Goal: Task Accomplishment & Management: Complete application form

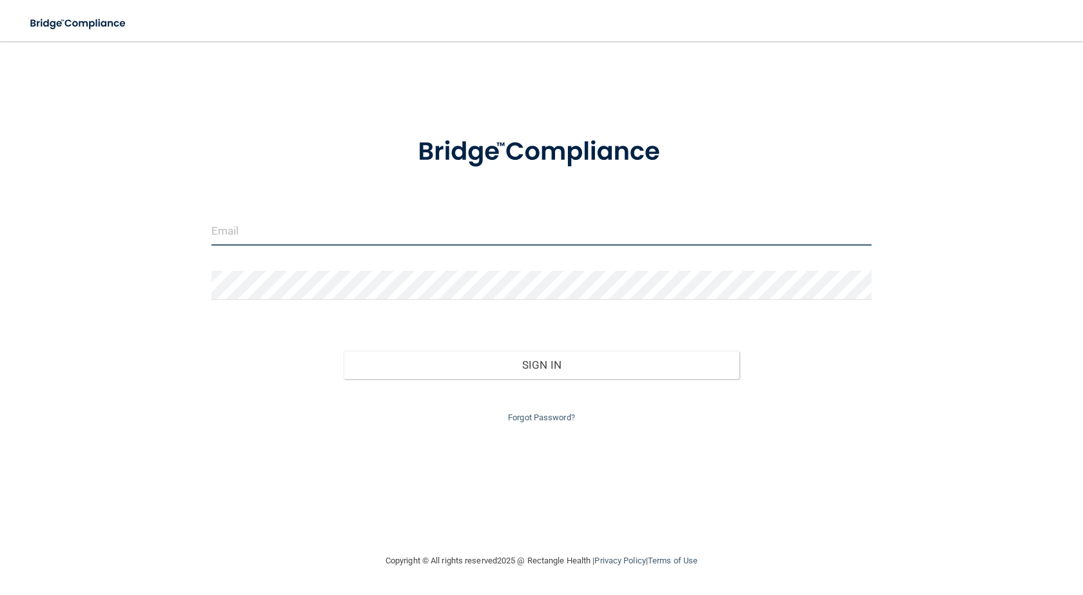
click at [329, 244] on input "email" at bounding box center [541, 231] width 660 height 29
type input "[EMAIL_ADDRESS][DOMAIN_NAME]"
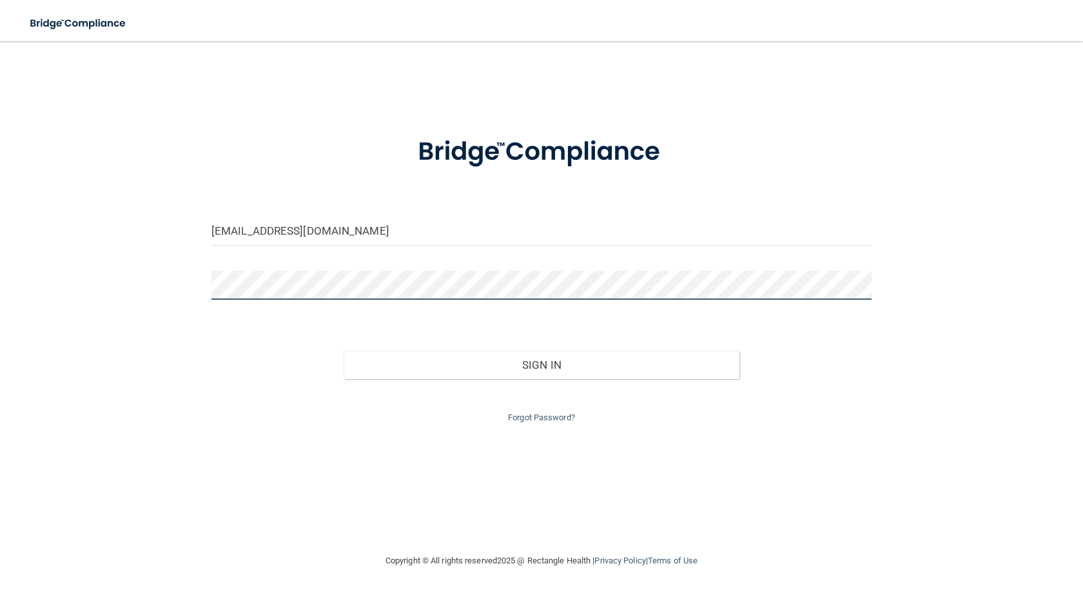
click at [343, 351] on button "Sign In" at bounding box center [541, 365] width 396 height 28
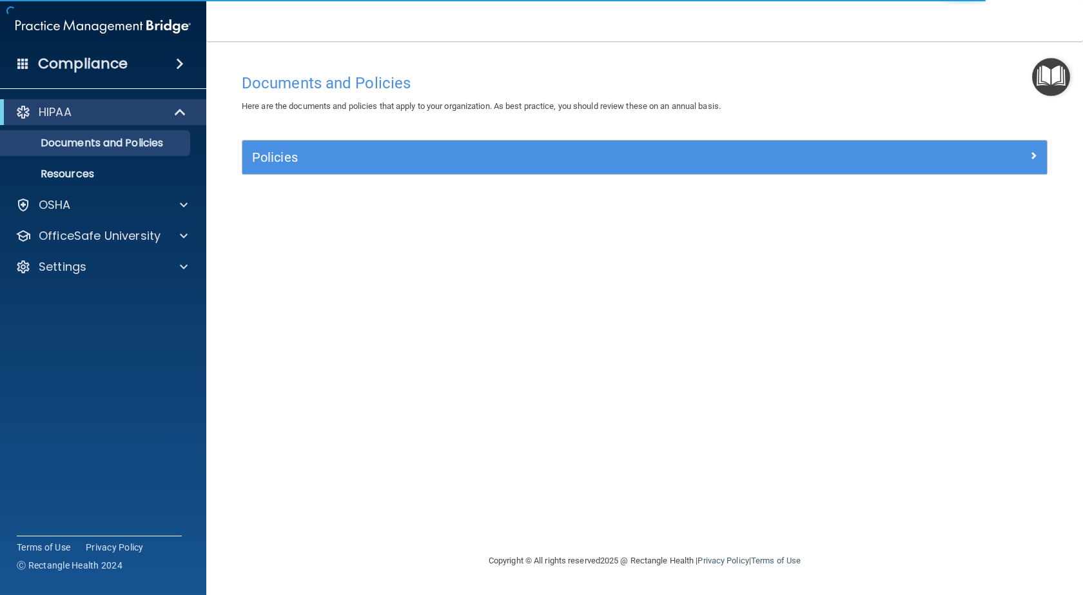
click at [1047, 68] on img "Open Resource Center" at bounding box center [1051, 77] width 38 height 38
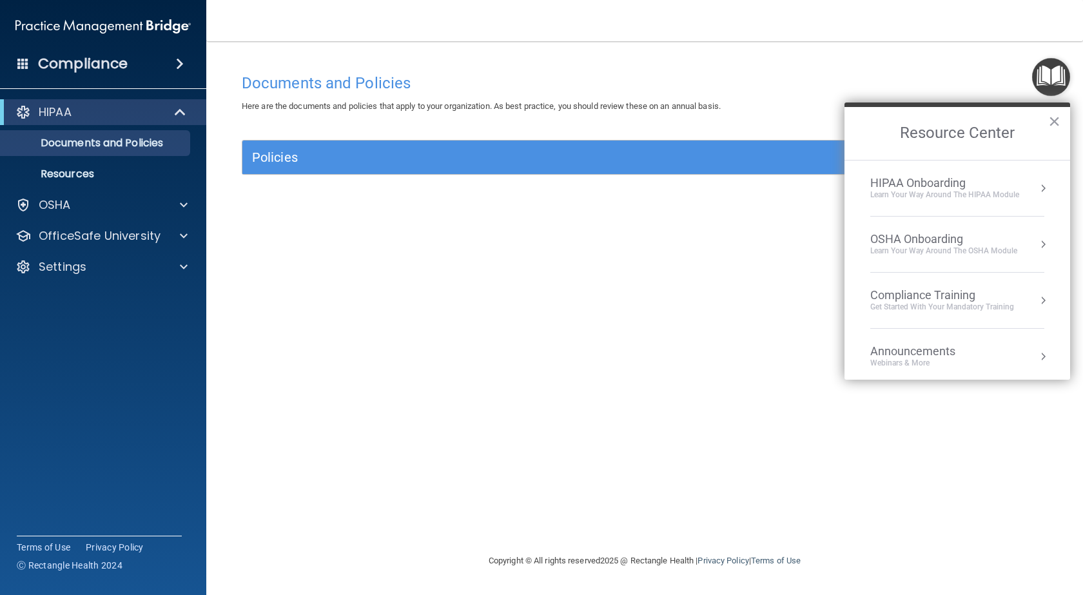
click at [942, 296] on div "Compliance Training" at bounding box center [942, 295] width 144 height 14
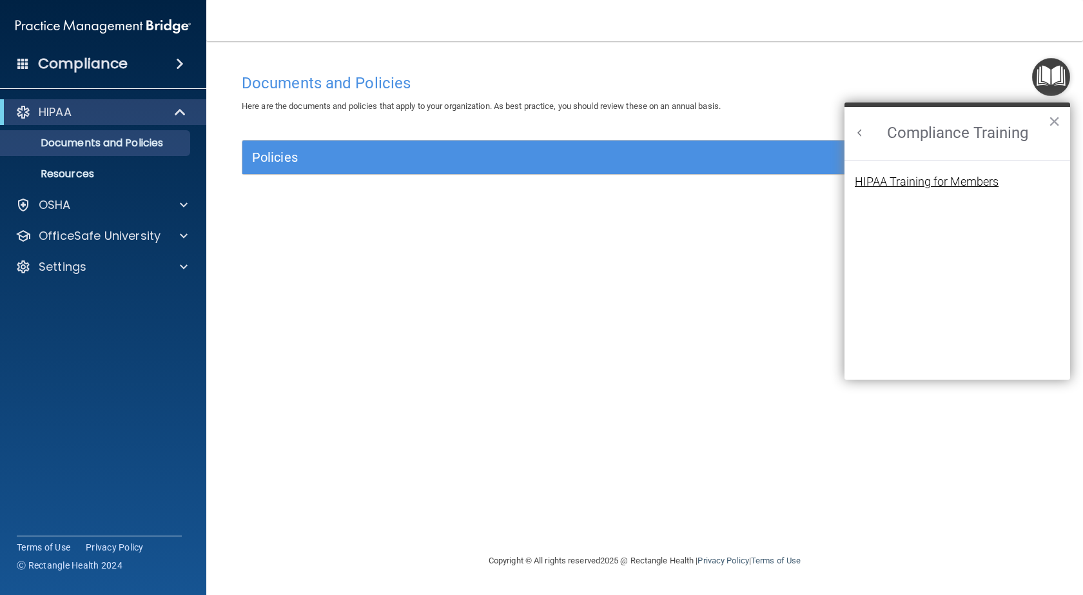
click at [893, 184] on div "HIPAA Training for Members" at bounding box center [927, 182] width 144 height 12
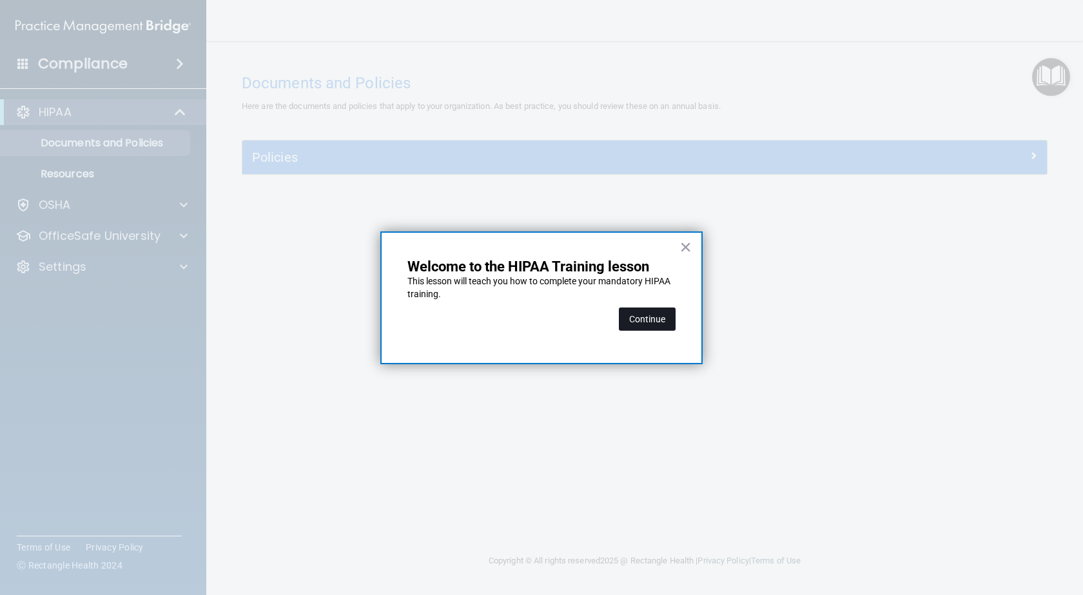
click at [657, 317] on button "Continue" at bounding box center [647, 318] width 57 height 23
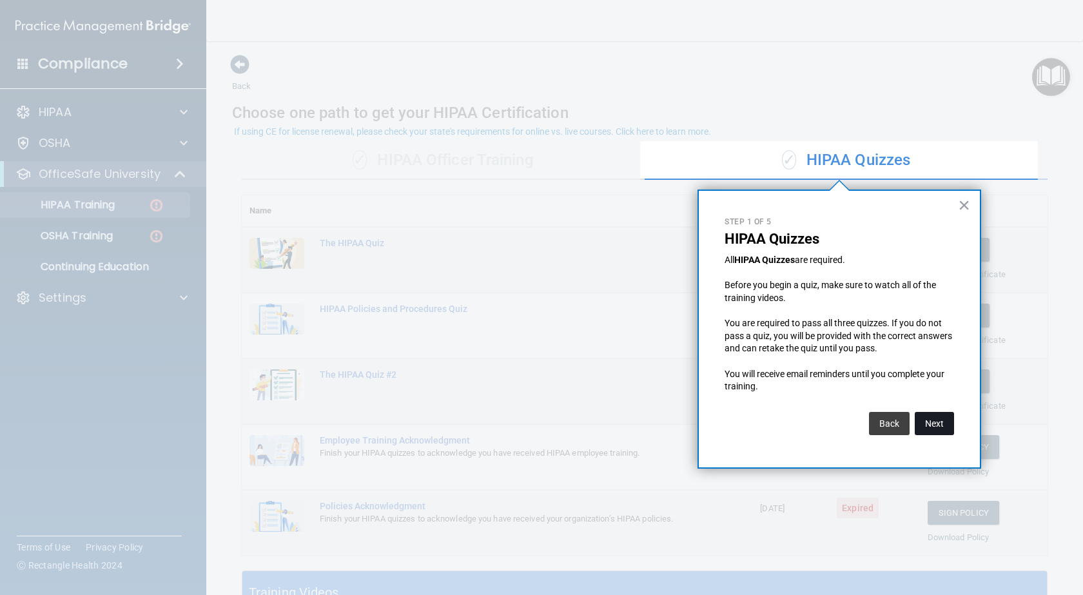
click at [933, 424] on button "Next" at bounding box center [933, 423] width 39 height 23
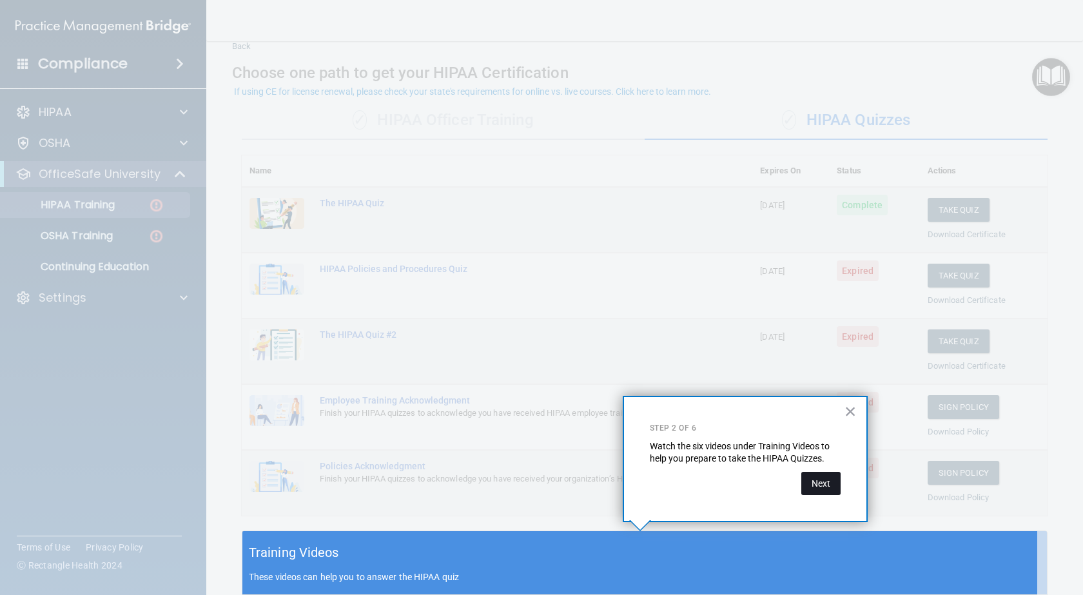
click at [829, 487] on button "Next" at bounding box center [820, 483] width 39 height 23
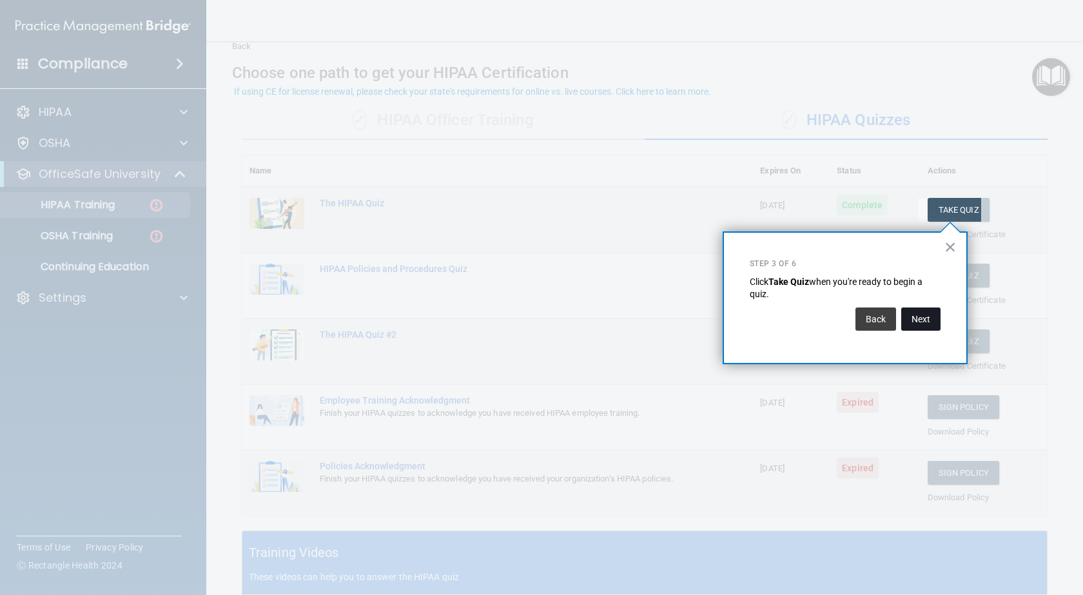
click at [931, 320] on button "Next" at bounding box center [920, 318] width 39 height 23
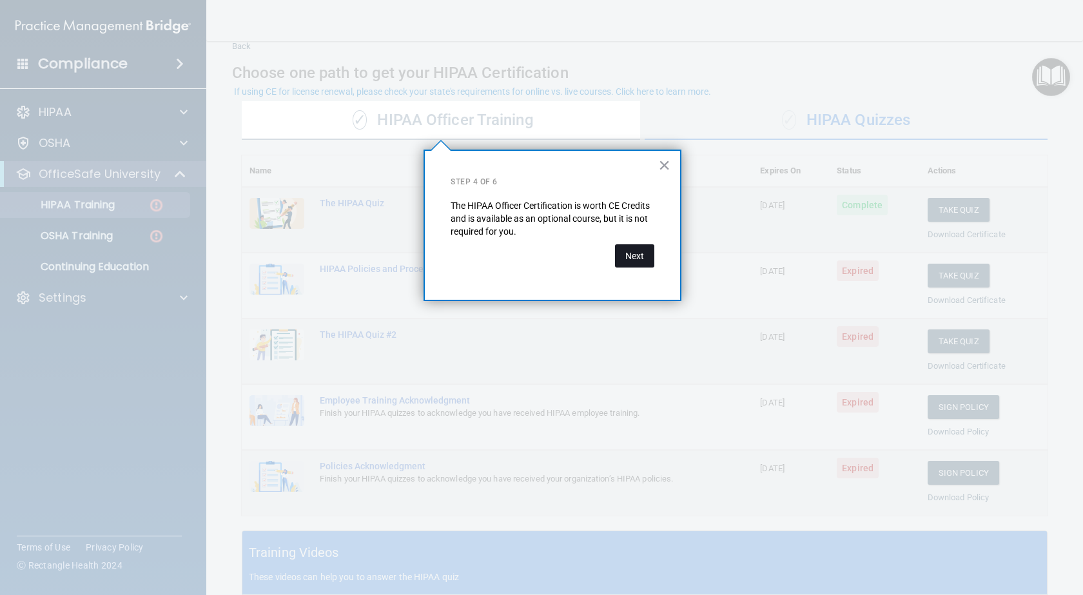
click at [638, 259] on button "Next" at bounding box center [634, 255] width 39 height 23
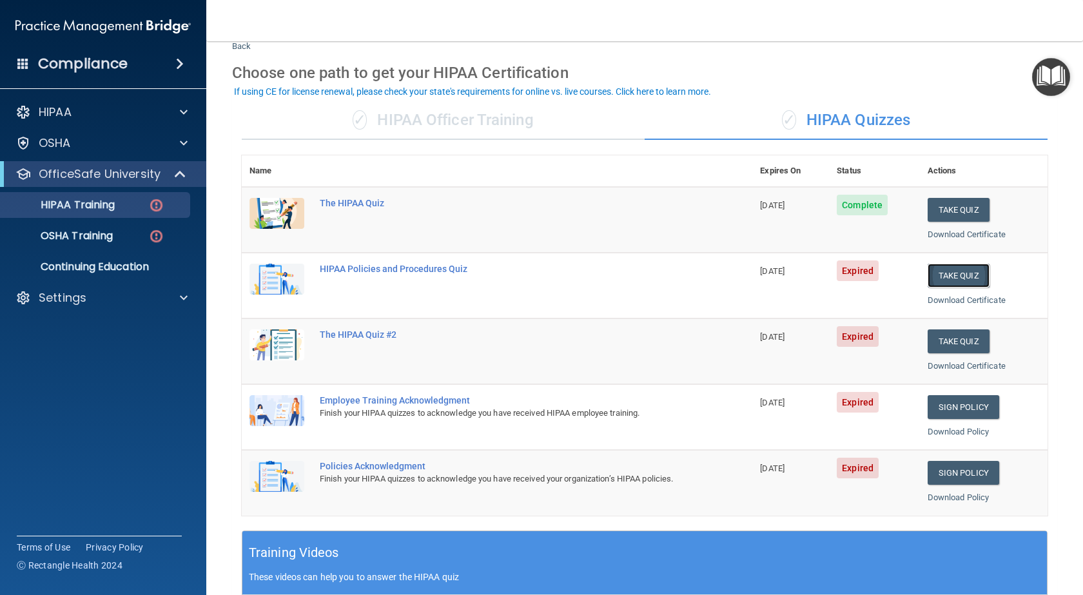
click at [949, 276] on button "Take Quiz" at bounding box center [958, 276] width 62 height 24
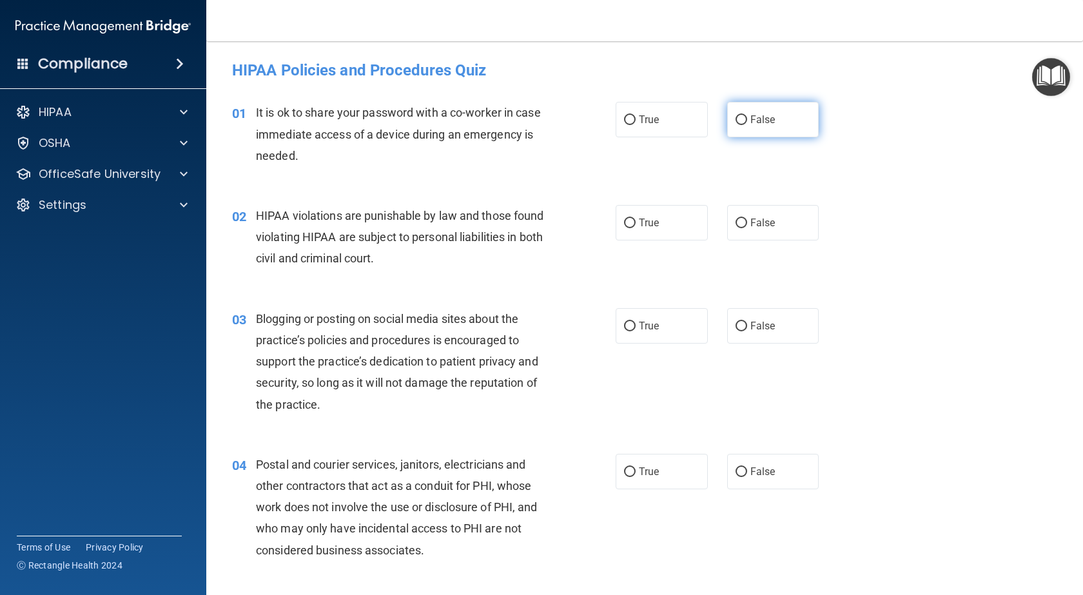
click at [771, 129] on label "False" at bounding box center [773, 119] width 92 height 35
click at [747, 125] on input "False" at bounding box center [741, 120] width 12 height 10
radio input "true"
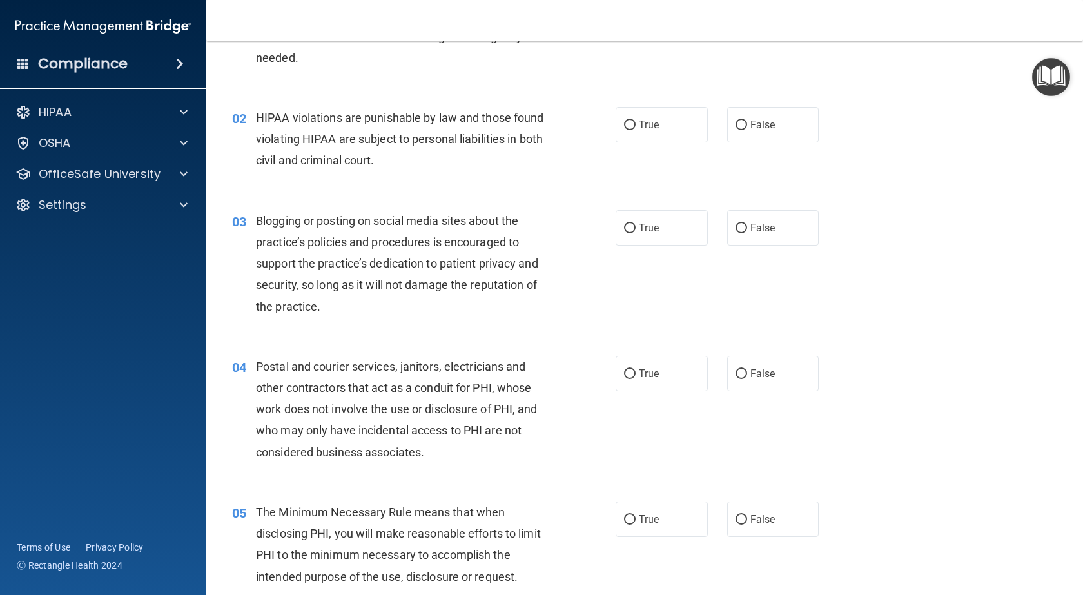
scroll to position [129, 0]
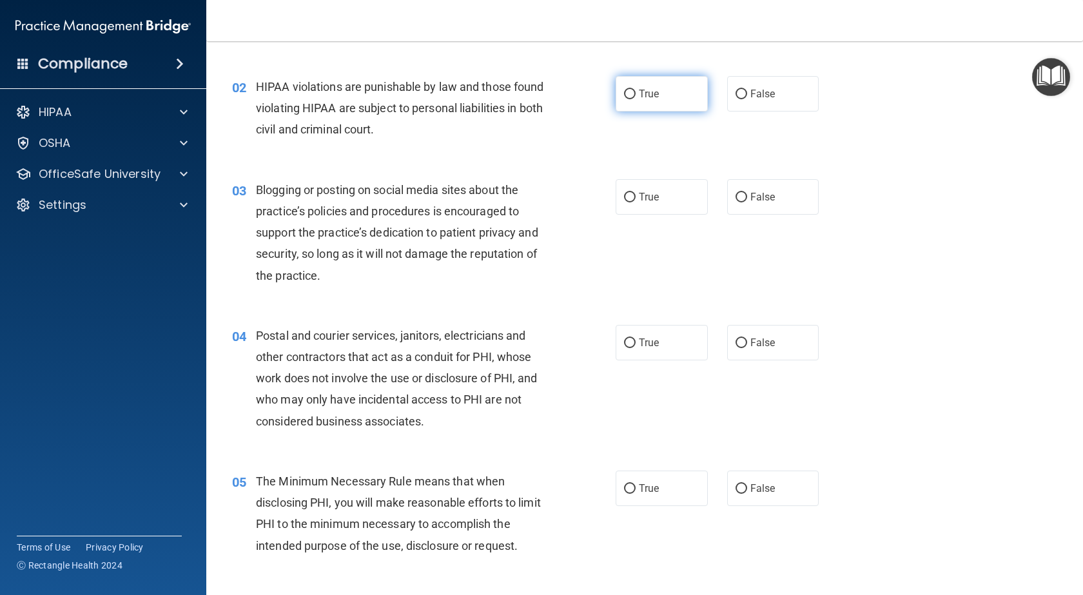
drag, startPoint x: 650, startPoint y: 90, endPoint x: 637, endPoint y: 105, distance: 20.1
click at [649, 90] on span "True" at bounding box center [649, 94] width 20 height 12
click at [635, 90] on input "True" at bounding box center [630, 95] width 12 height 10
radio input "true"
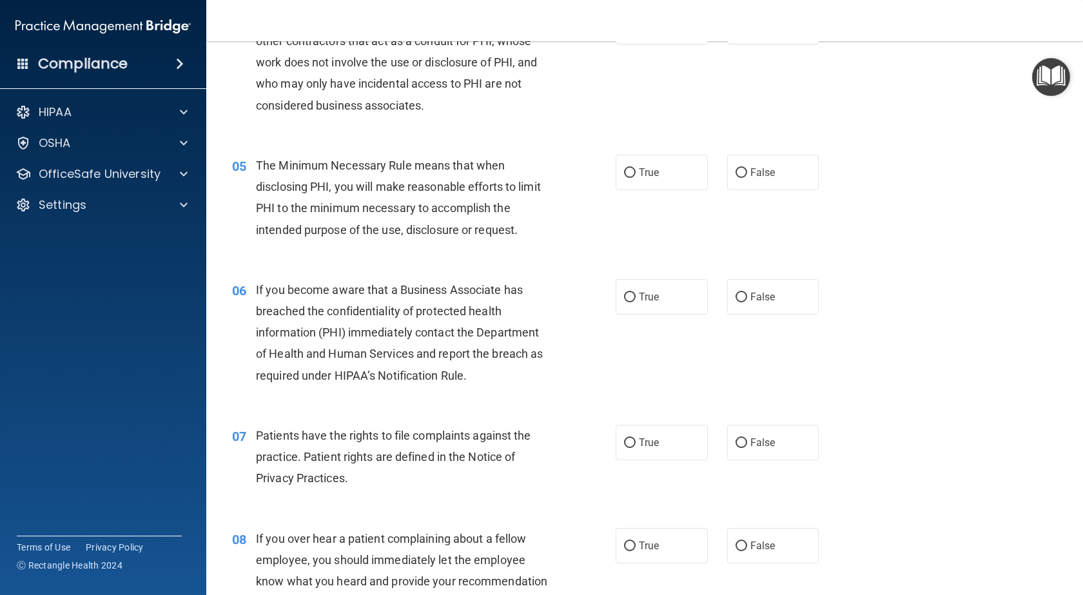
scroll to position [451, 0]
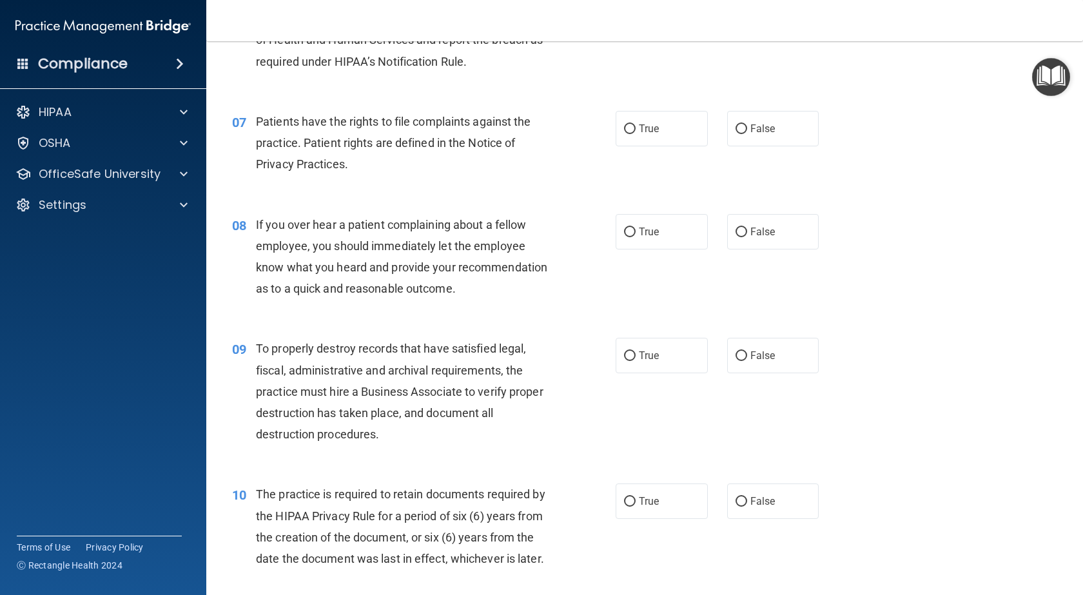
drag, startPoint x: 660, startPoint y: 473, endPoint x: 671, endPoint y: 546, distance: 73.6
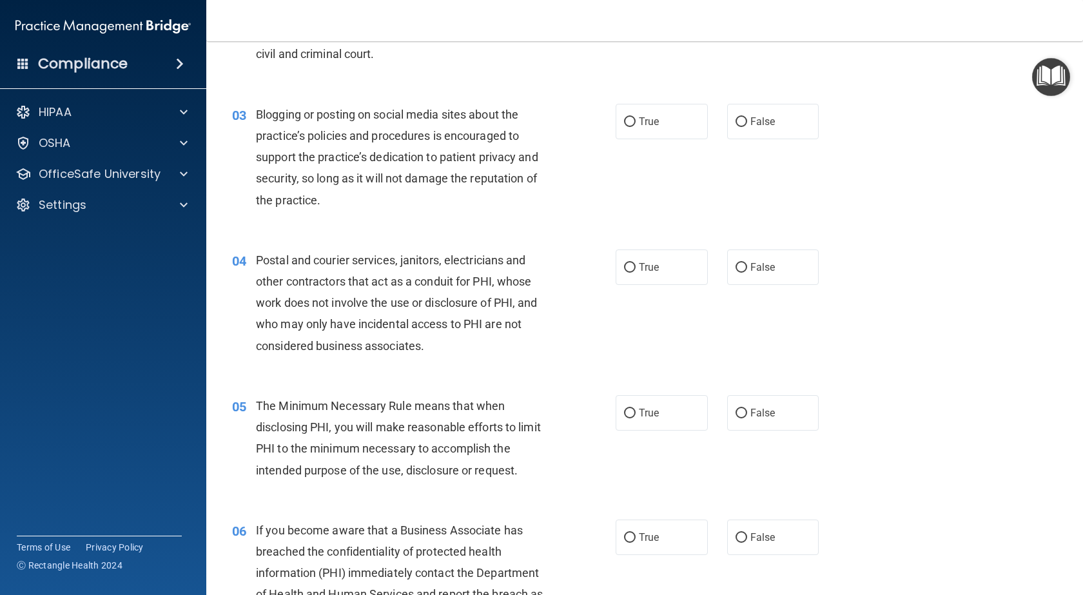
scroll to position [0, 0]
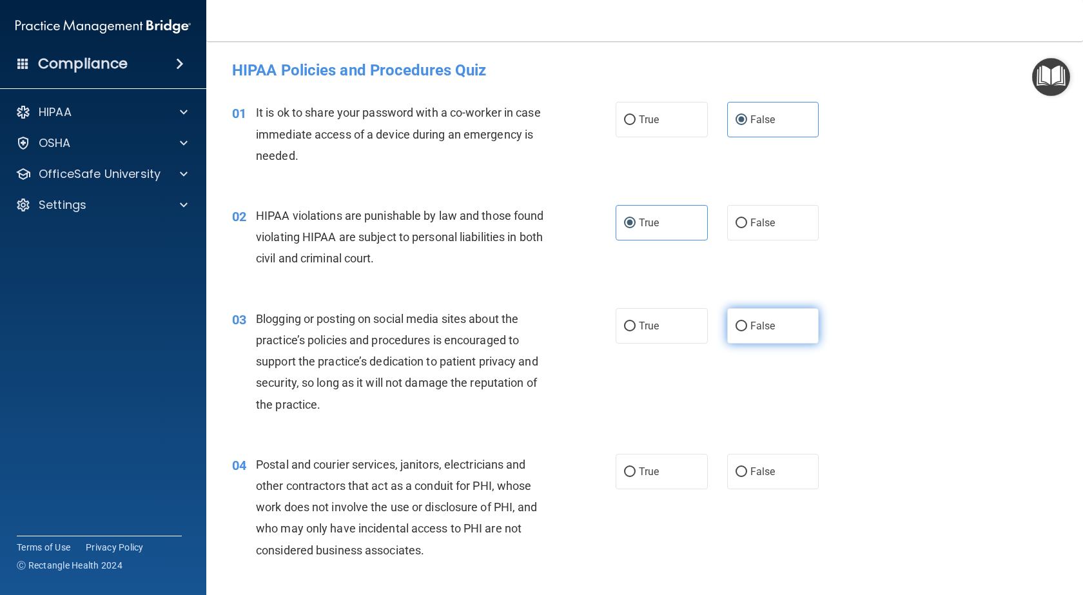
click at [762, 321] on span "False" at bounding box center [762, 326] width 25 height 12
click at [747, 322] on input "False" at bounding box center [741, 327] width 12 height 10
radio input "true"
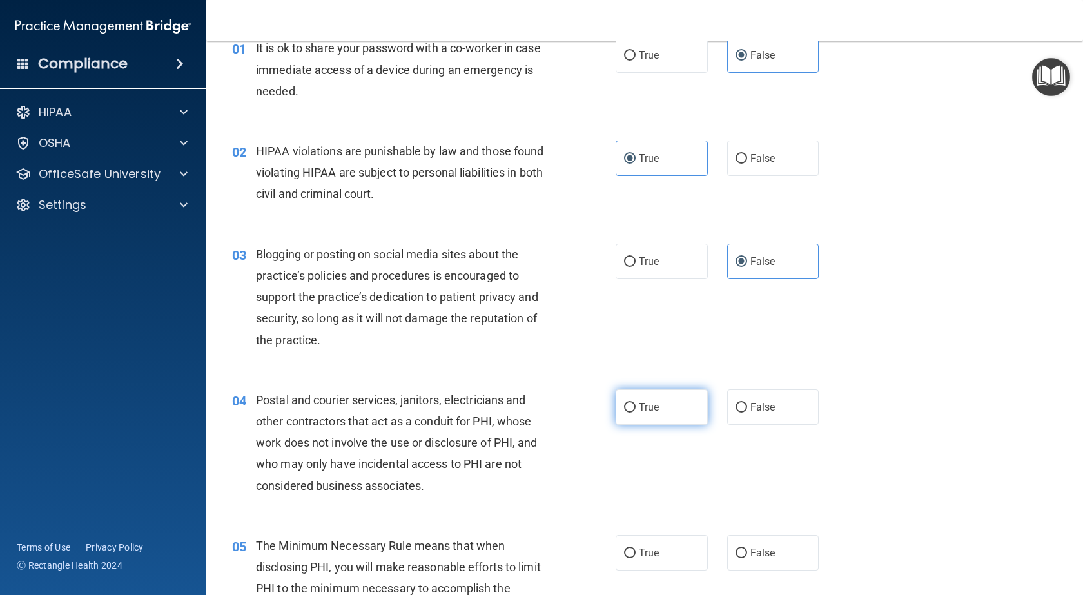
click at [648, 412] on span "True" at bounding box center [649, 407] width 20 height 12
click at [635, 412] on input "True" at bounding box center [630, 408] width 12 height 10
radio input "true"
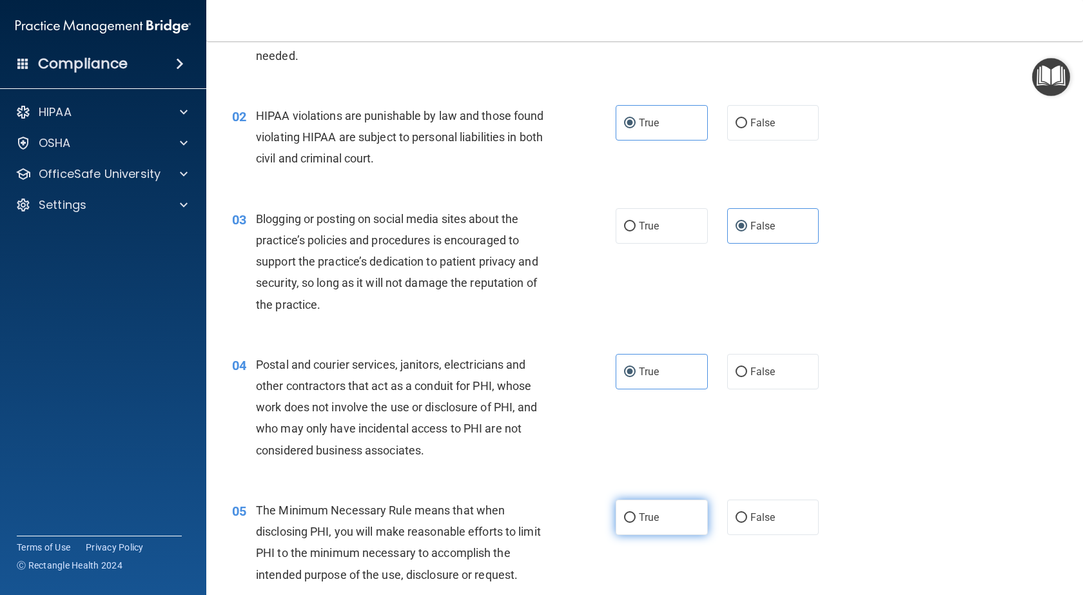
scroll to position [193, 0]
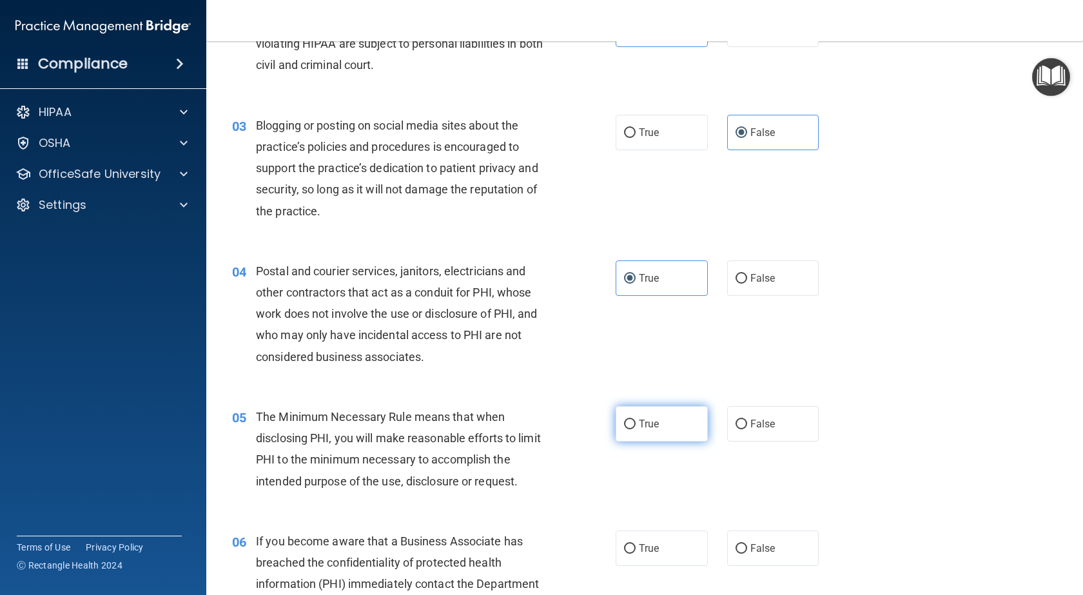
click at [659, 420] on label "True" at bounding box center [661, 423] width 92 height 35
click at [635, 420] on input "True" at bounding box center [630, 425] width 12 height 10
radio input "true"
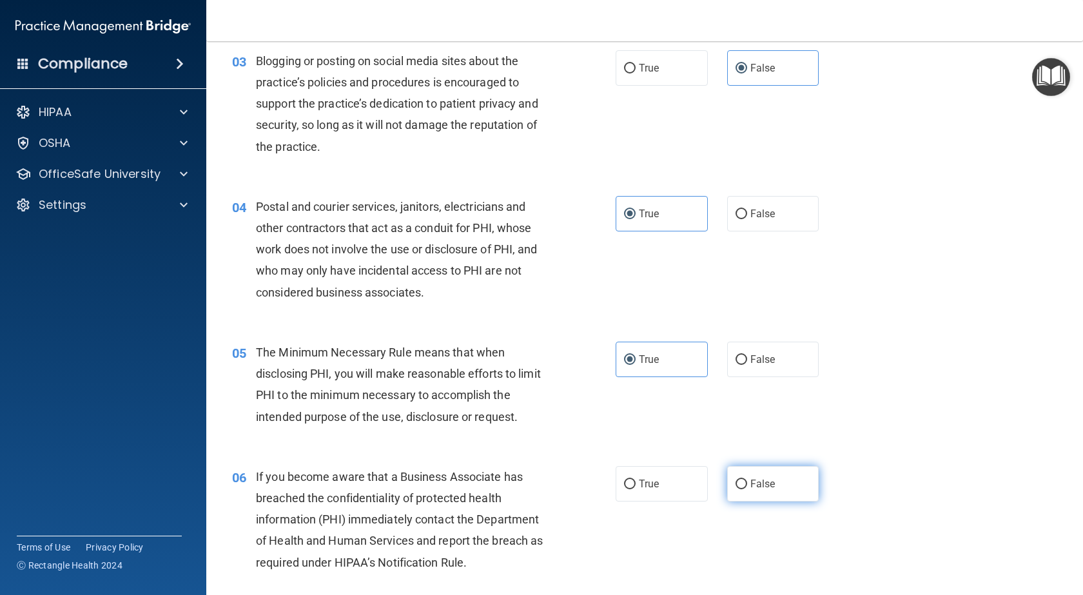
click at [755, 483] on span "False" at bounding box center [762, 484] width 25 height 12
click at [747, 483] on input "False" at bounding box center [741, 484] width 12 height 10
radio input "true"
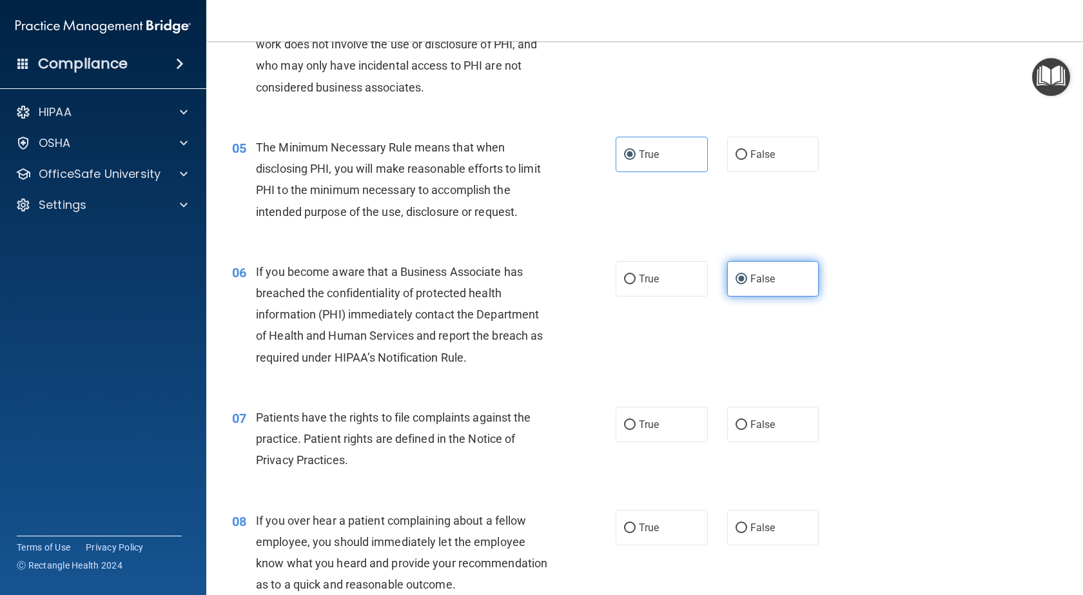
scroll to position [516, 0]
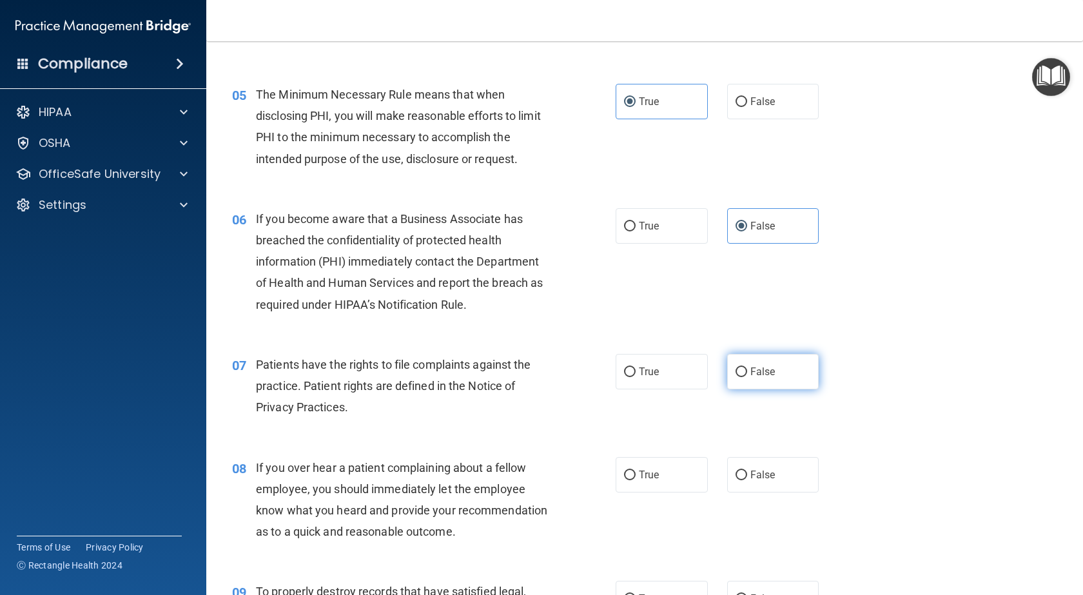
click at [768, 372] on span "False" at bounding box center [762, 371] width 25 height 12
click at [747, 372] on input "False" at bounding box center [741, 372] width 12 height 10
radio input "true"
click at [739, 470] on input "False" at bounding box center [741, 475] width 12 height 10
radio input "true"
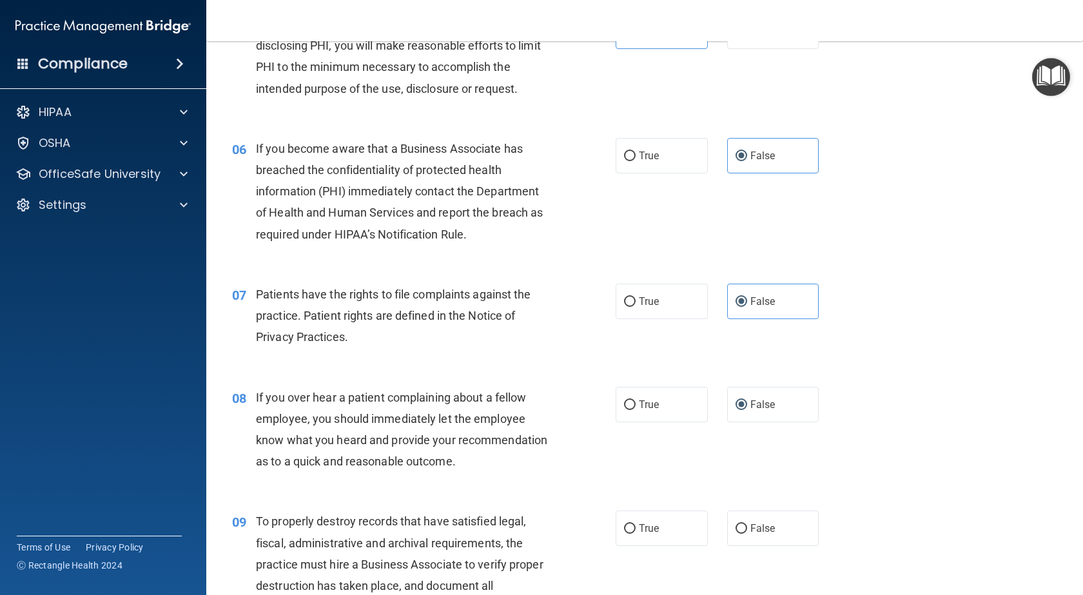
scroll to position [709, 0]
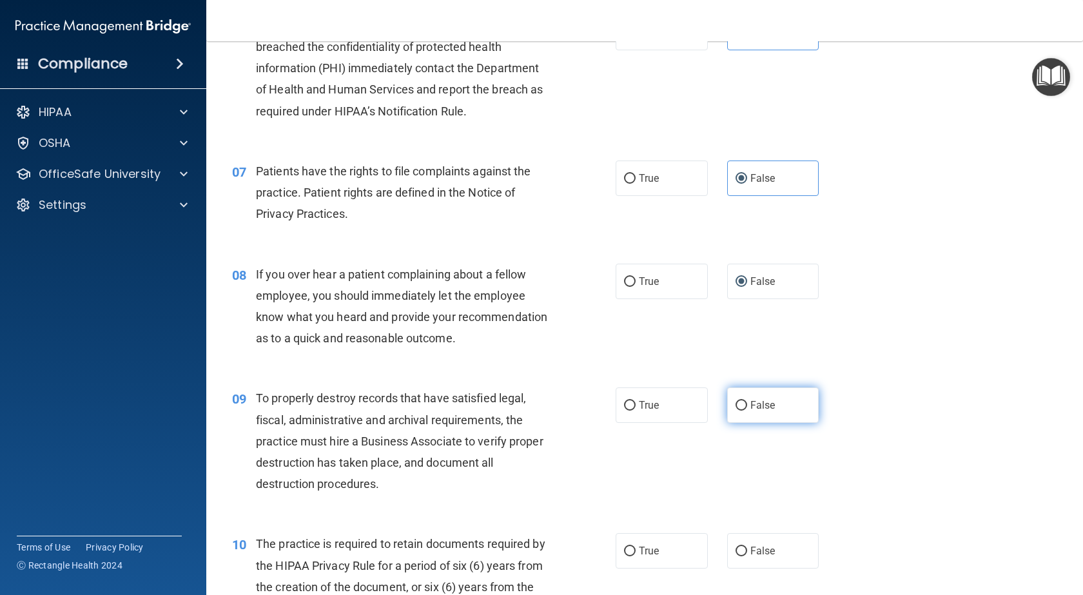
click at [750, 411] on span "False" at bounding box center [762, 405] width 25 height 12
click at [746, 411] on input "False" at bounding box center [741, 406] width 12 height 10
radio input "true"
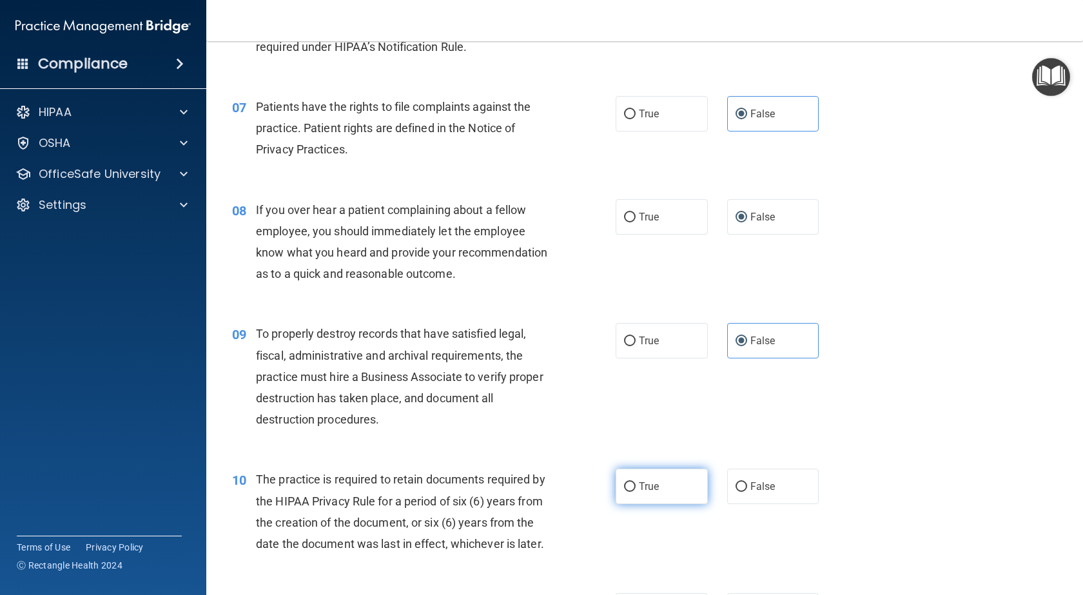
click at [615, 502] on label "True" at bounding box center [661, 486] width 92 height 35
click at [624, 492] on input "True" at bounding box center [630, 487] width 12 height 10
radio input "true"
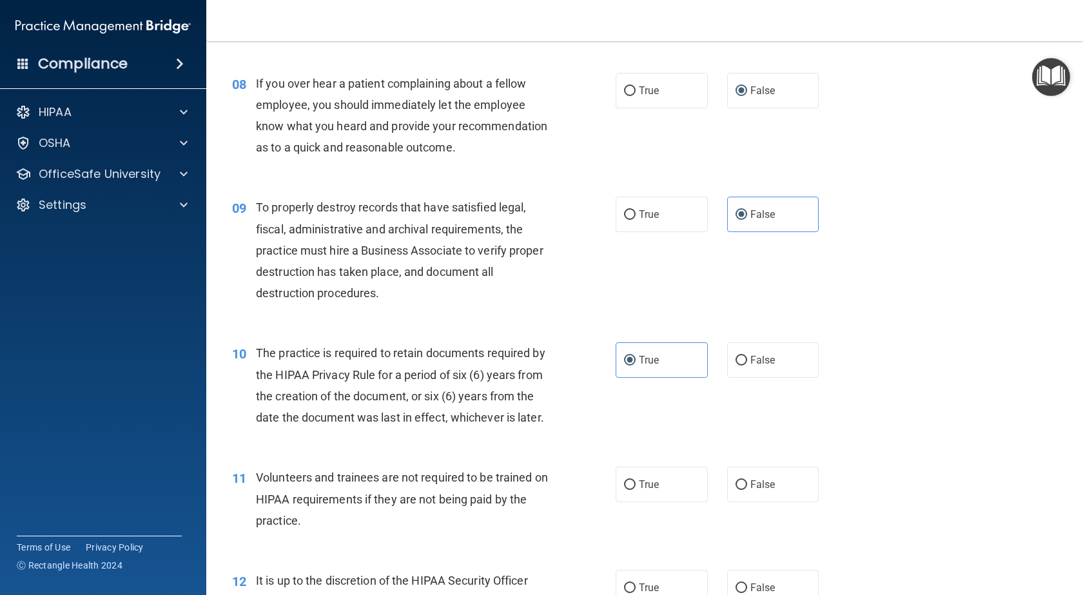
scroll to position [902, 0]
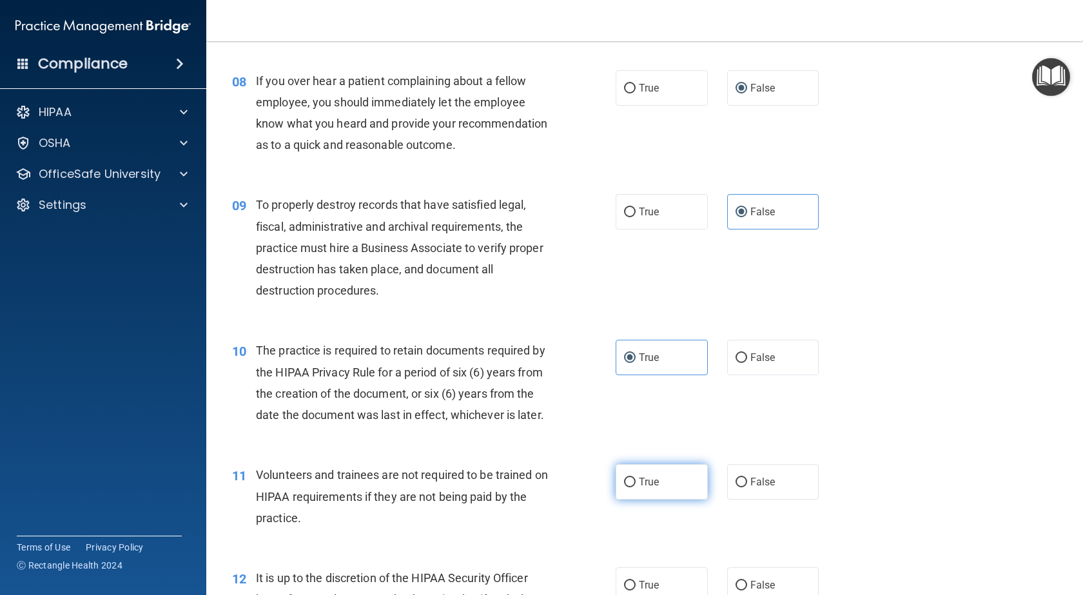
click at [624, 487] on input "True" at bounding box center [630, 483] width 12 height 10
radio input "true"
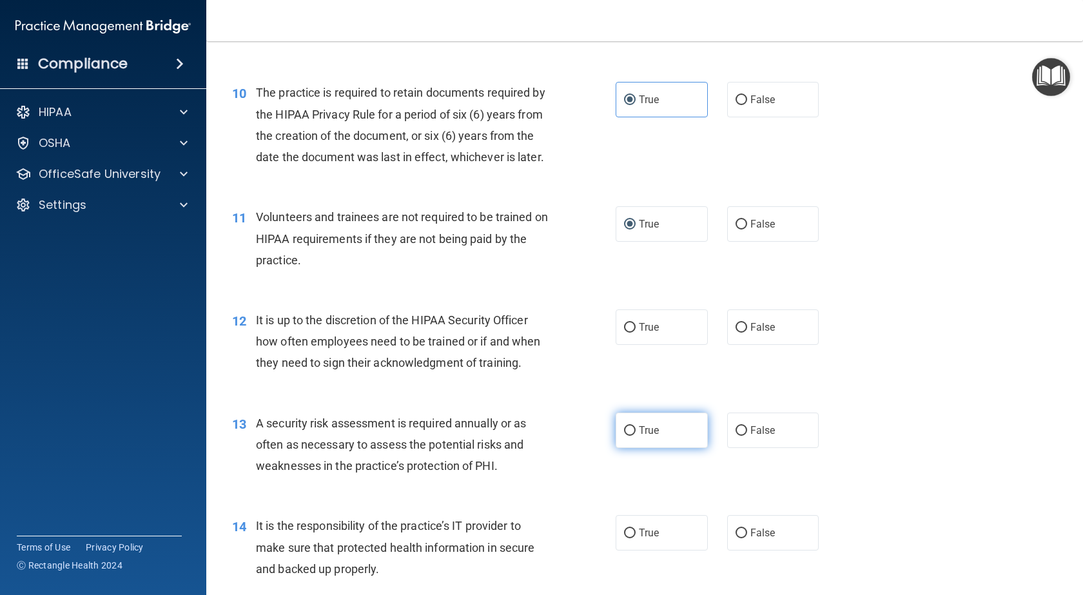
click at [645, 448] on label "True" at bounding box center [661, 429] width 92 height 35
click at [635, 436] on input "True" at bounding box center [630, 431] width 12 height 10
radio input "true"
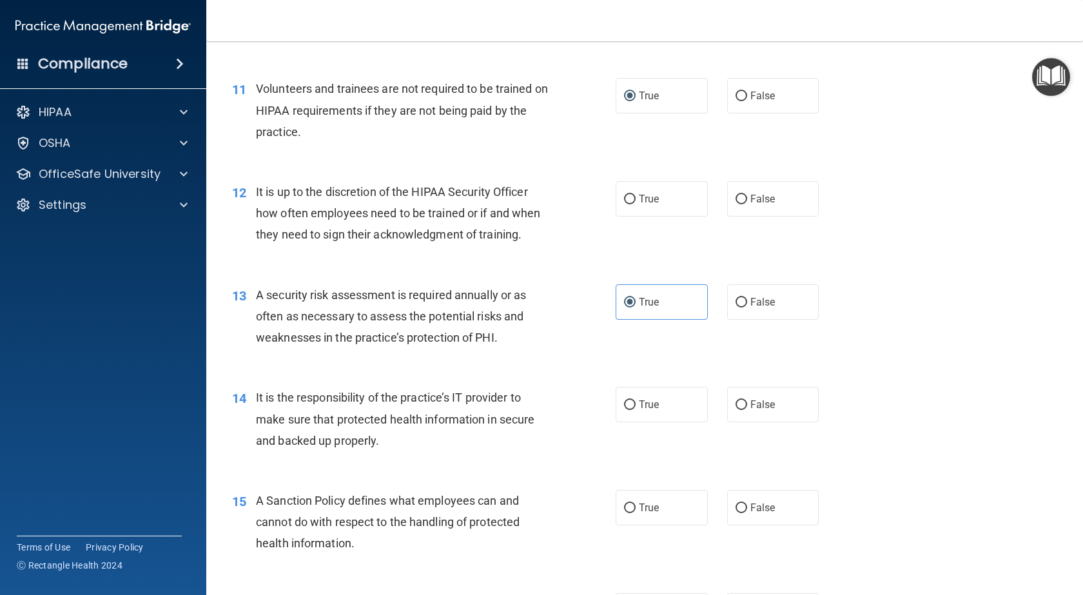
scroll to position [1353, 0]
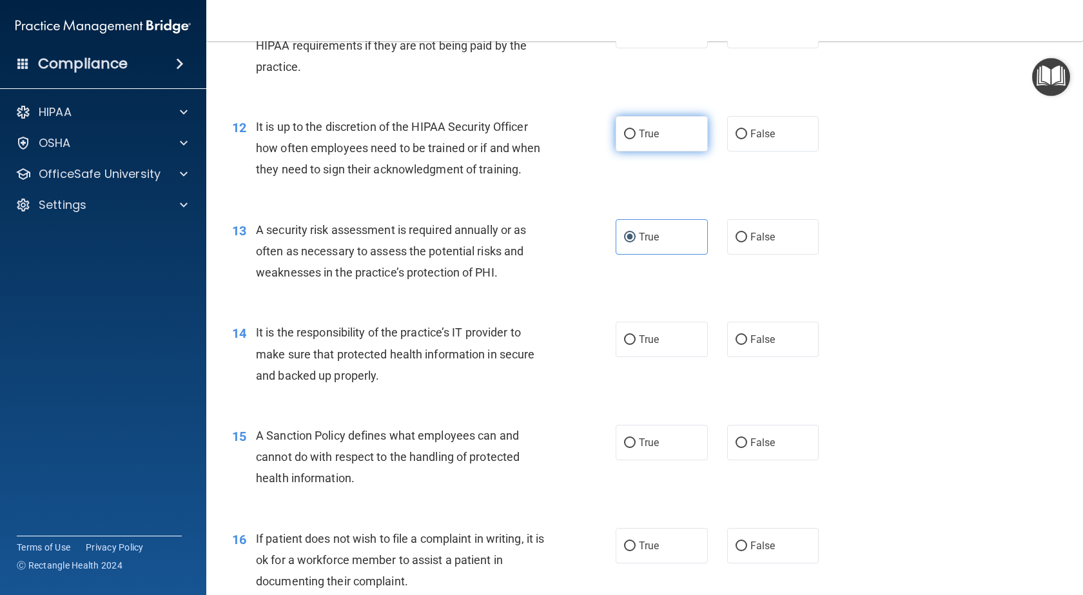
click at [659, 151] on label "True" at bounding box center [661, 133] width 92 height 35
click at [635, 139] on input "True" at bounding box center [630, 135] width 12 height 10
radio input "true"
click at [750, 243] on span "False" at bounding box center [762, 237] width 25 height 12
click at [747, 242] on input "False" at bounding box center [741, 238] width 12 height 10
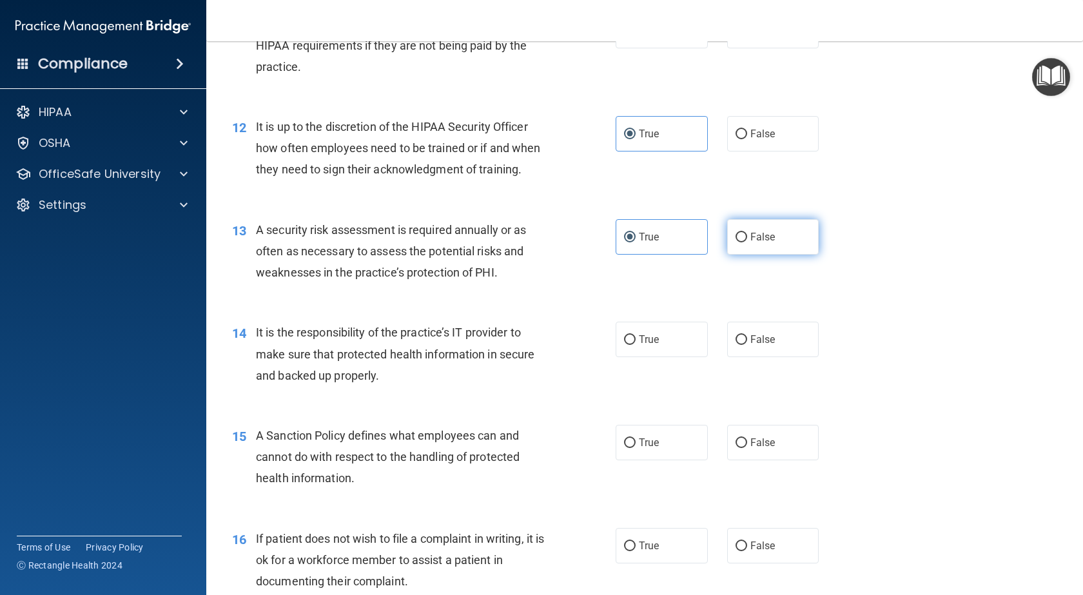
radio input "true"
radio input "false"
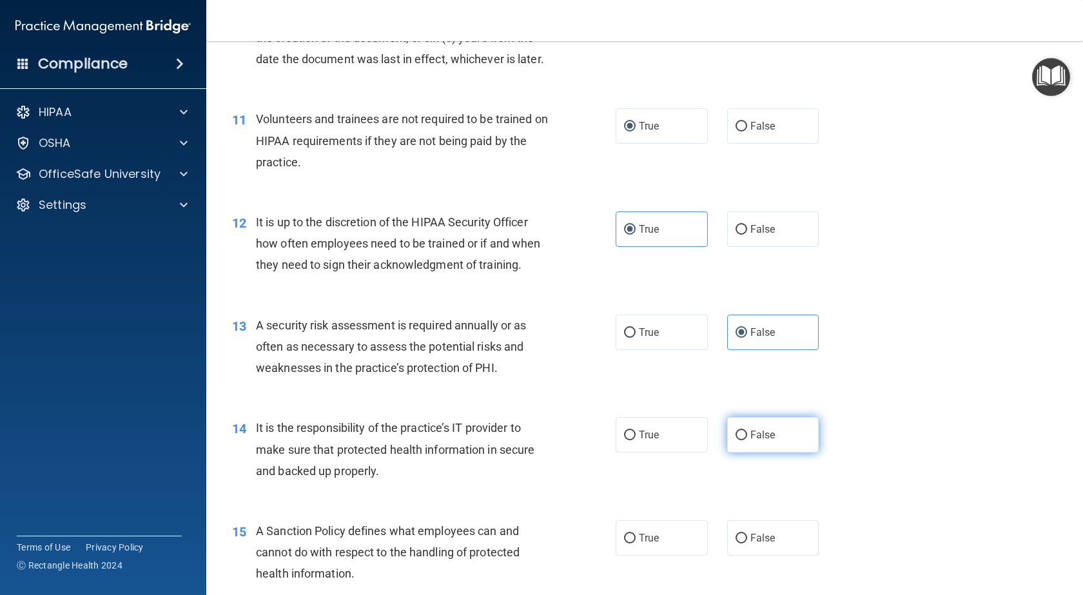
scroll to position [1289, 0]
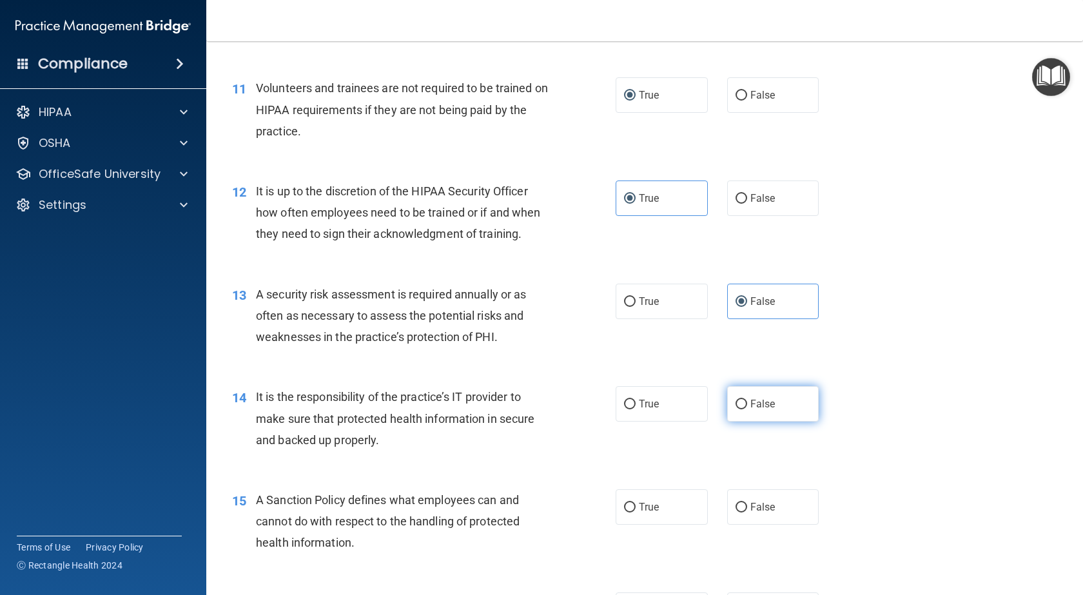
click at [769, 421] on label "False" at bounding box center [773, 403] width 92 height 35
click at [747, 409] on input "False" at bounding box center [741, 405] width 12 height 10
radio input "true"
drag, startPoint x: 658, startPoint y: 545, endPoint x: 728, endPoint y: 545, distance: 69.6
click at [659, 525] on label "True" at bounding box center [661, 506] width 92 height 35
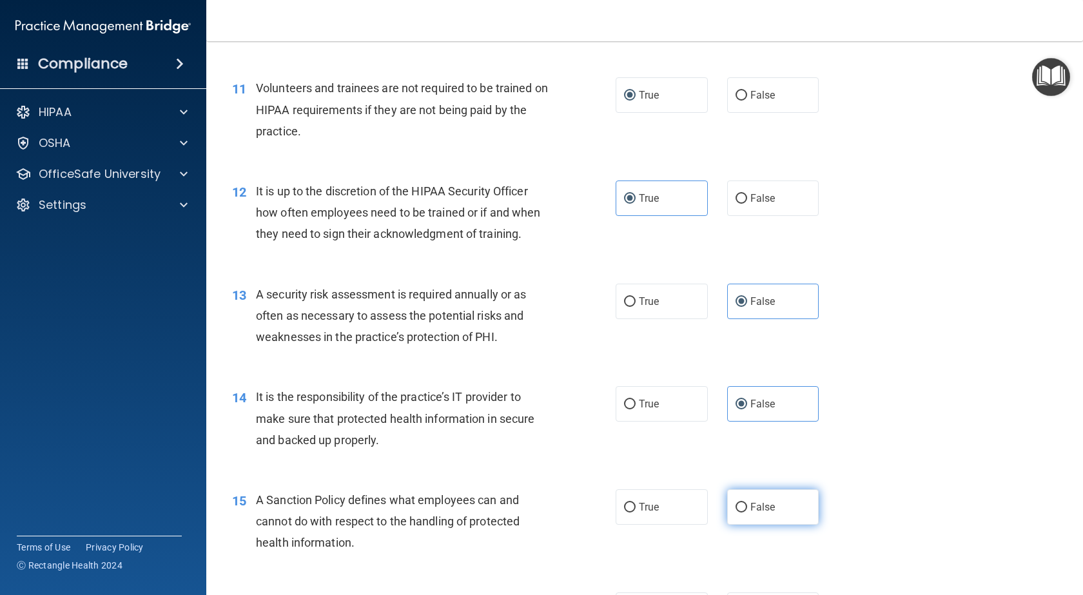
click at [635, 512] on input "True" at bounding box center [630, 508] width 12 height 10
radio input "true"
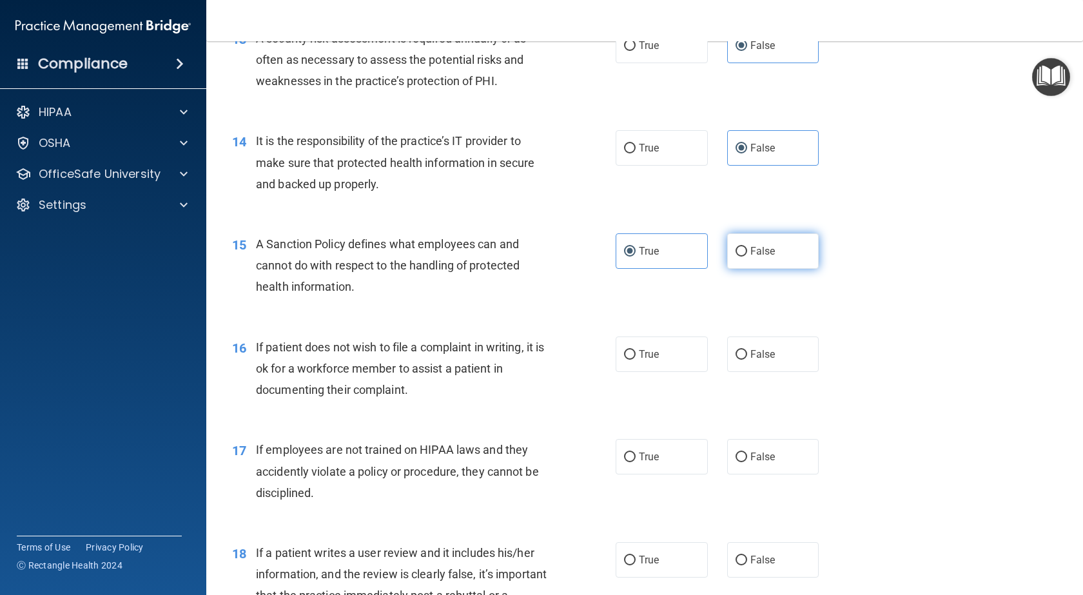
scroll to position [1547, 0]
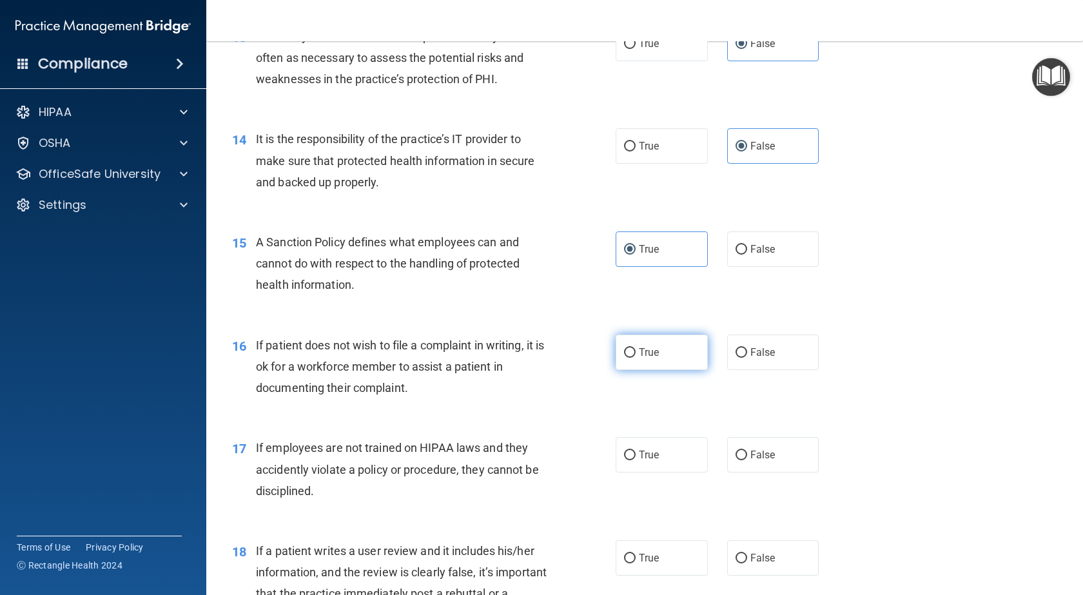
click at [679, 370] on label "True" at bounding box center [661, 351] width 92 height 35
click at [635, 358] on input "True" at bounding box center [630, 353] width 12 height 10
radio input "true"
click at [653, 461] on span "True" at bounding box center [649, 455] width 20 height 12
click at [635, 460] on input "True" at bounding box center [630, 455] width 12 height 10
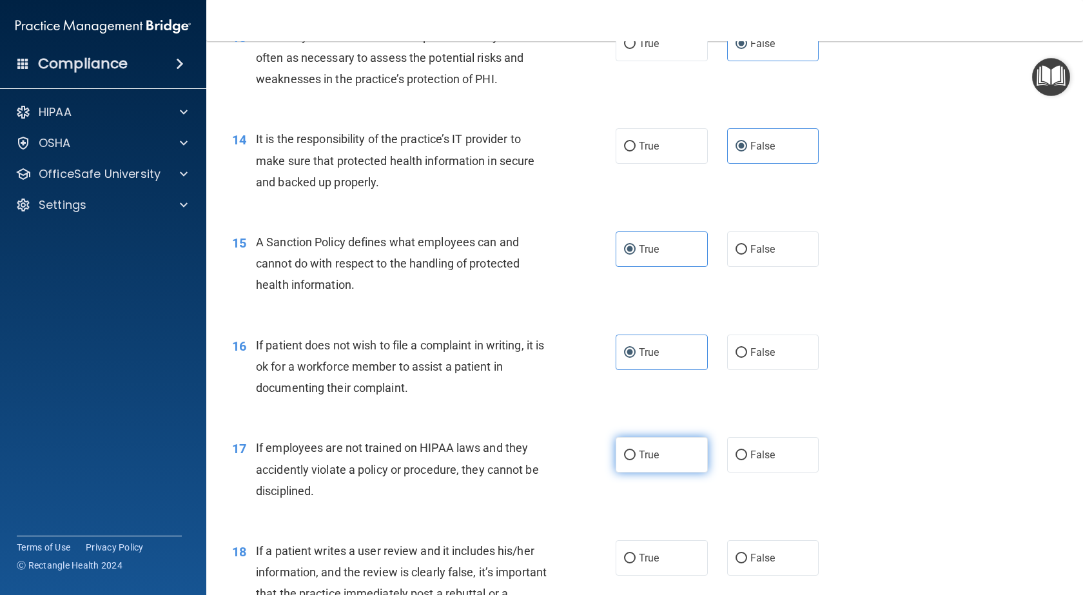
radio input "true"
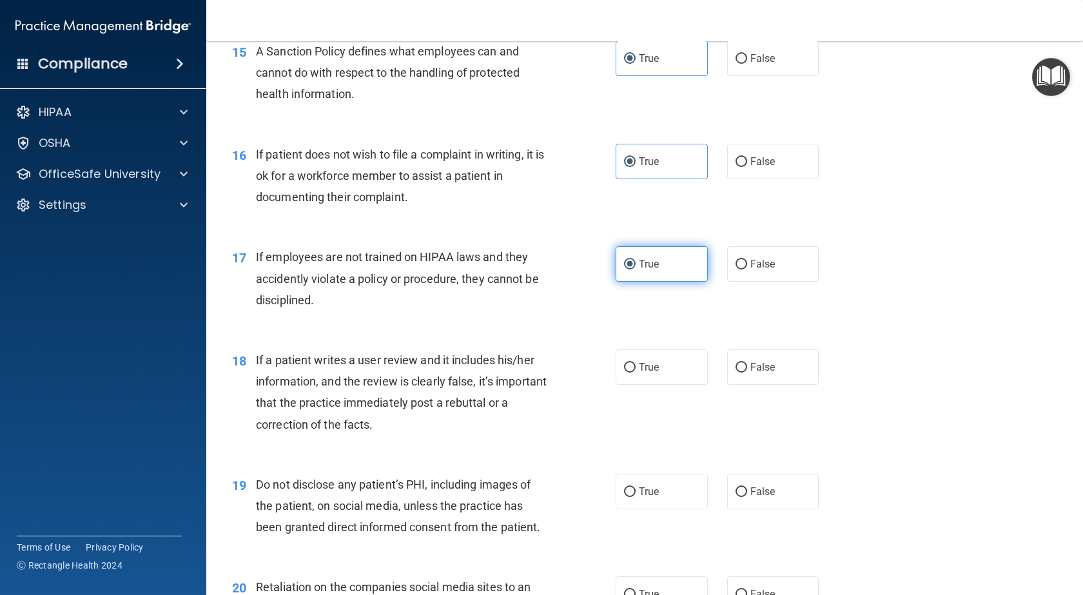
scroll to position [1740, 0]
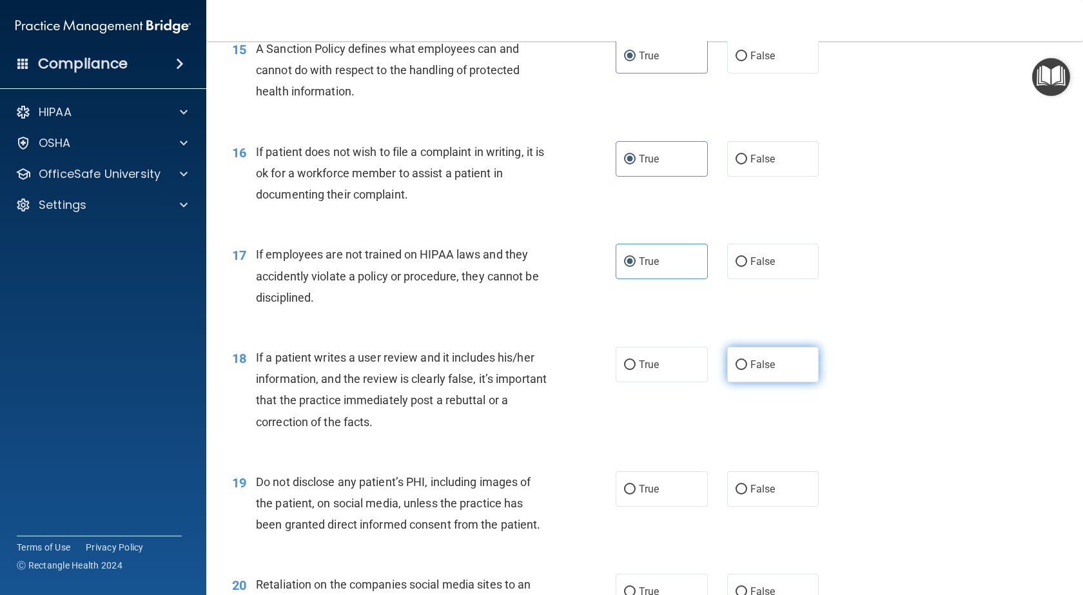
click at [750, 371] on span "False" at bounding box center [762, 364] width 25 height 12
click at [745, 370] on input "False" at bounding box center [741, 365] width 12 height 10
radio input "true"
click at [785, 507] on label "False" at bounding box center [773, 488] width 92 height 35
click at [747, 494] on input "False" at bounding box center [741, 490] width 12 height 10
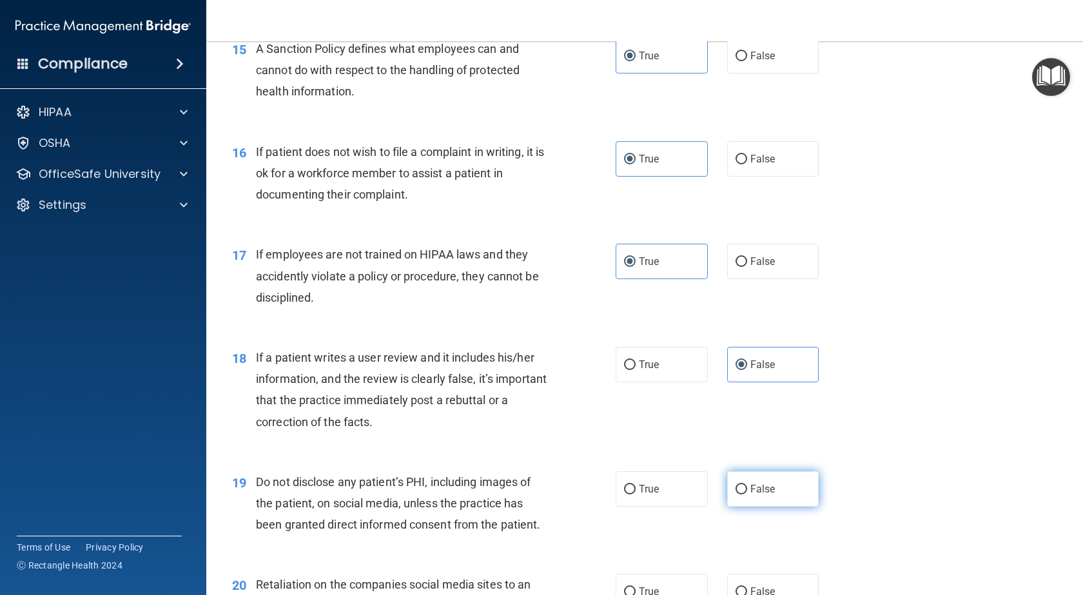
radio input "true"
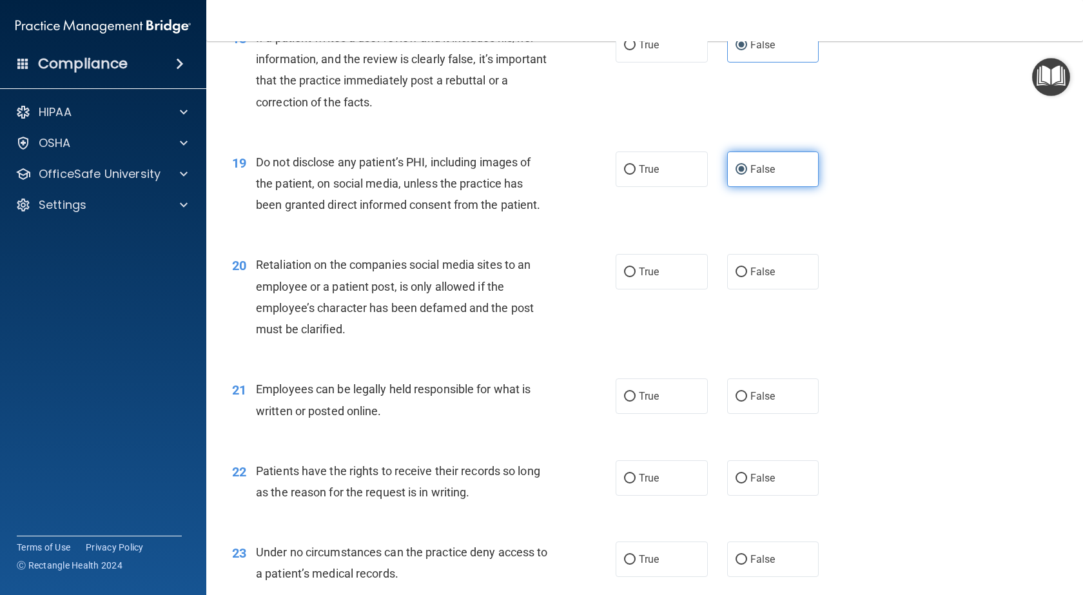
scroll to position [2062, 0]
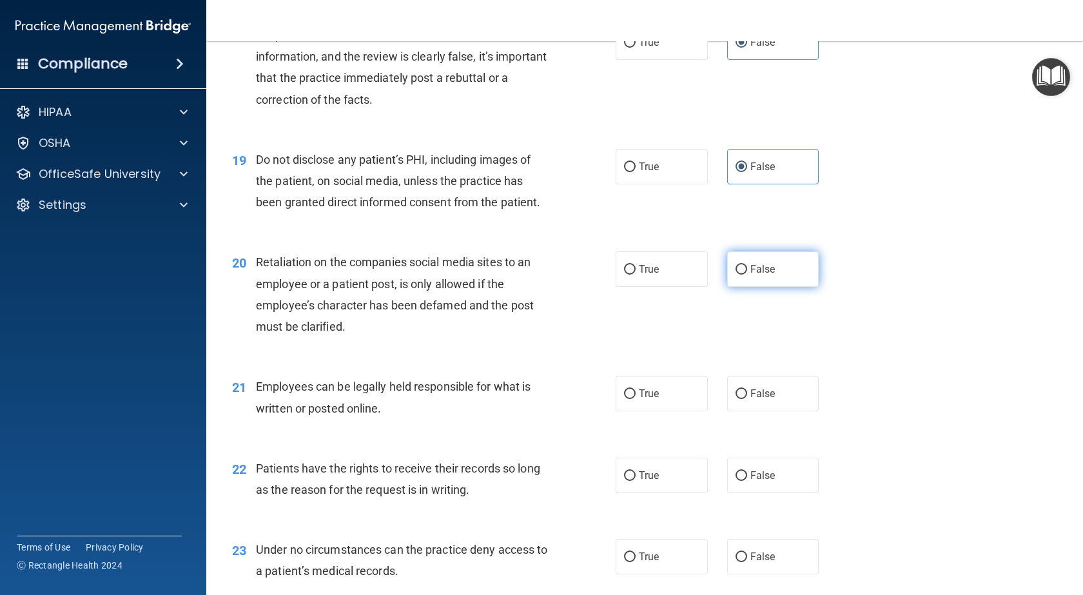
click at [777, 287] on label "False" at bounding box center [773, 268] width 92 height 35
click at [747, 275] on input "False" at bounding box center [741, 270] width 12 height 10
radio input "true"
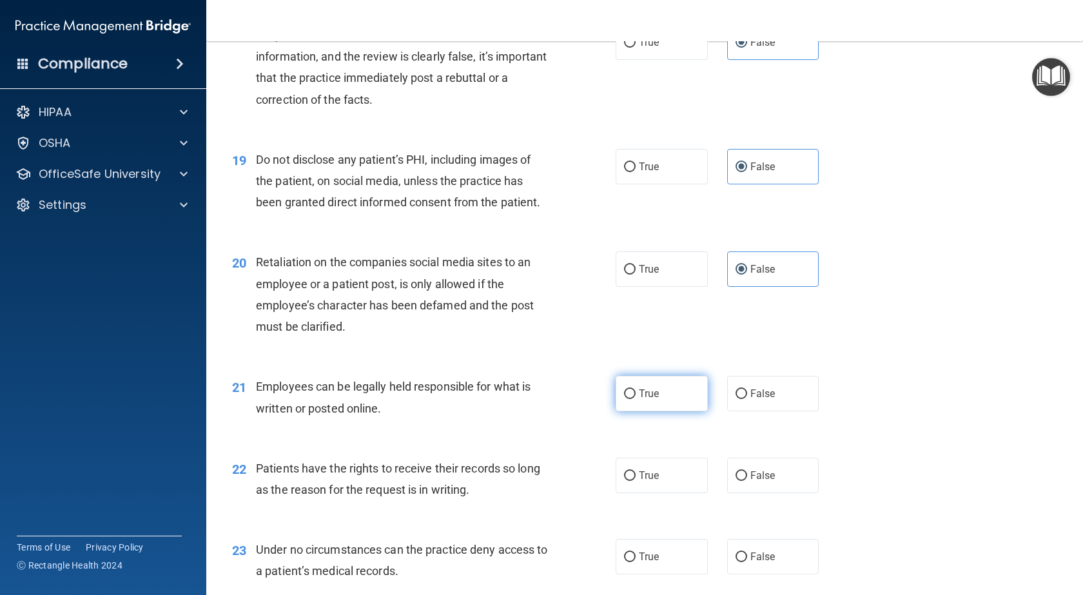
click at [617, 411] on label "True" at bounding box center [661, 393] width 92 height 35
click at [624, 399] on input "True" at bounding box center [630, 394] width 12 height 10
radio input "true"
click at [654, 493] on label "True" at bounding box center [661, 475] width 92 height 35
click at [635, 481] on input "True" at bounding box center [630, 476] width 12 height 10
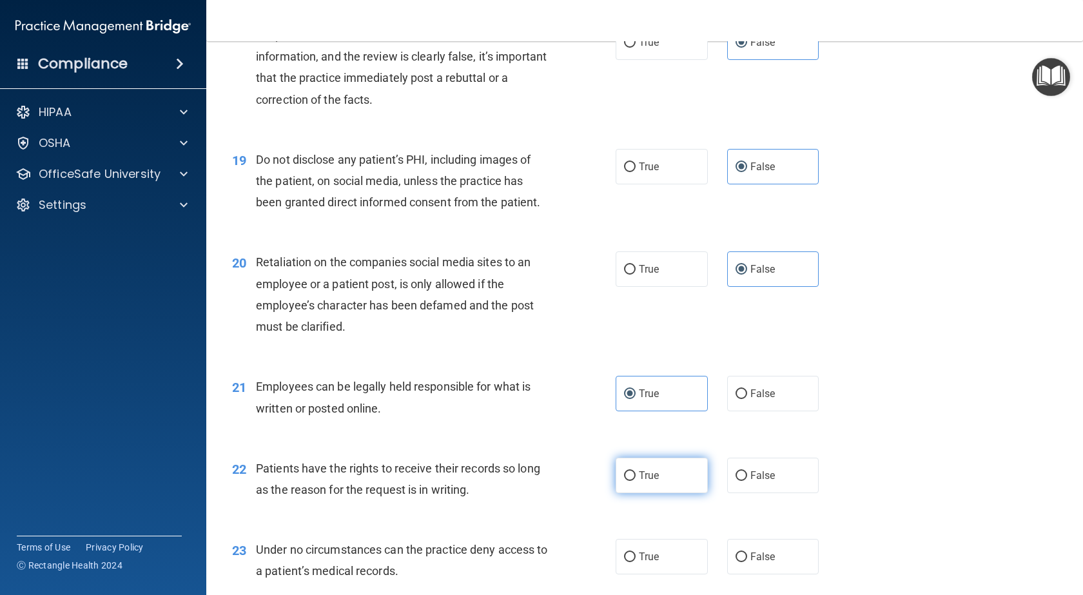
radio input "true"
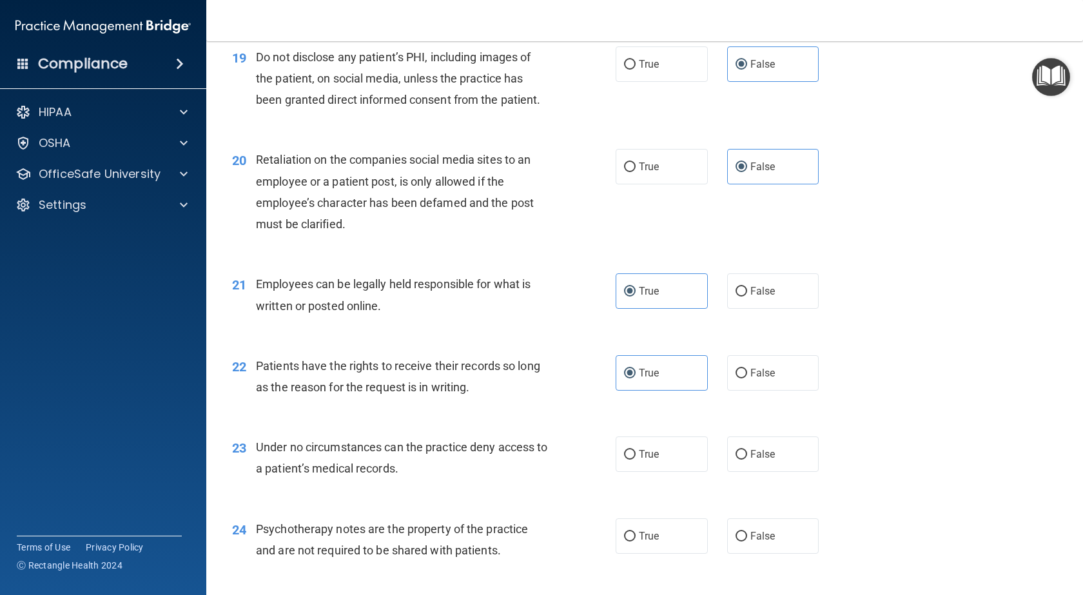
scroll to position [2191, 0]
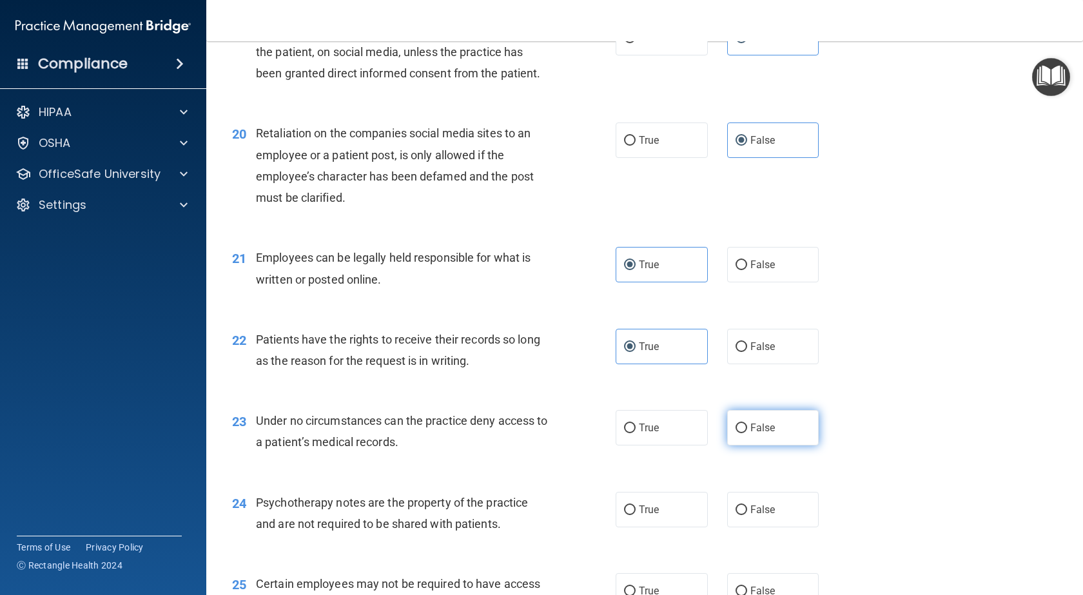
click at [761, 445] on label "False" at bounding box center [773, 427] width 92 height 35
click at [747, 433] on input "False" at bounding box center [741, 428] width 12 height 10
radio input "true"
click at [753, 527] on label "False" at bounding box center [773, 509] width 92 height 35
click at [747, 515] on input "False" at bounding box center [741, 510] width 12 height 10
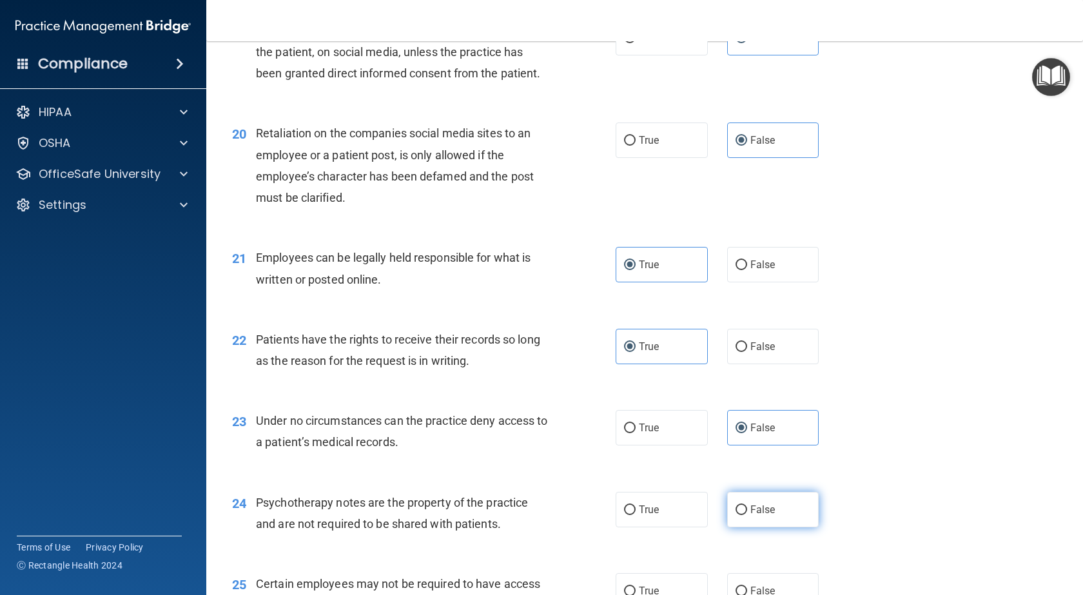
radio input "true"
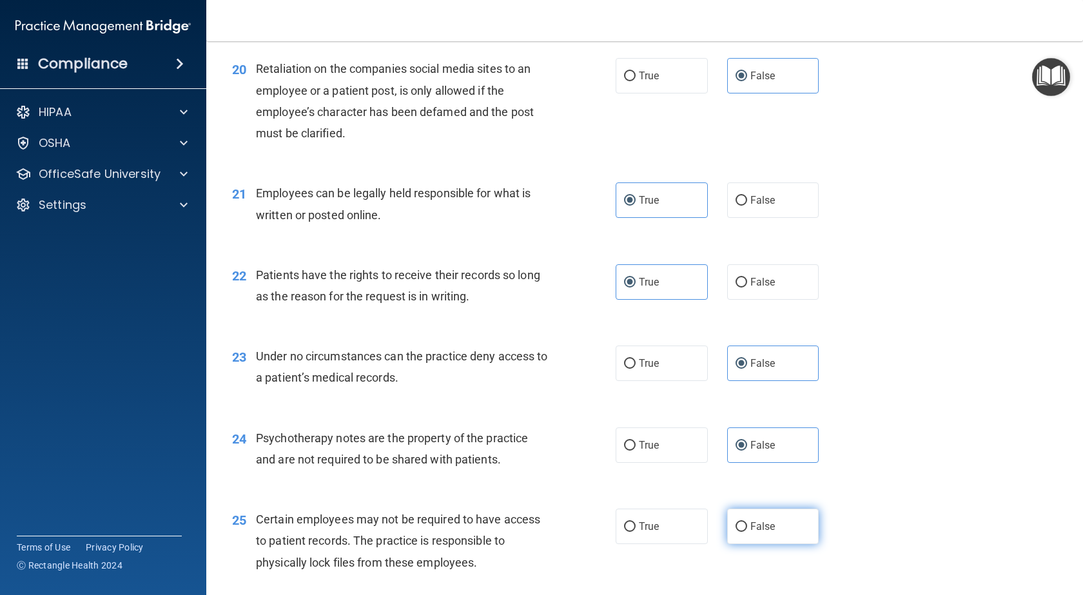
scroll to position [2320, 0]
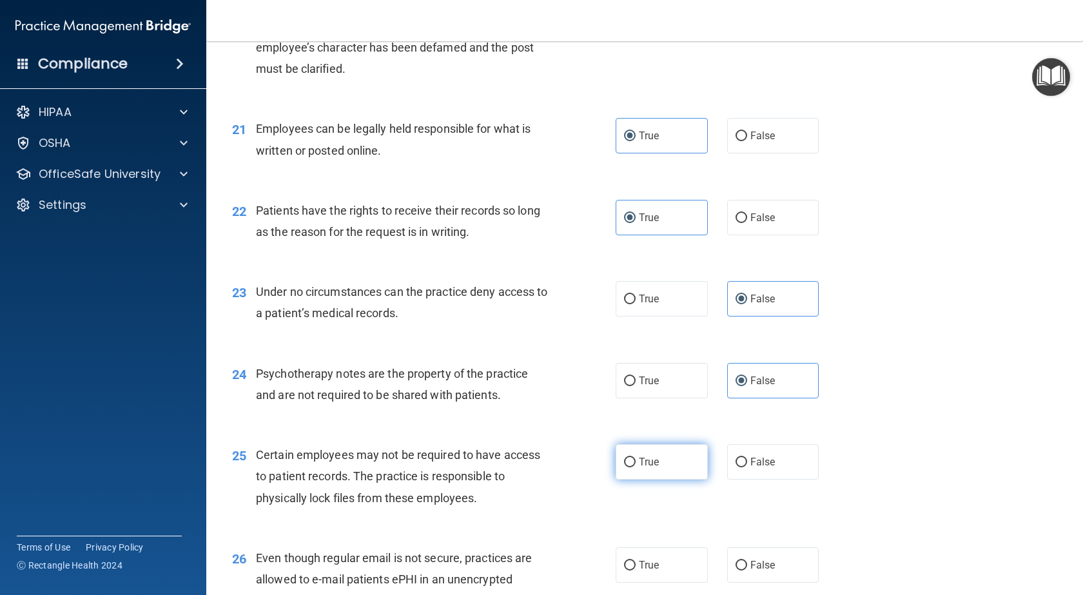
click at [655, 479] on label "True" at bounding box center [661, 461] width 92 height 35
click at [635, 467] on input "True" at bounding box center [630, 463] width 12 height 10
radio input "true"
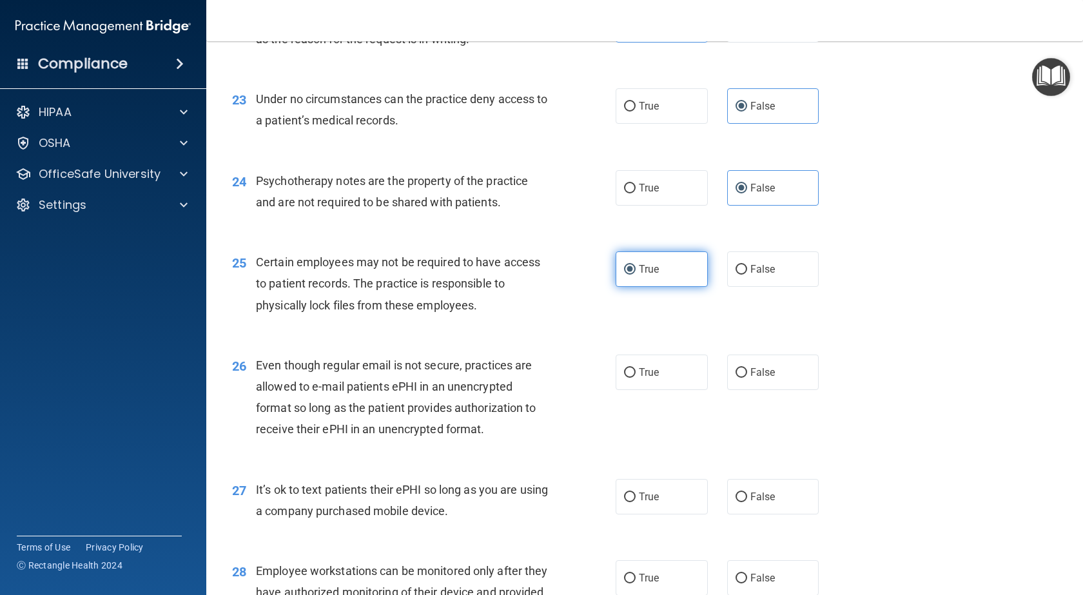
scroll to position [2513, 0]
click at [751, 389] on label "False" at bounding box center [773, 371] width 92 height 35
click at [747, 377] on input "False" at bounding box center [741, 372] width 12 height 10
radio input "true"
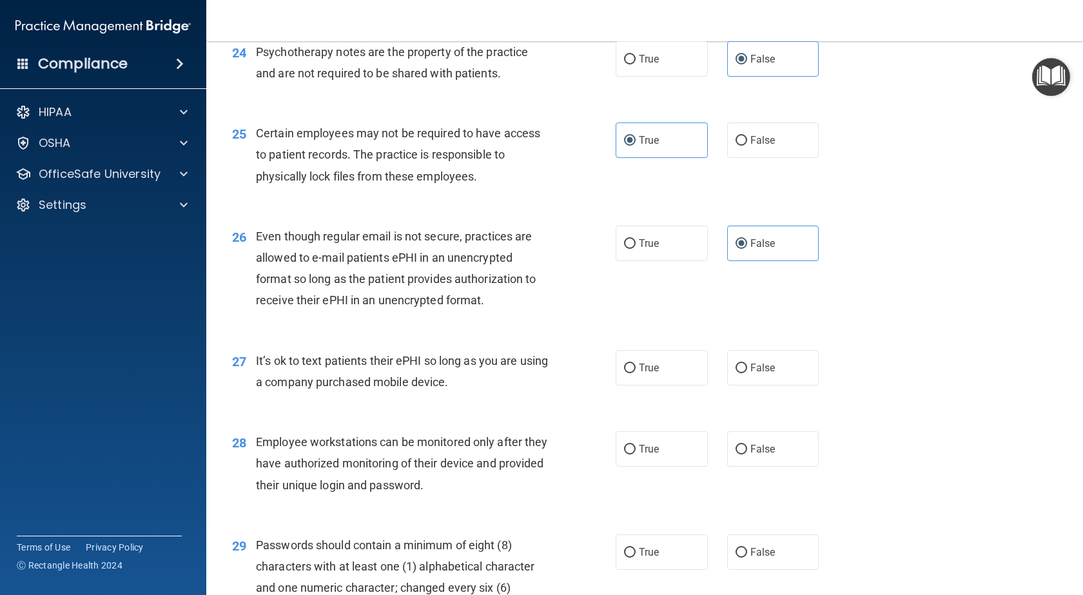
scroll to position [2642, 0]
click at [762, 373] on span "False" at bounding box center [762, 367] width 25 height 12
click at [747, 372] on input "False" at bounding box center [741, 368] width 12 height 10
radio input "true"
click at [659, 466] on label "True" at bounding box center [661, 447] width 92 height 35
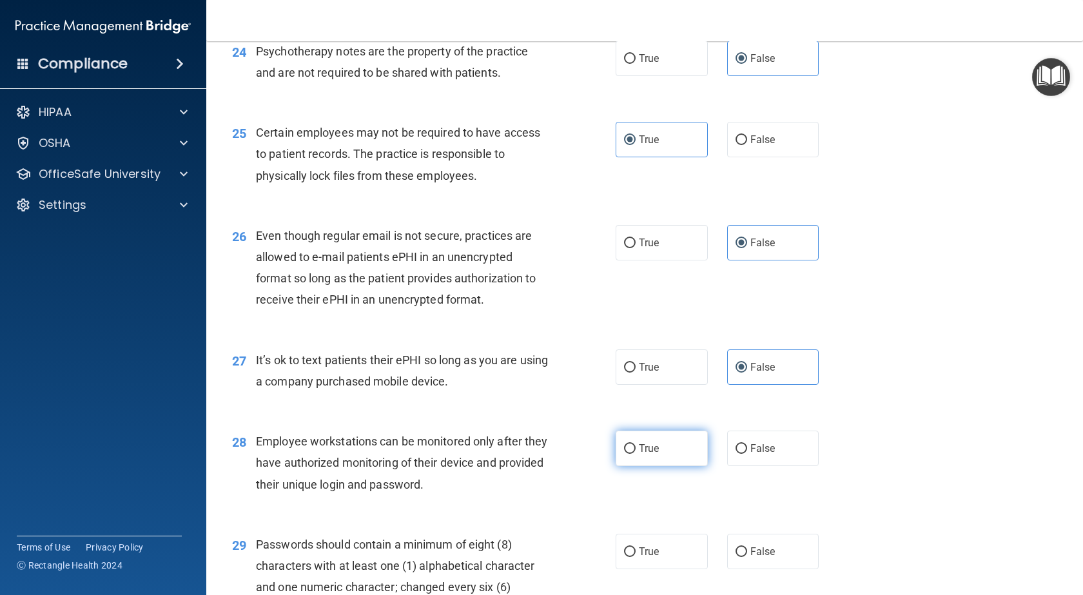
click at [635, 454] on input "True" at bounding box center [630, 449] width 12 height 10
radio input "true"
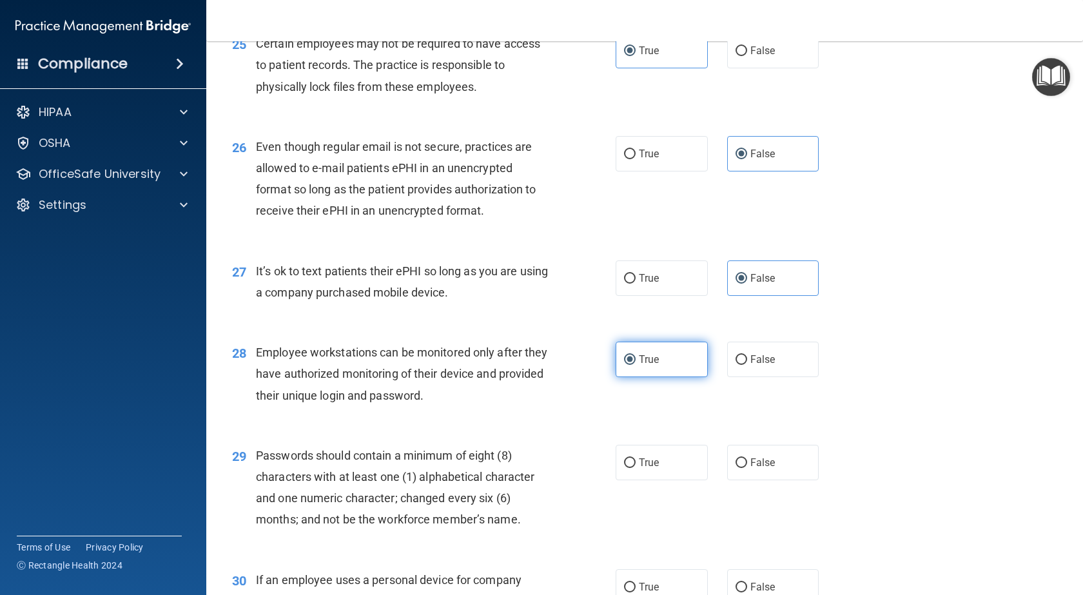
scroll to position [2771, 0]
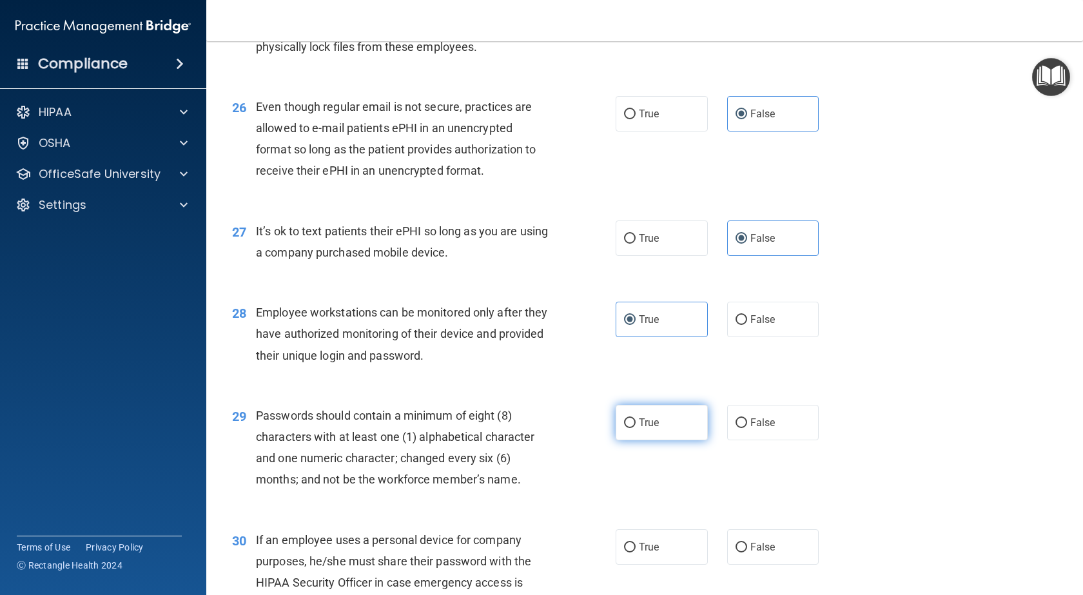
click at [645, 440] on label "True" at bounding box center [661, 422] width 92 height 35
click at [635, 428] on input "True" at bounding box center [630, 423] width 12 height 10
radio input "true"
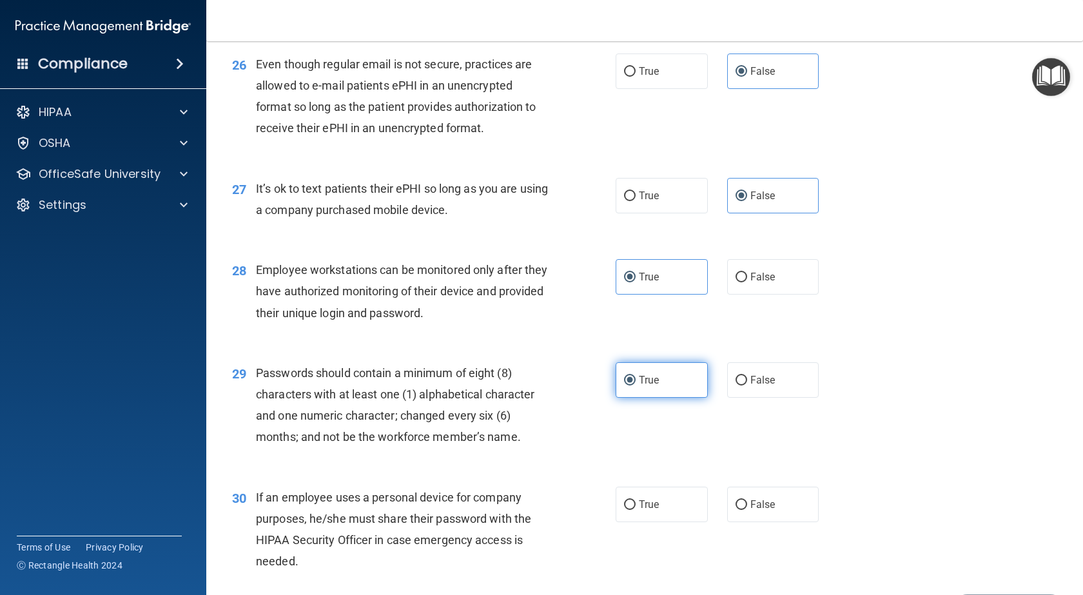
scroll to position [2836, 0]
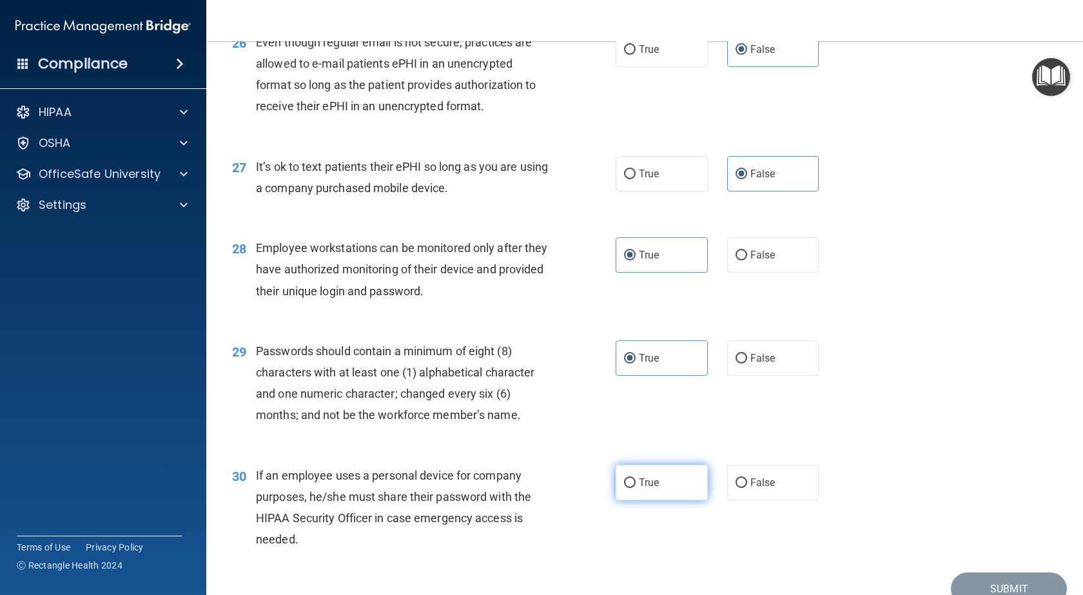
click at [650, 488] on span "True" at bounding box center [649, 482] width 20 height 12
click at [635, 488] on input "True" at bounding box center [630, 483] width 12 height 10
radio input "true"
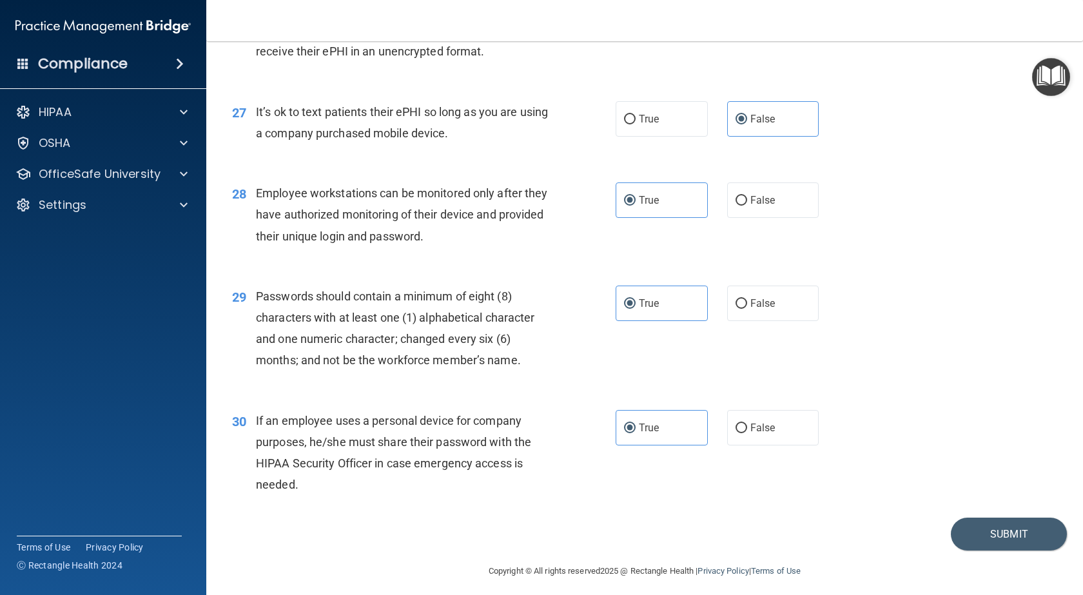
scroll to position [2940, 0]
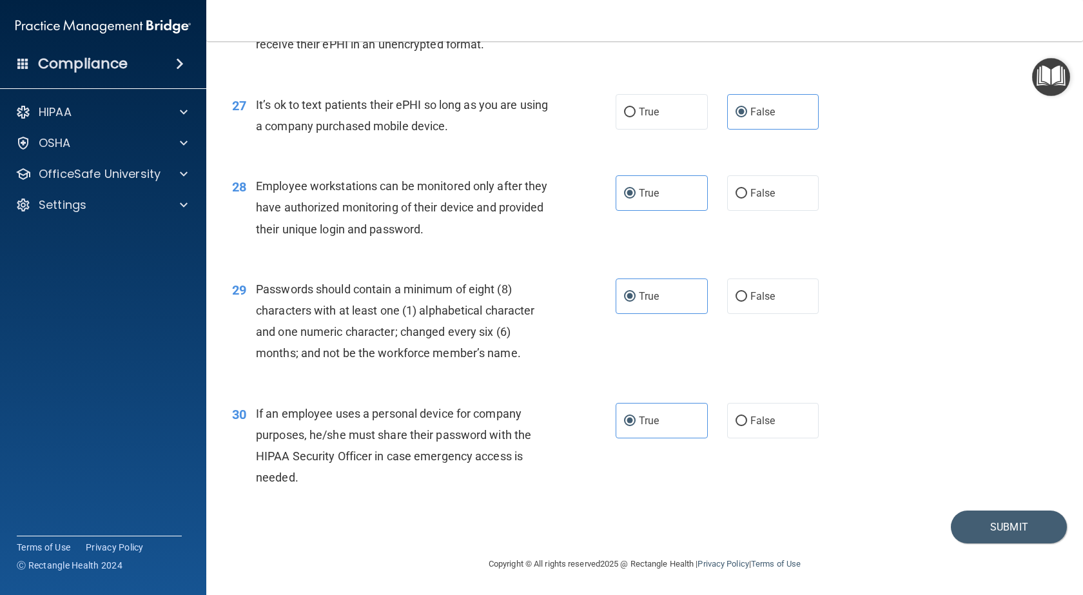
click at [925, 472] on div "30 If an employee uses a personal device for company purposes, he/she must shar…" at bounding box center [644, 449] width 844 height 124
click at [992, 528] on button "Submit" at bounding box center [1009, 526] width 116 height 33
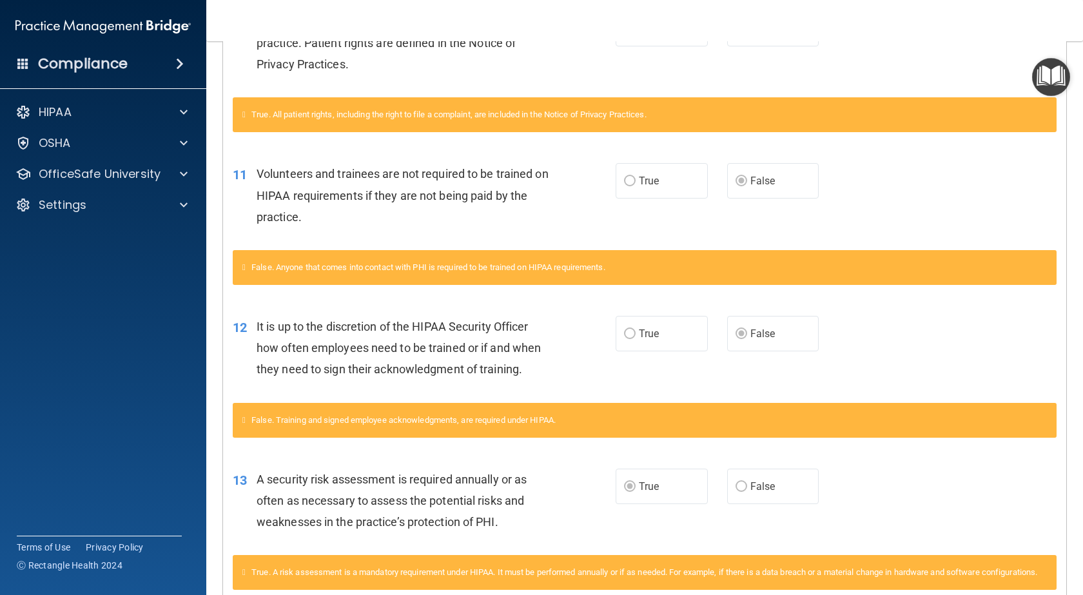
scroll to position [29, 0]
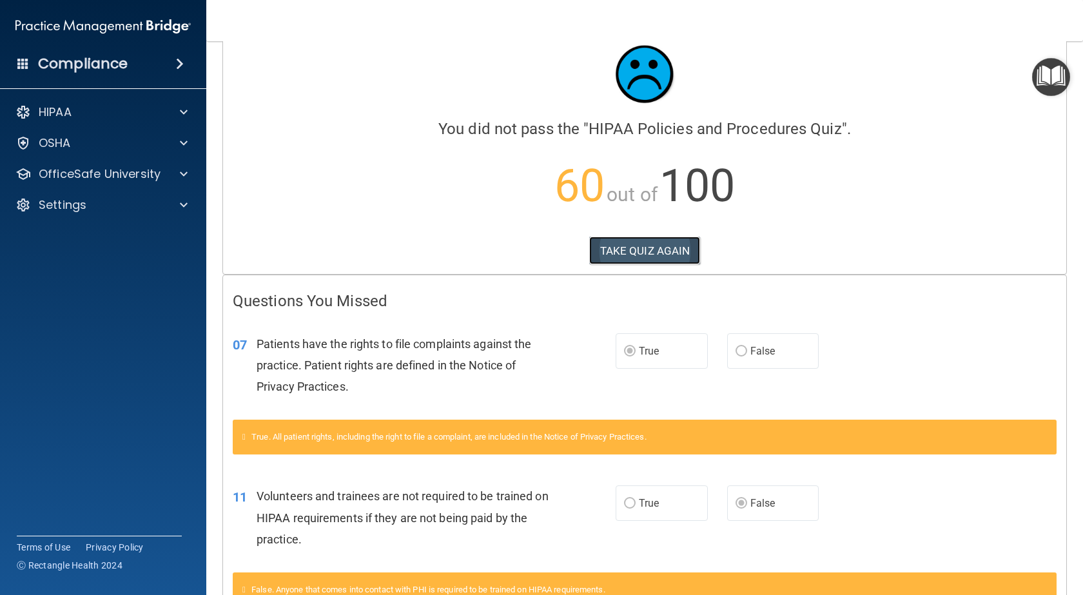
click at [657, 257] on button "TAKE QUIZ AGAIN" at bounding box center [644, 251] width 111 height 28
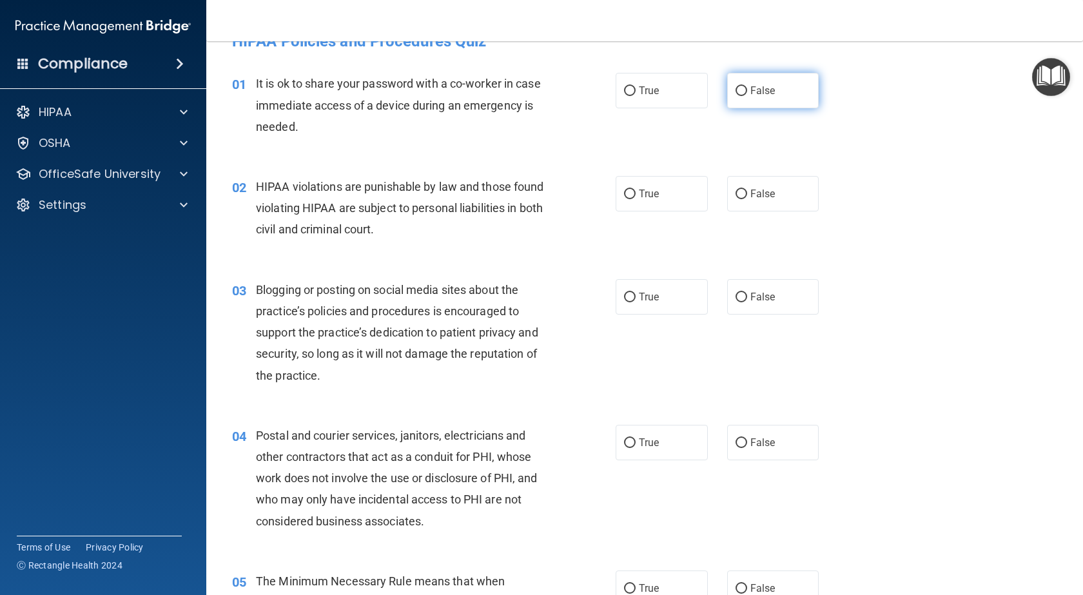
click at [762, 97] on label "False" at bounding box center [773, 90] width 92 height 35
click at [747, 96] on input "False" at bounding box center [741, 91] width 12 height 10
radio input "true"
click at [630, 194] on input "True" at bounding box center [630, 194] width 12 height 10
radio input "true"
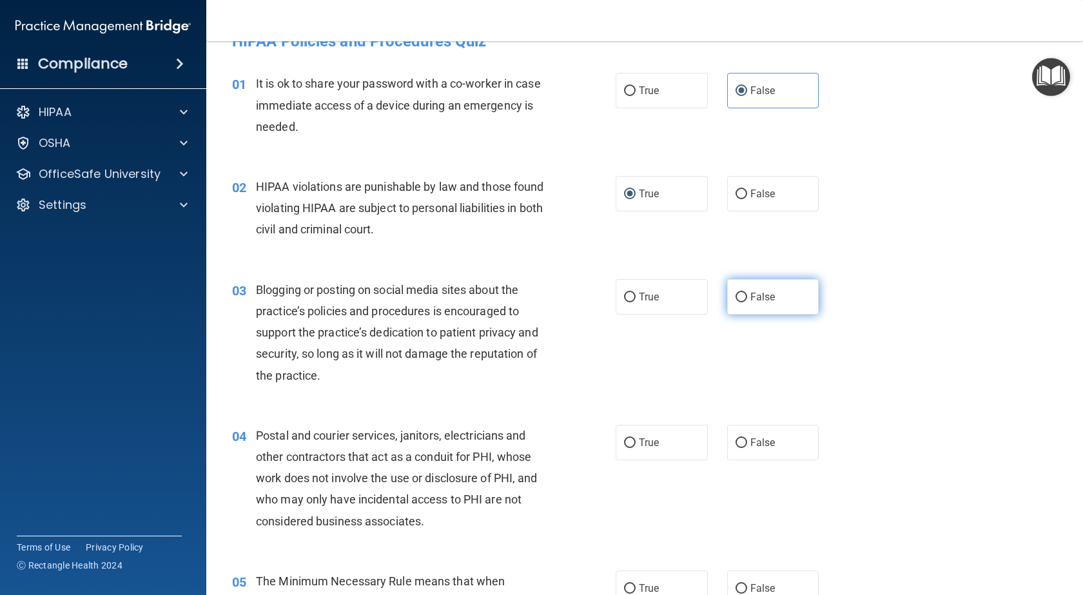
click at [749, 307] on label "False" at bounding box center [773, 296] width 92 height 35
click at [747, 302] on input "False" at bounding box center [741, 298] width 12 height 10
radio input "true"
click at [652, 445] on span "True" at bounding box center [649, 442] width 20 height 12
click at [635, 445] on input "True" at bounding box center [630, 443] width 12 height 10
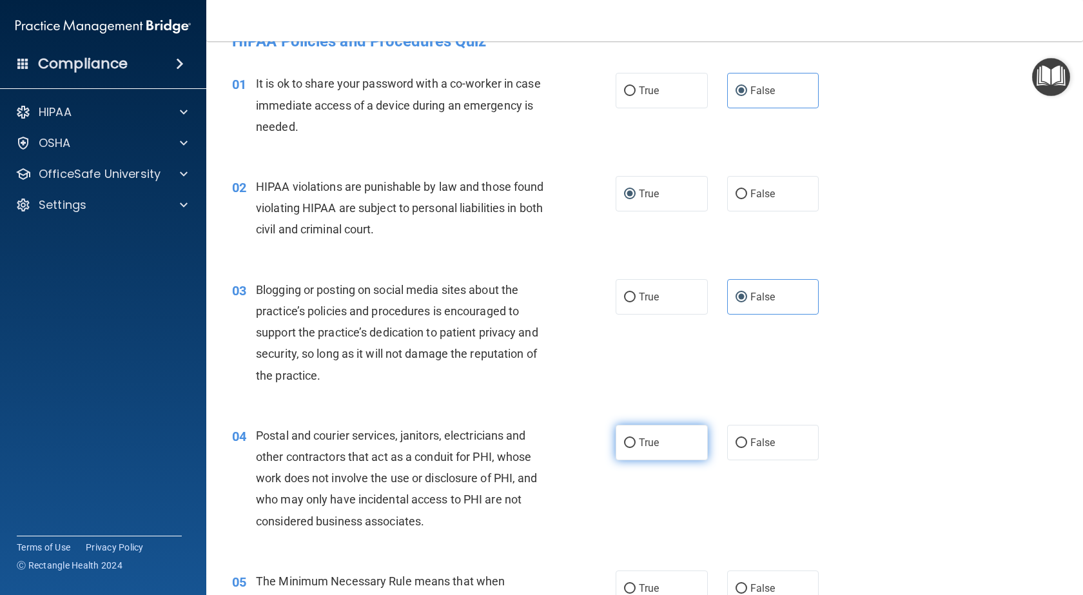
radio input "true"
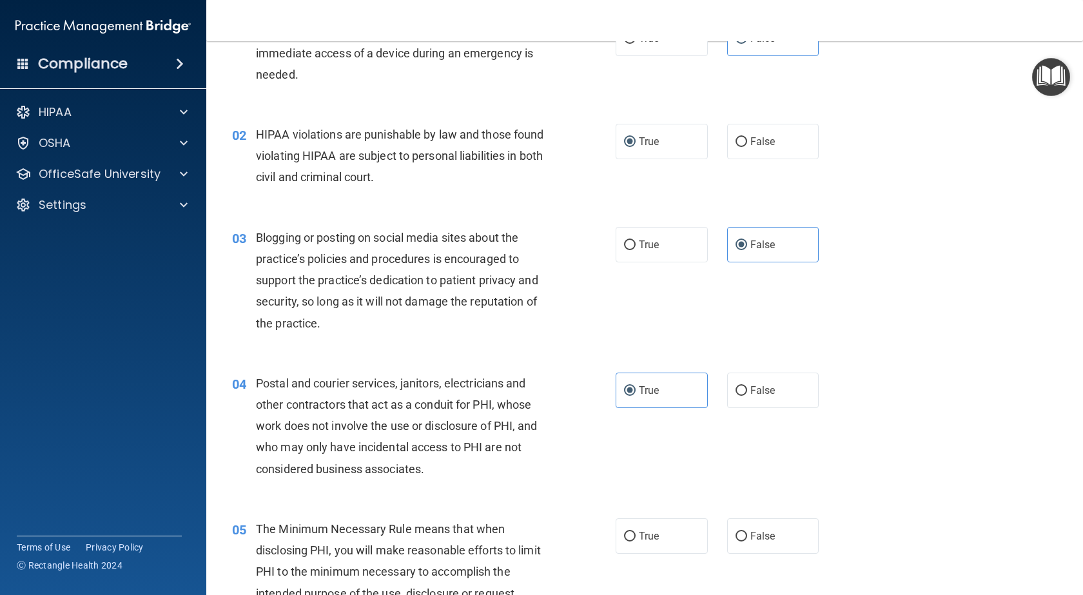
scroll to position [158, 0]
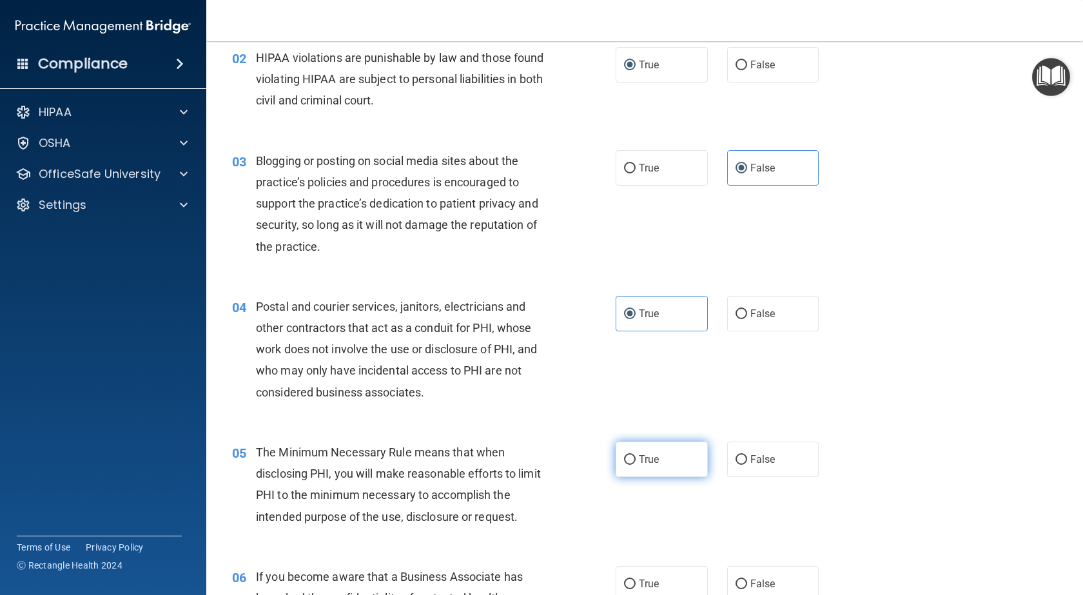
click at [657, 450] on label "True" at bounding box center [661, 458] width 92 height 35
click at [635, 455] on input "True" at bounding box center [630, 460] width 12 height 10
radio input "true"
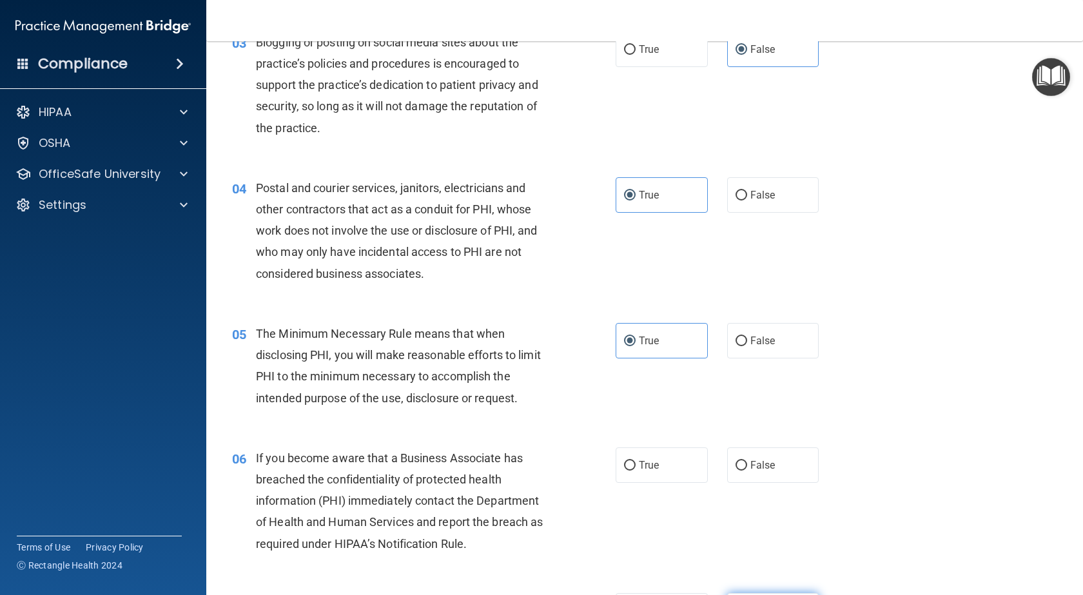
scroll to position [416, 0]
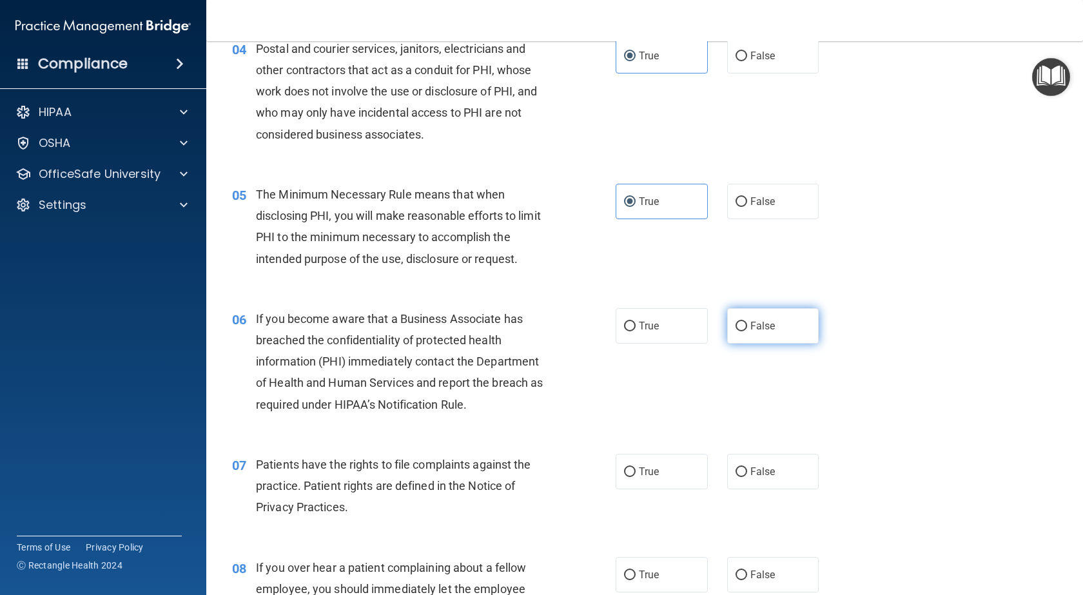
click at [760, 337] on label "False" at bounding box center [773, 325] width 92 height 35
click at [747, 331] on input "False" at bounding box center [741, 327] width 12 height 10
radio input "true"
click at [631, 474] on label "True" at bounding box center [661, 471] width 92 height 35
click at [631, 474] on input "True" at bounding box center [630, 472] width 12 height 10
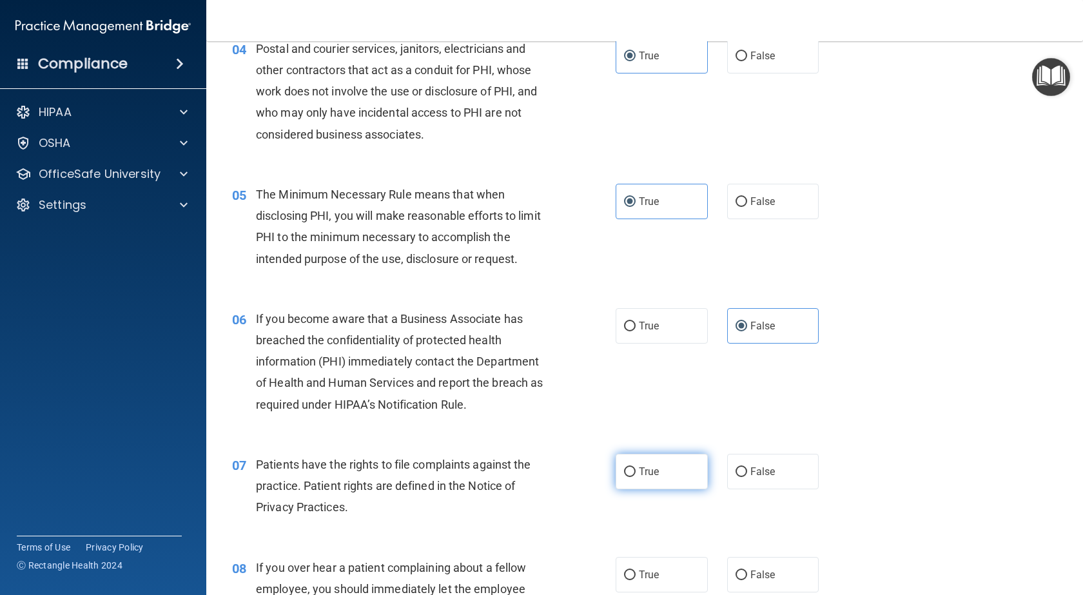
radio input "true"
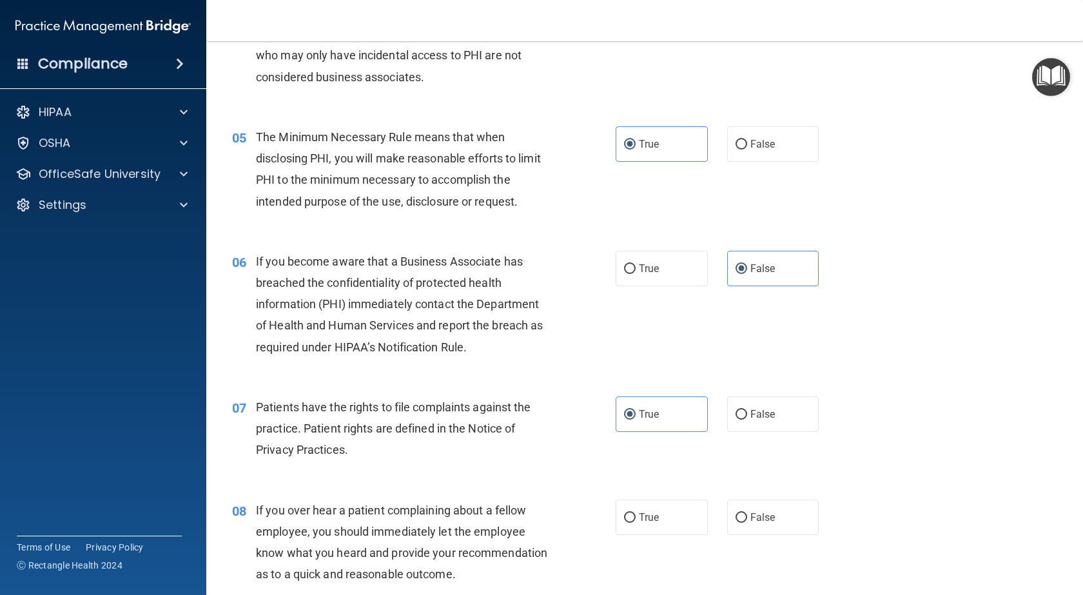
scroll to position [545, 0]
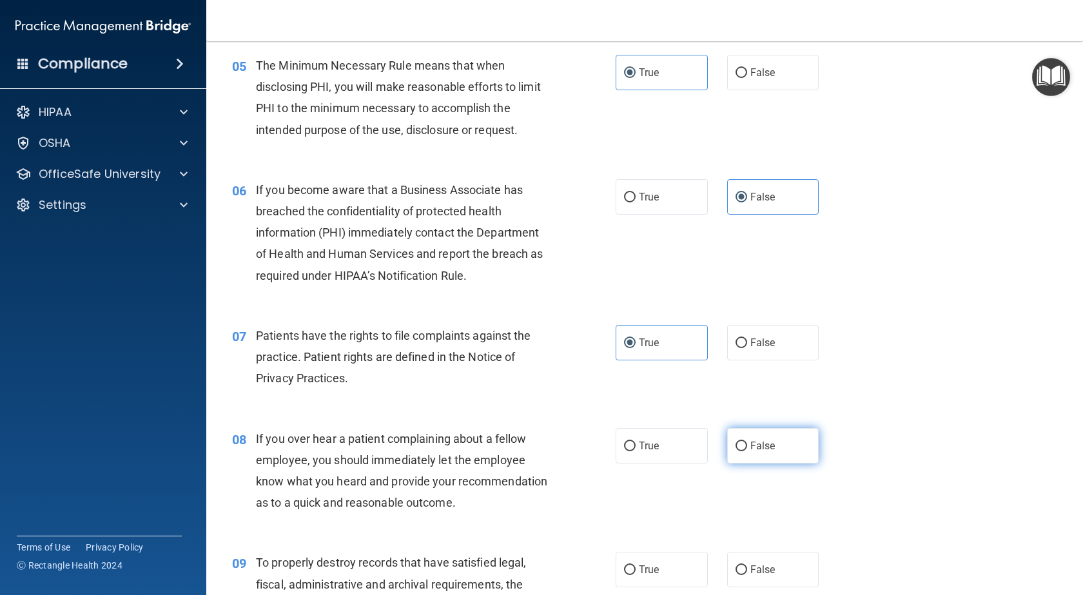
click at [764, 449] on span "False" at bounding box center [762, 446] width 25 height 12
click at [747, 449] on input "False" at bounding box center [741, 446] width 12 height 10
radio input "true"
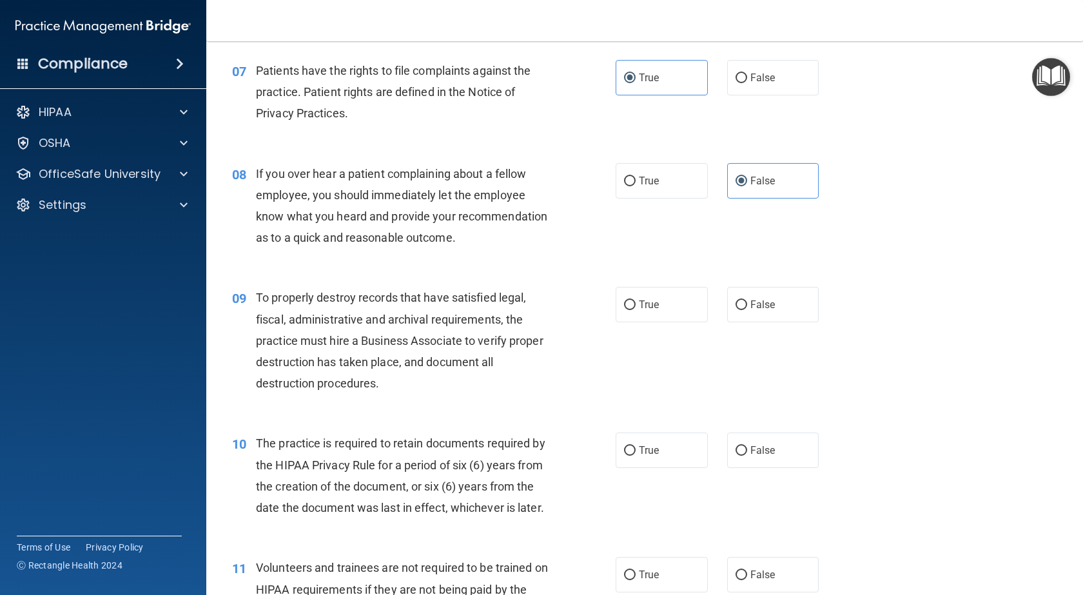
scroll to position [931, 0]
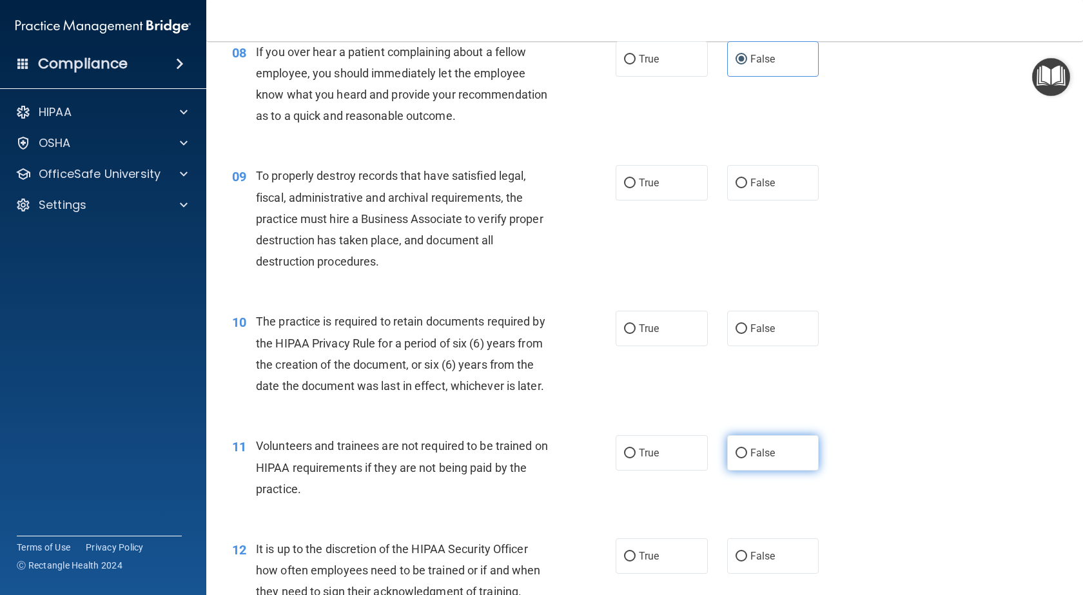
click at [784, 470] on label "False" at bounding box center [773, 452] width 92 height 35
click at [747, 458] on input "False" at bounding box center [741, 454] width 12 height 10
radio input "true"
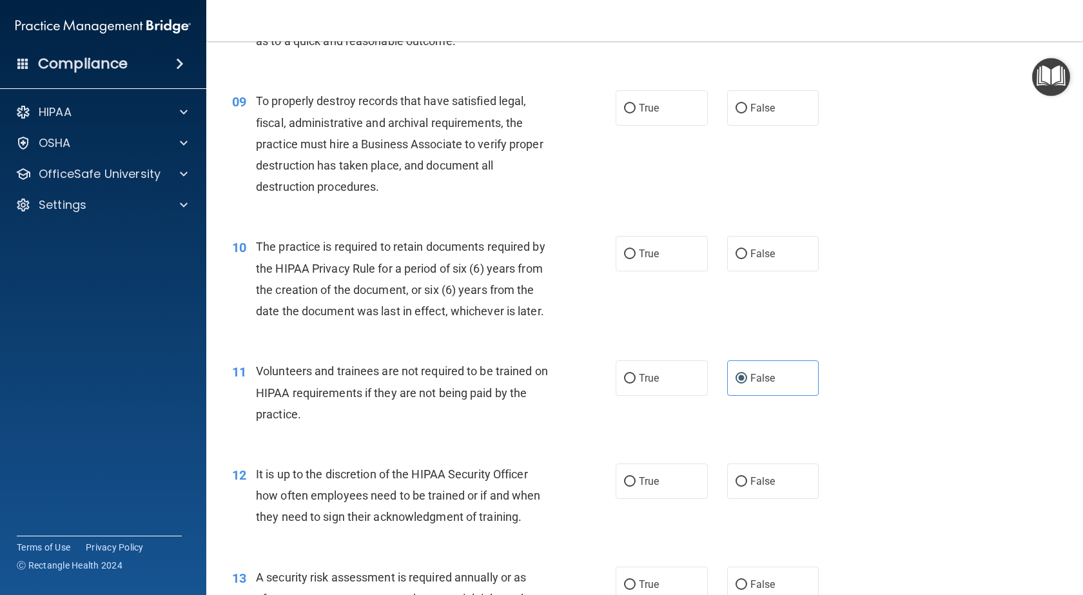
scroll to position [1125, 0]
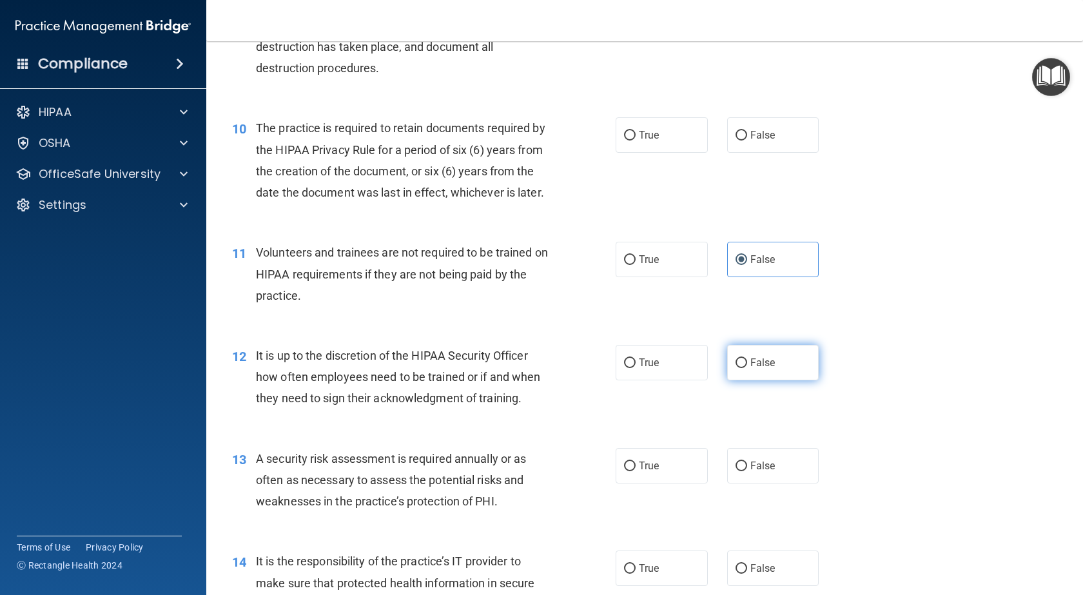
click at [782, 380] on label "False" at bounding box center [773, 362] width 92 height 35
click at [747, 368] on input "False" at bounding box center [741, 363] width 12 height 10
radio input "true"
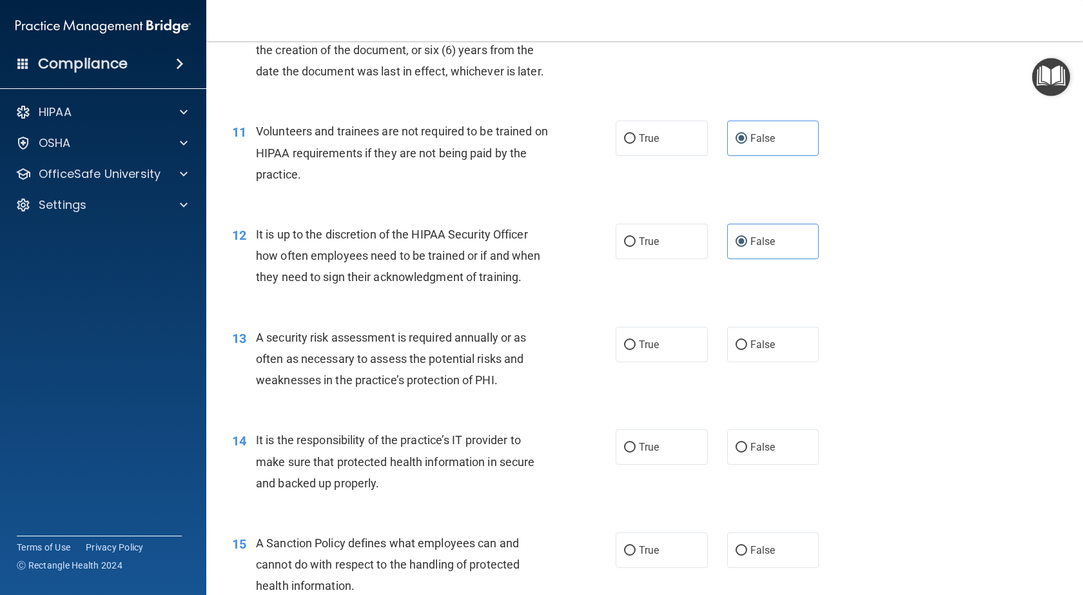
scroll to position [1253, 0]
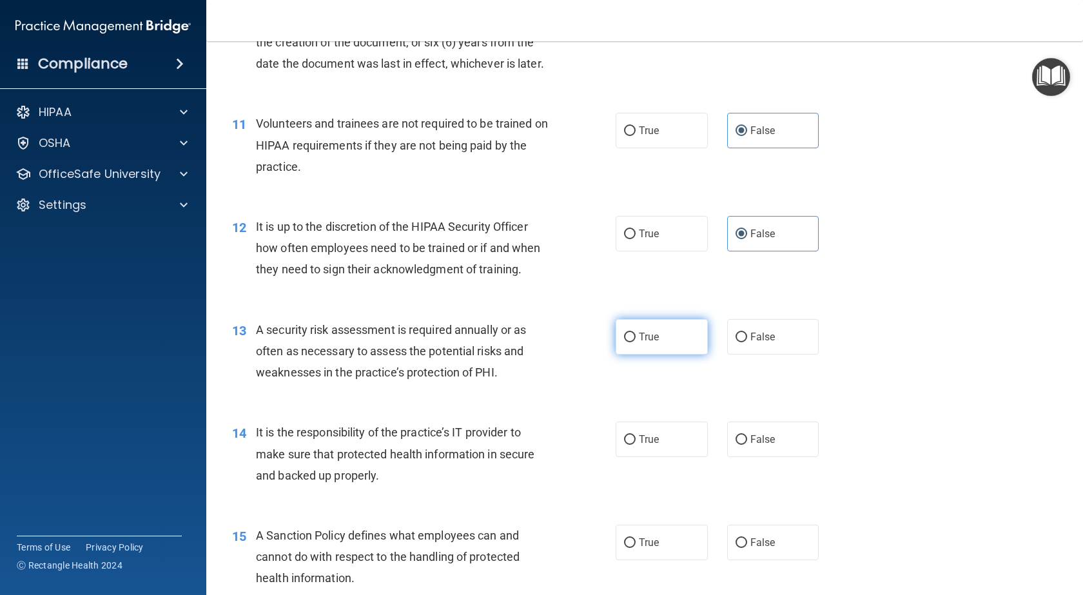
drag, startPoint x: 646, startPoint y: 379, endPoint x: 776, endPoint y: 427, distance: 138.3
click at [650, 343] on span "True" at bounding box center [649, 337] width 20 height 12
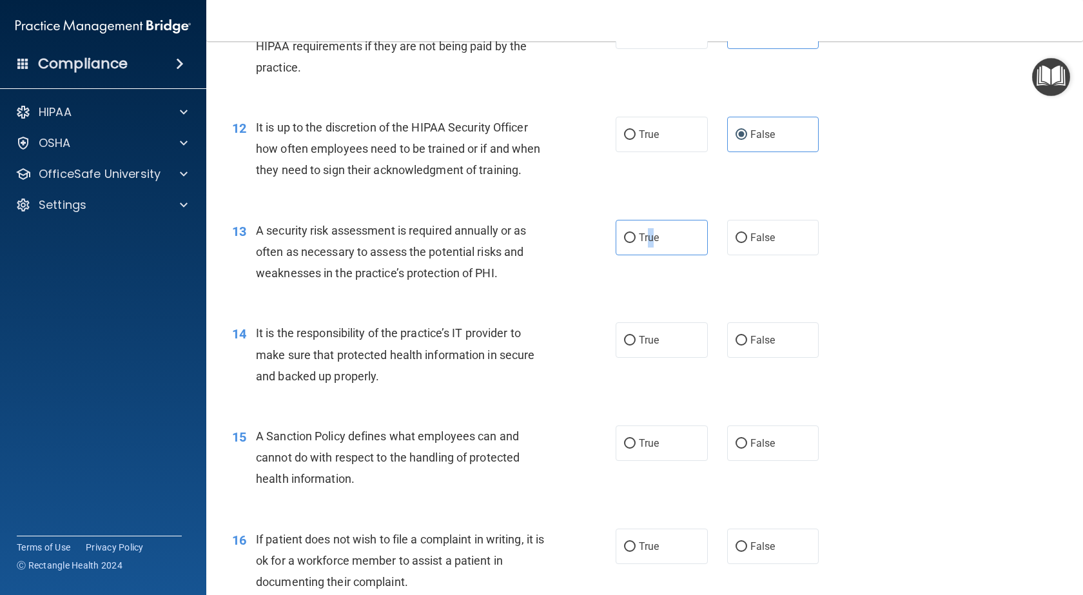
scroll to position [1382, 0]
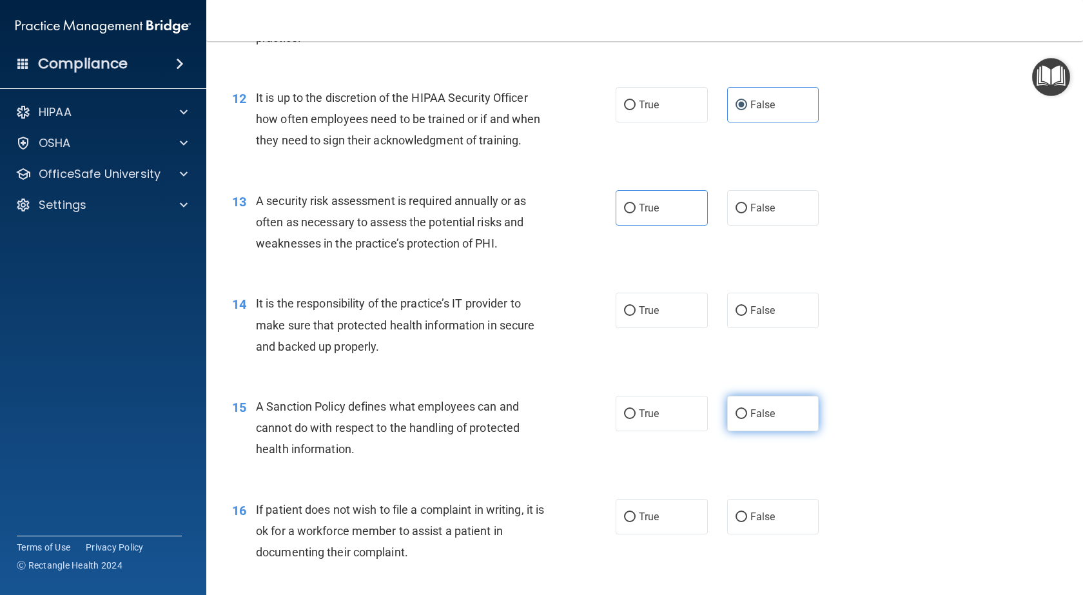
click at [764, 431] on label "False" at bounding box center [773, 413] width 92 height 35
click at [747, 419] on input "False" at bounding box center [741, 414] width 12 height 10
radio input "true"
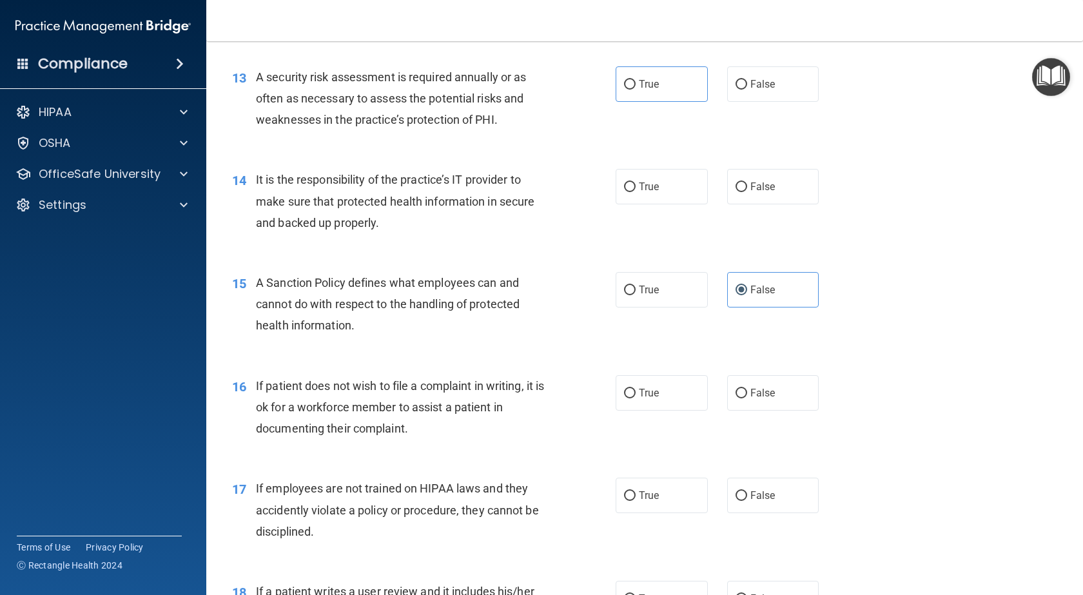
scroll to position [1511, 0]
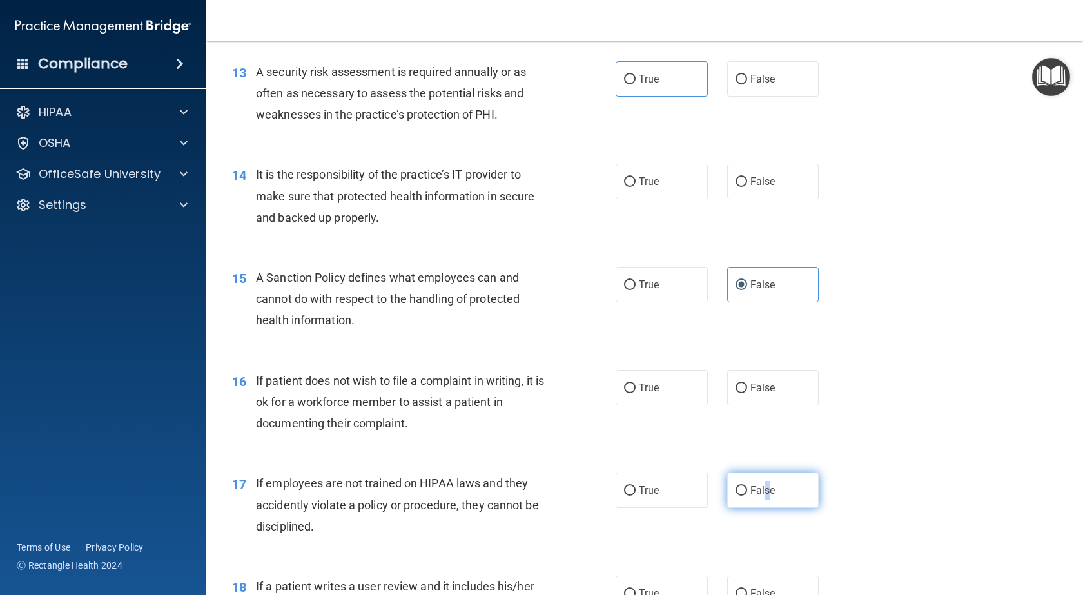
click at [764, 496] on span "False" at bounding box center [762, 490] width 25 height 12
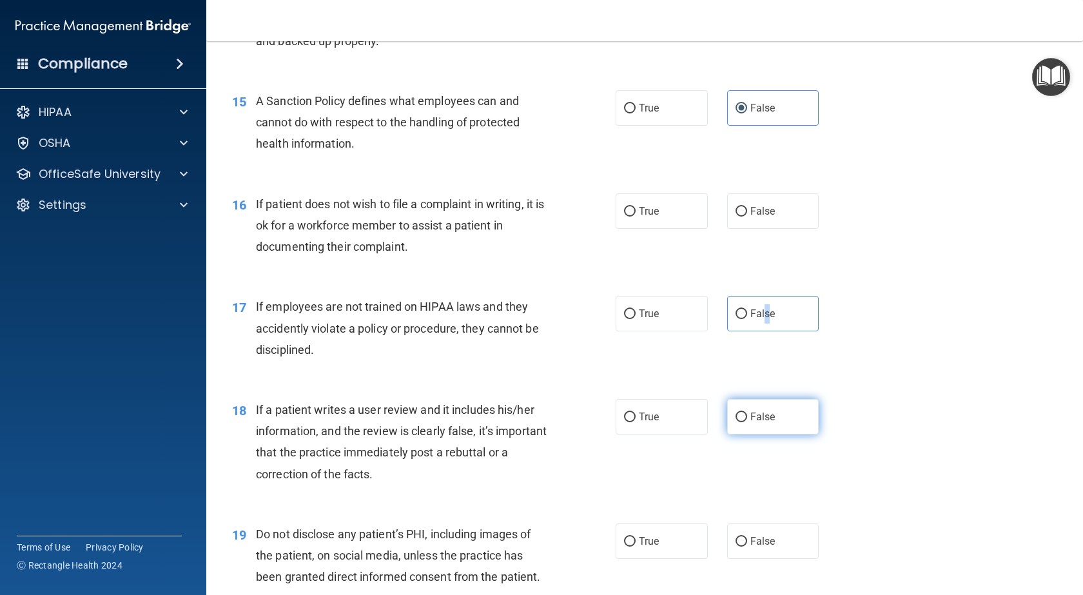
scroll to position [1705, 0]
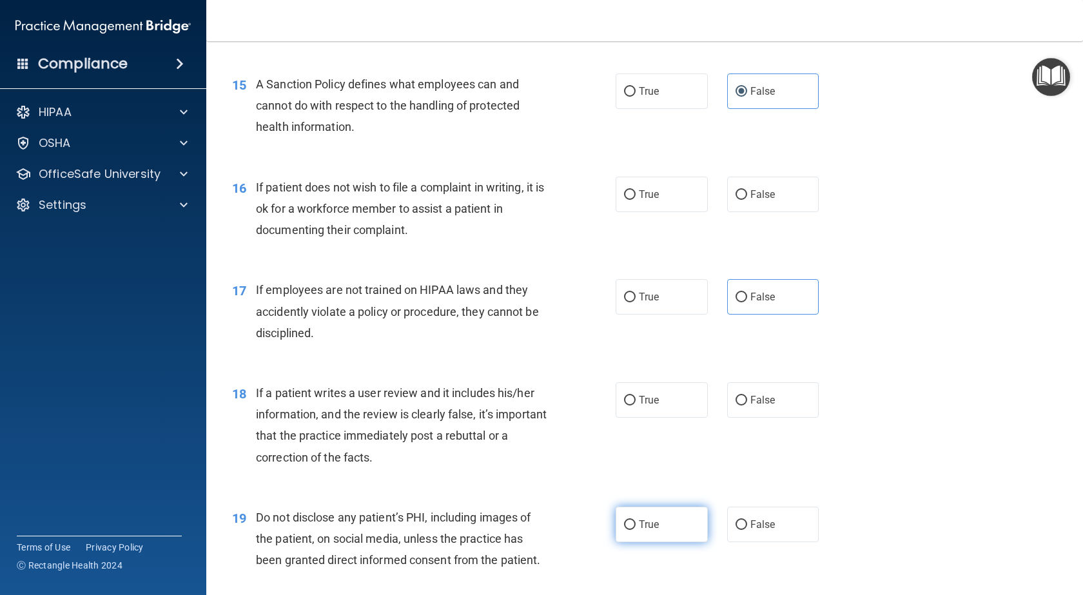
click at [663, 542] on label "True" at bounding box center [661, 524] width 92 height 35
click at [635, 530] on input "True" at bounding box center [630, 525] width 12 height 10
radio input "true"
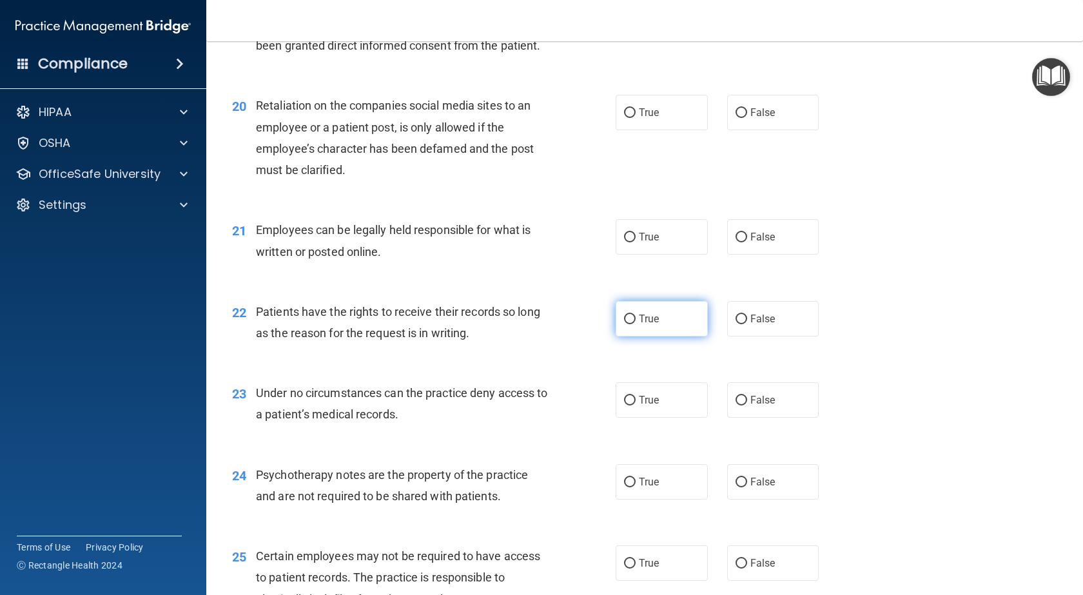
scroll to position [2220, 0]
click at [767, 335] on label "False" at bounding box center [773, 317] width 92 height 35
click at [747, 323] on input "False" at bounding box center [741, 318] width 12 height 10
radio input "true"
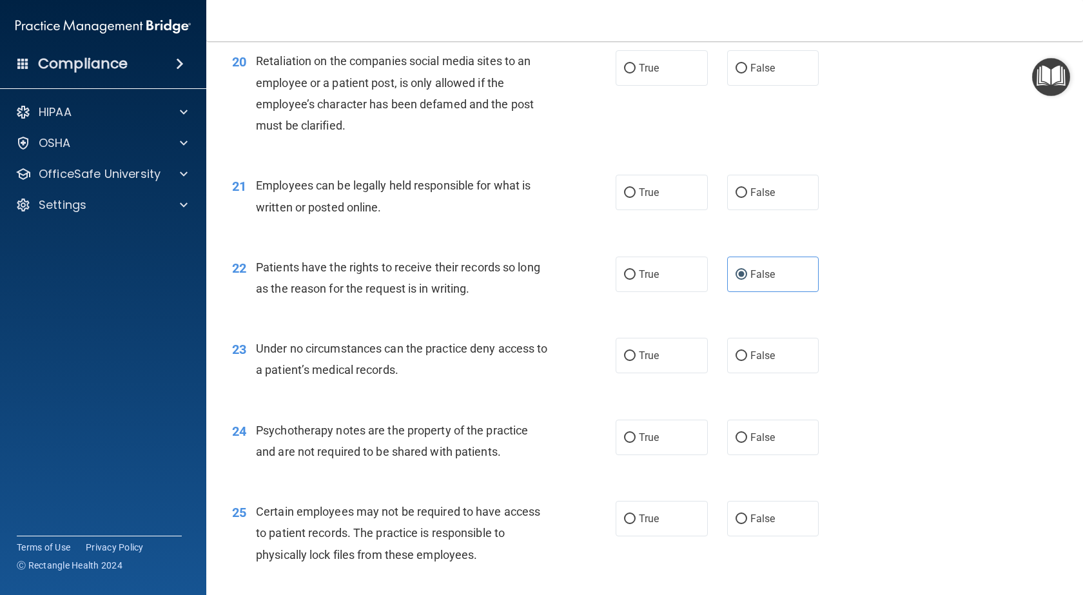
scroll to position [2285, 0]
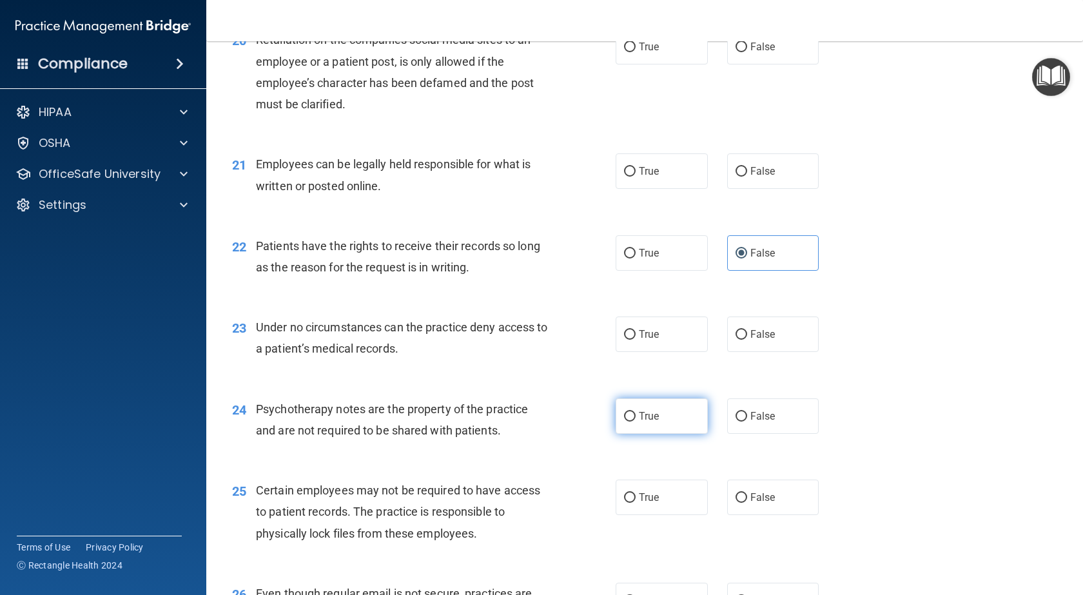
click at [664, 434] on label "True" at bounding box center [661, 415] width 92 height 35
click at [635, 421] on input "True" at bounding box center [630, 417] width 12 height 10
radio input "true"
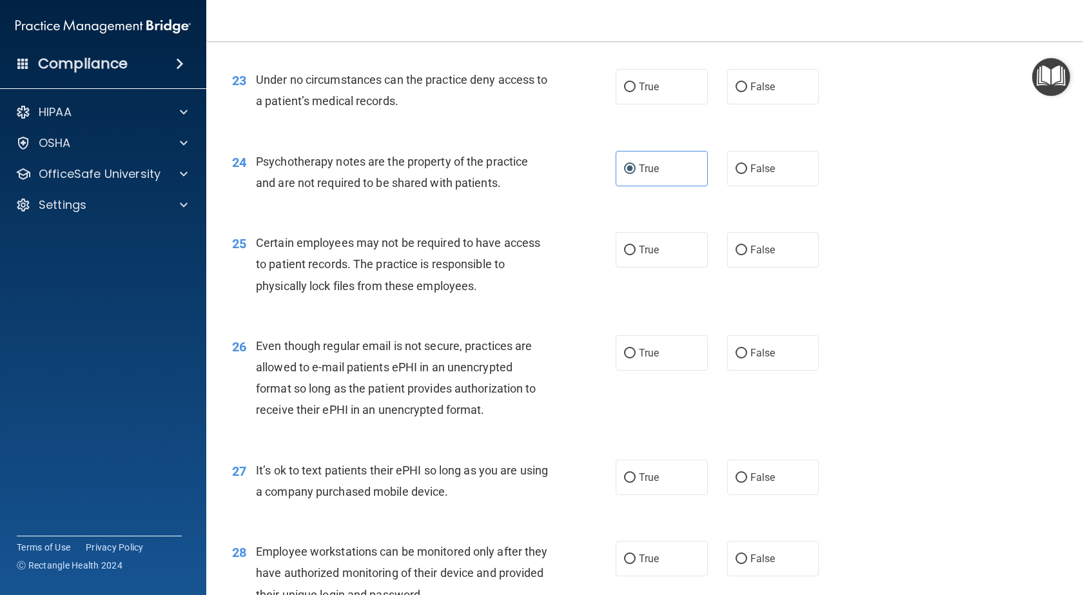
scroll to position [2542, 0]
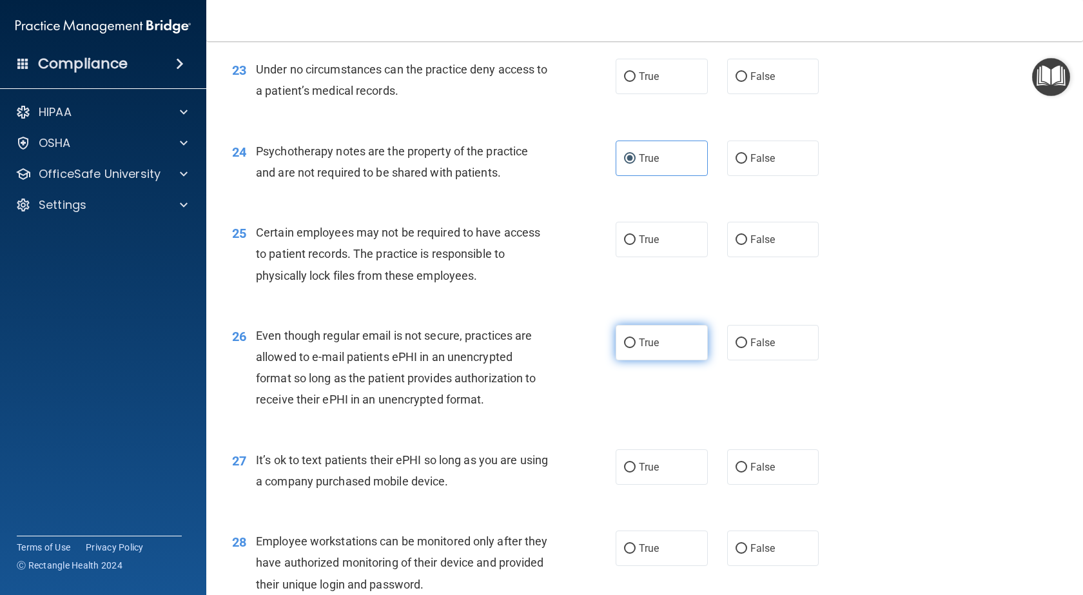
click at [666, 360] on label "True" at bounding box center [661, 342] width 92 height 35
click at [635, 348] on input "True" at bounding box center [630, 343] width 12 height 10
radio input "true"
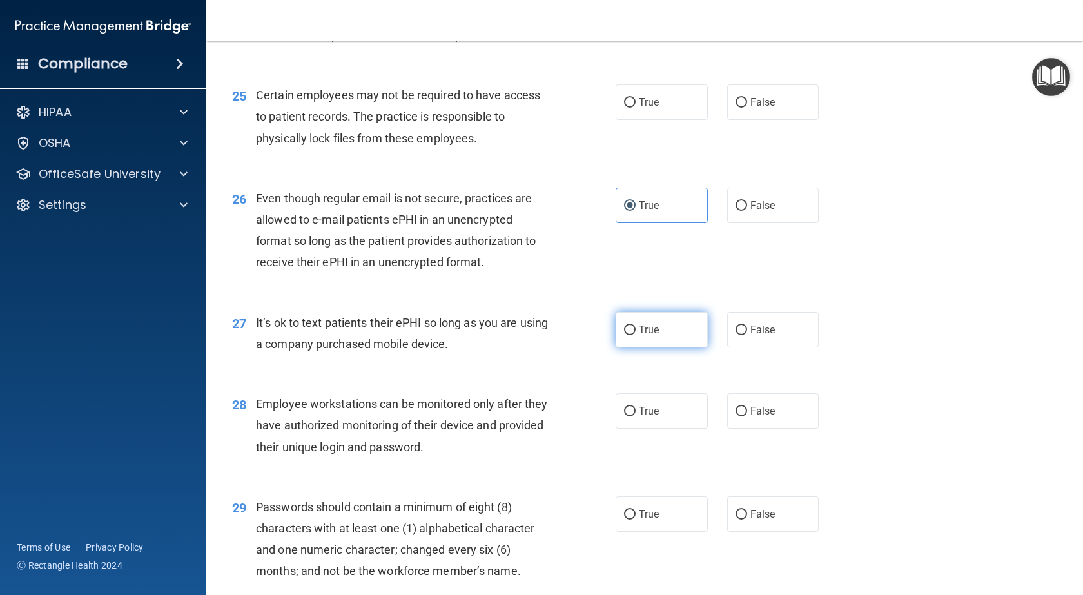
scroll to position [2736, 0]
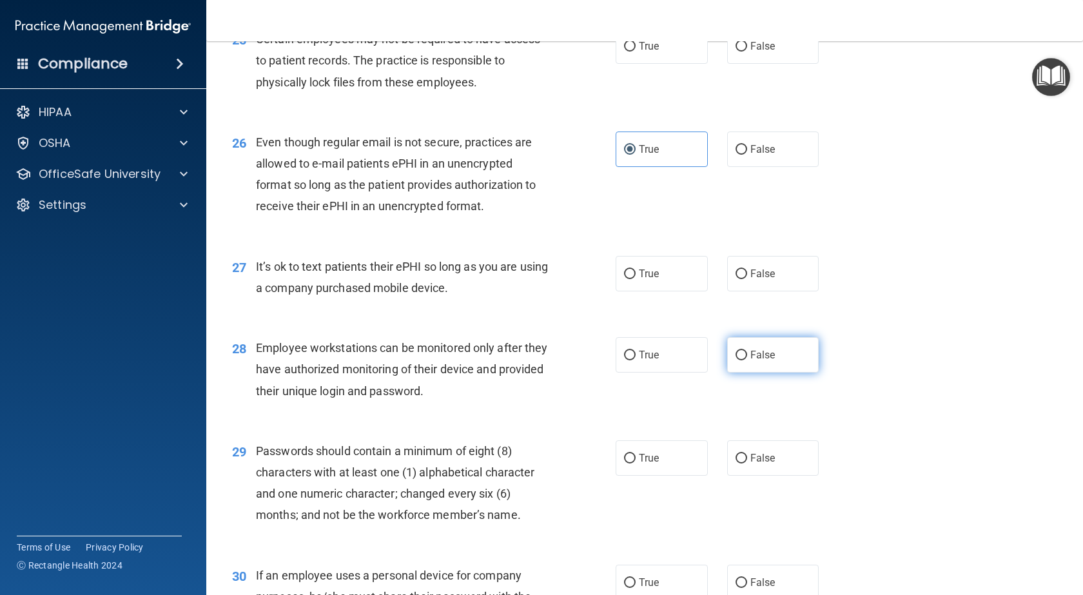
click at [789, 372] on label "False" at bounding box center [773, 354] width 92 height 35
click at [747, 360] on input "False" at bounding box center [741, 356] width 12 height 10
radio input "true"
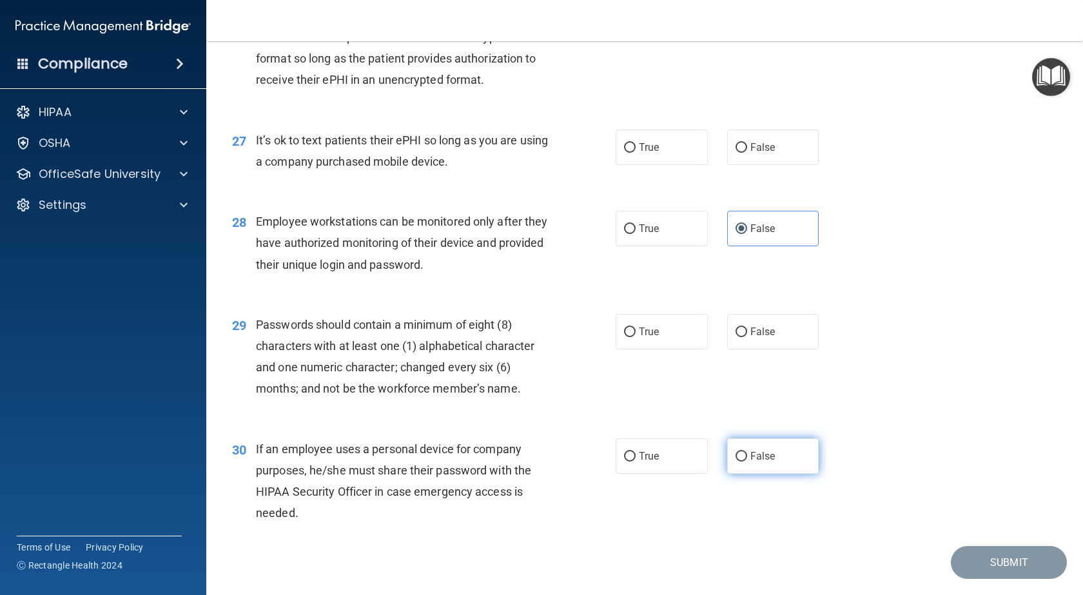
scroll to position [2865, 0]
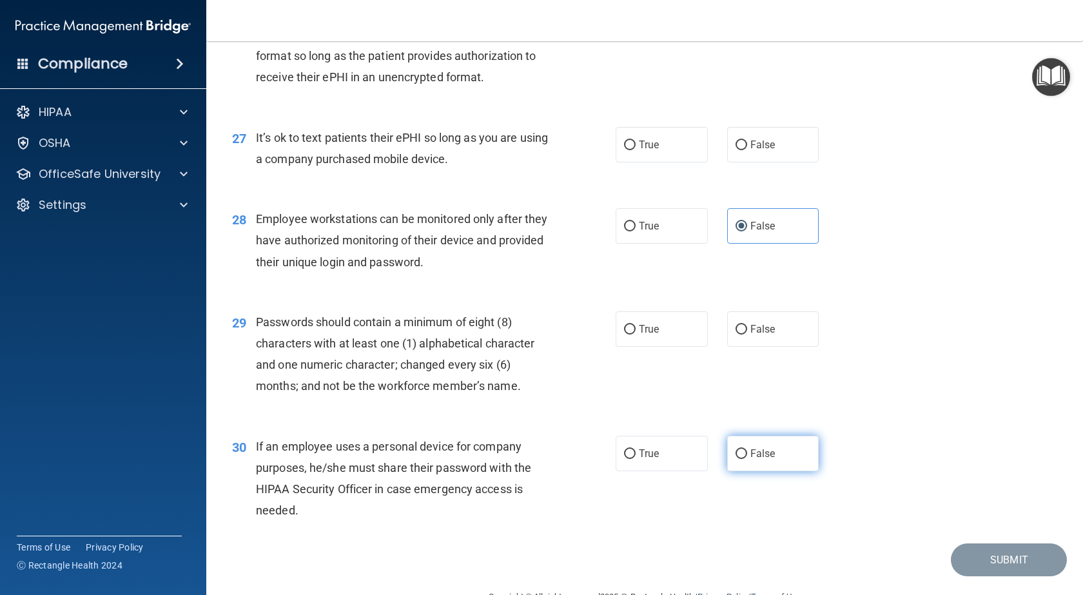
click at [780, 471] on label "False" at bounding box center [773, 453] width 92 height 35
click at [747, 459] on input "False" at bounding box center [741, 454] width 12 height 10
radio input "true"
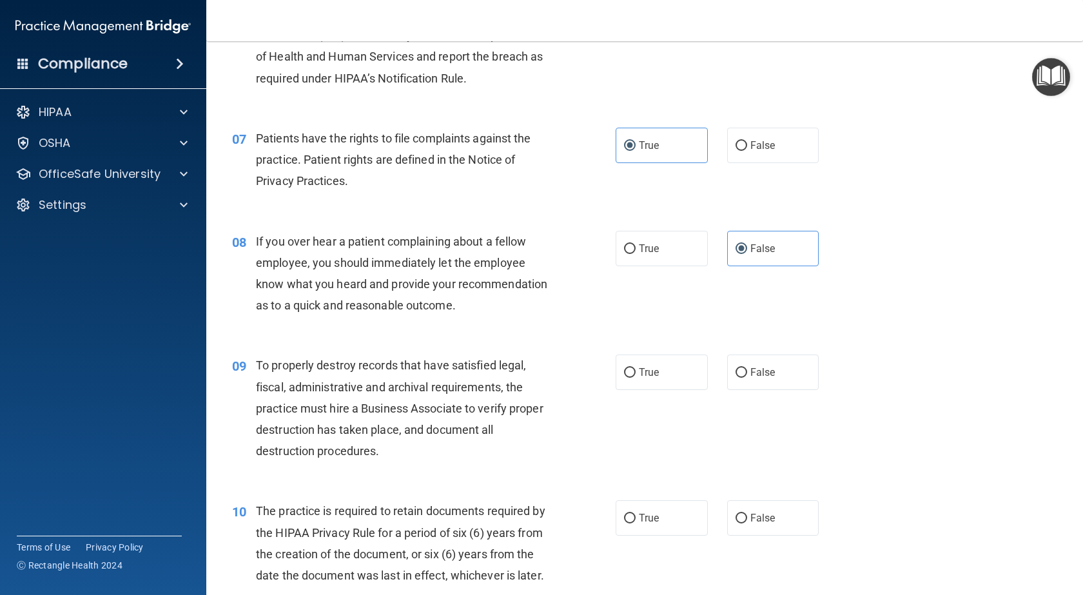
scroll to position [838, 0]
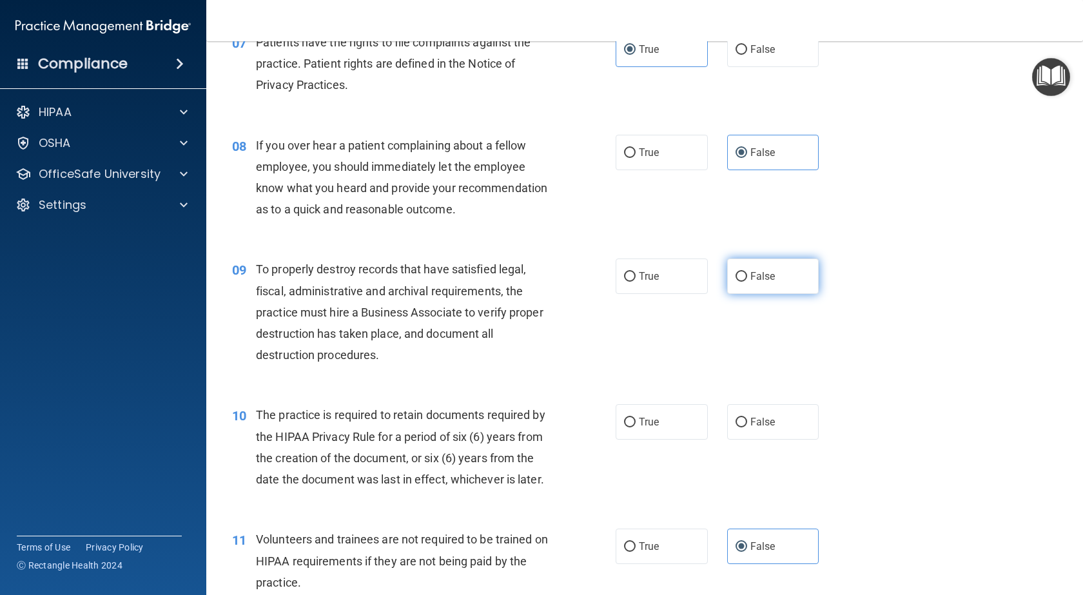
click at [795, 294] on label "False" at bounding box center [773, 275] width 92 height 35
click at [747, 282] on input "False" at bounding box center [741, 277] width 12 height 10
radio input "true"
click at [654, 440] on label "True" at bounding box center [661, 421] width 92 height 35
click at [635, 427] on input "True" at bounding box center [630, 423] width 12 height 10
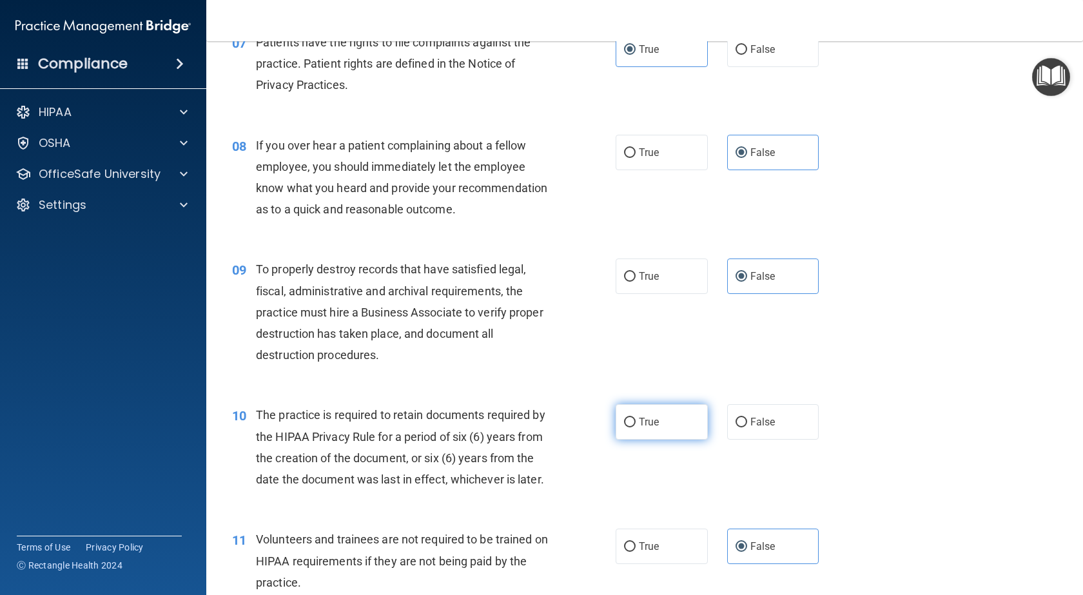
radio input "true"
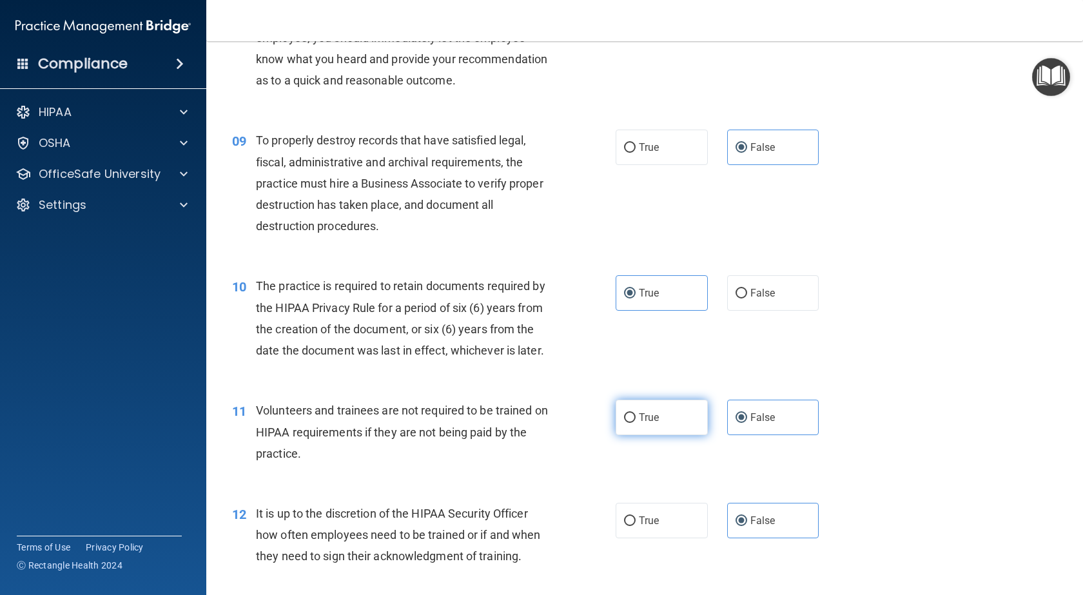
click at [662, 435] on label "True" at bounding box center [661, 417] width 92 height 35
click at [635, 423] on input "True" at bounding box center [630, 418] width 12 height 10
radio input "true"
click at [763, 423] on span "False" at bounding box center [762, 417] width 25 height 12
click at [747, 423] on input "False" at bounding box center [741, 418] width 12 height 10
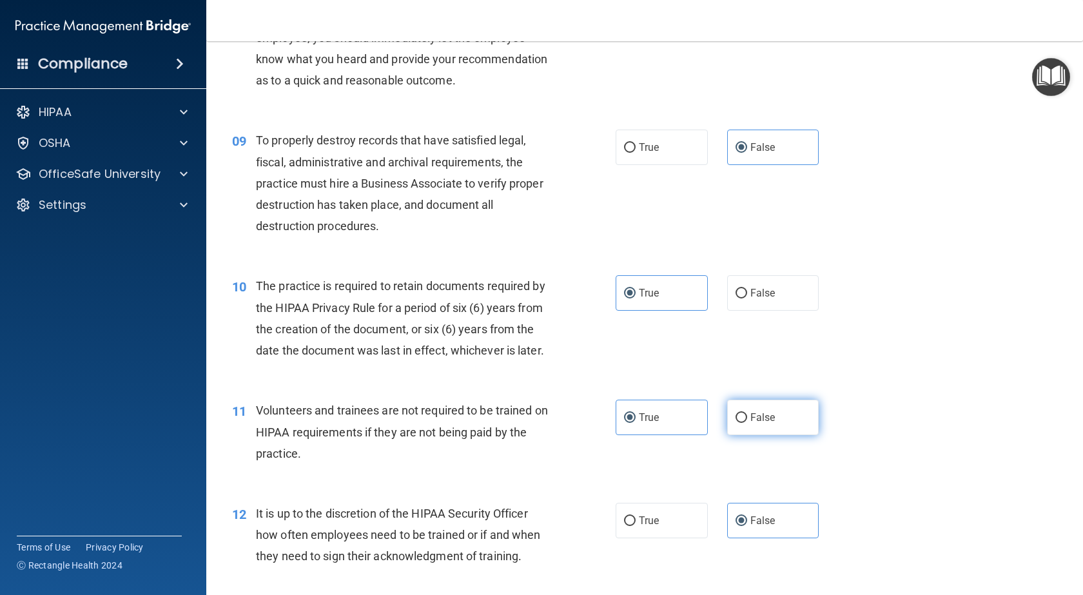
radio input "true"
radio input "false"
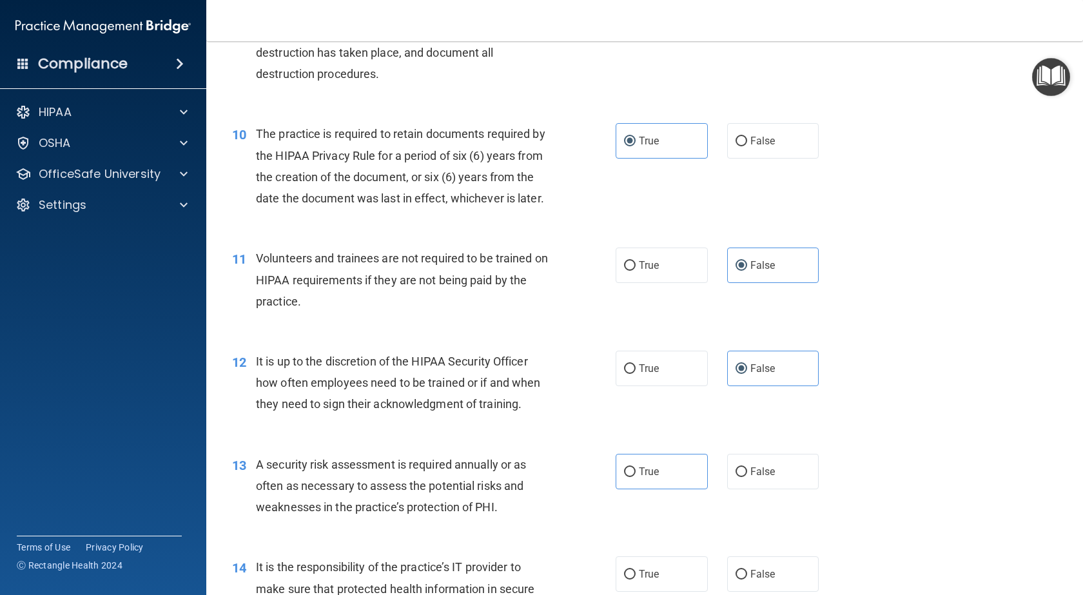
scroll to position [1160, 0]
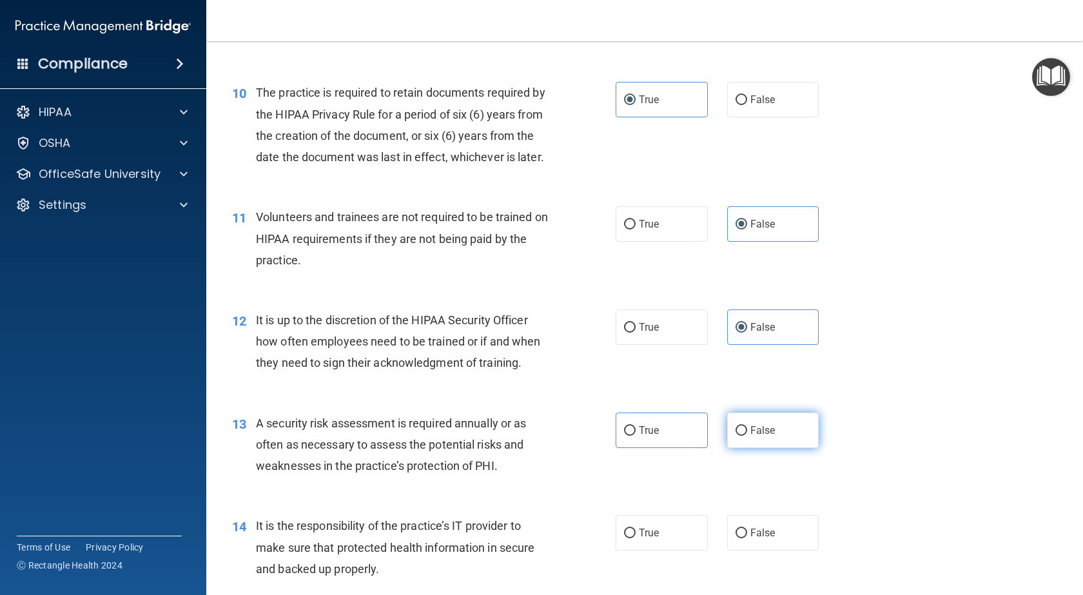
click at [766, 436] on span "False" at bounding box center [762, 430] width 25 height 12
click at [747, 436] on input "False" at bounding box center [741, 431] width 12 height 10
radio input "true"
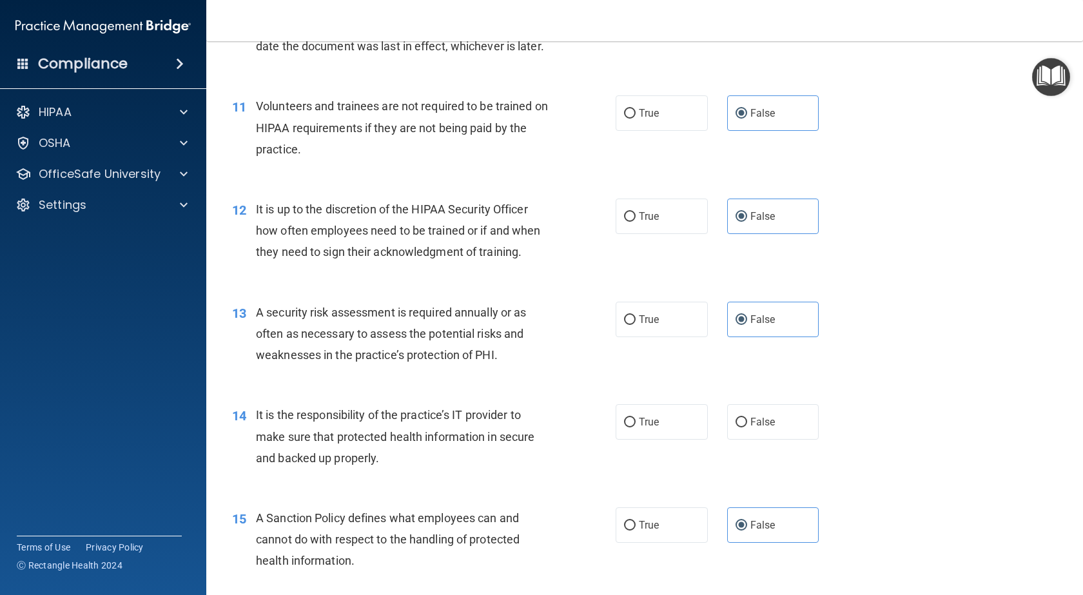
scroll to position [1289, 0]
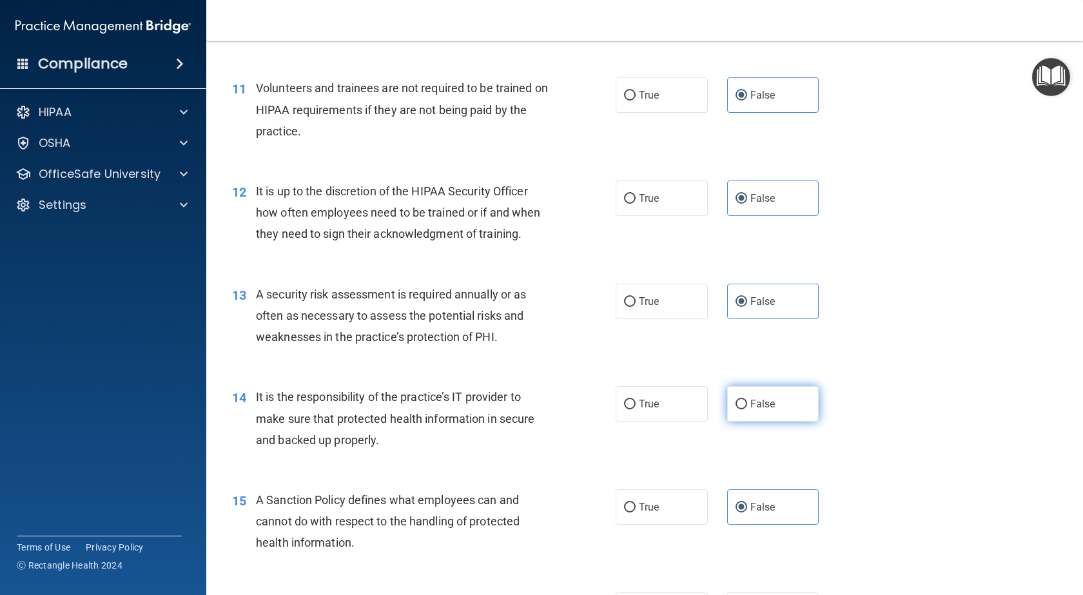
click at [777, 421] on label "False" at bounding box center [773, 403] width 92 height 35
click at [747, 409] on input "False" at bounding box center [741, 405] width 12 height 10
radio input "true"
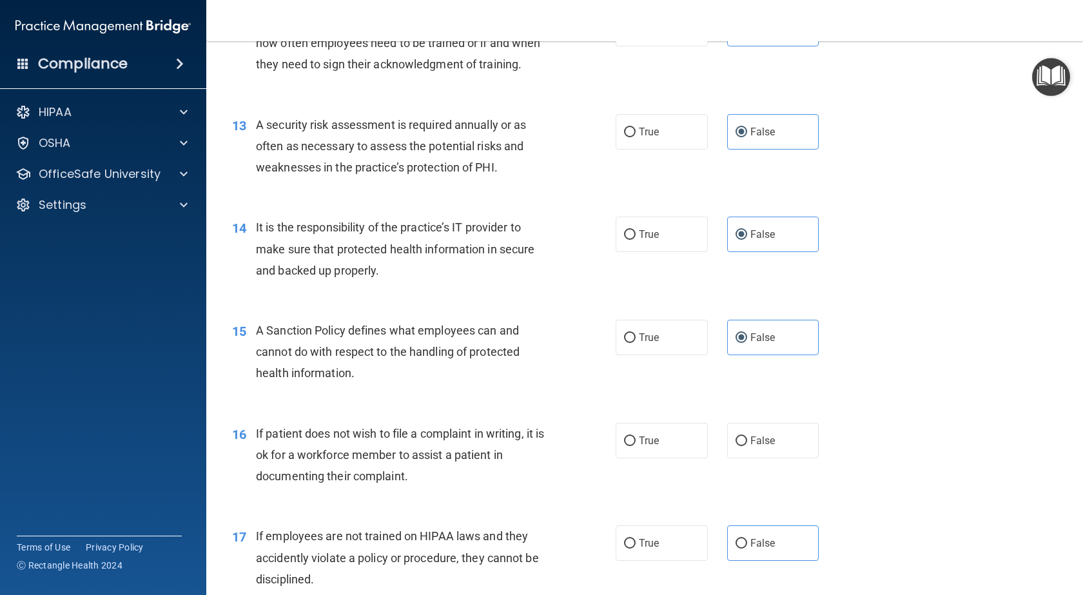
scroll to position [1611, 0]
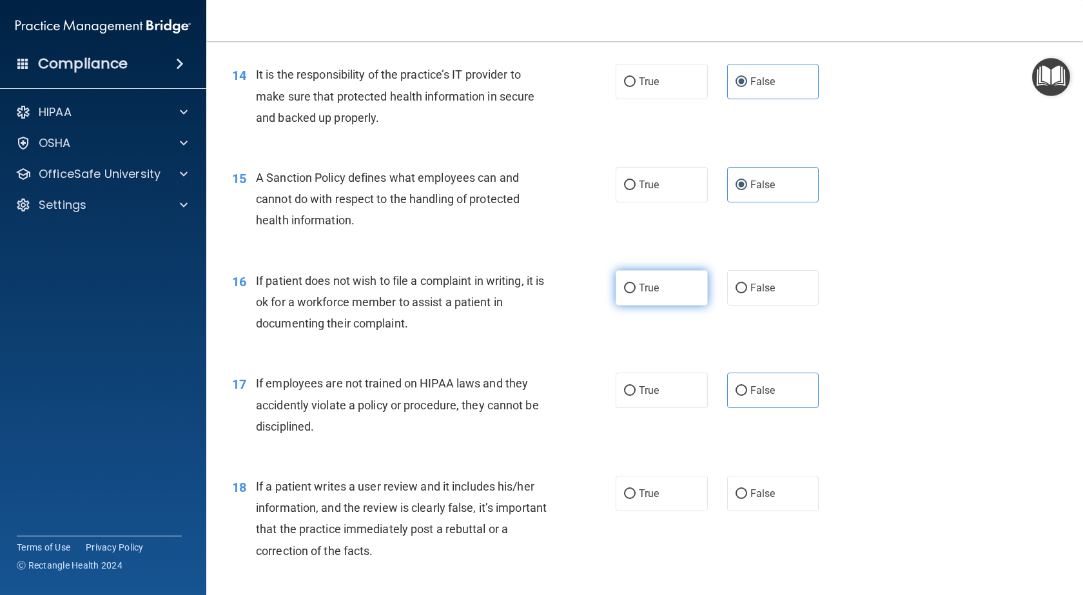
click at [678, 305] on label "True" at bounding box center [661, 287] width 92 height 35
click at [635, 293] on input "True" at bounding box center [630, 289] width 12 height 10
radio input "true"
click at [667, 408] on label "True" at bounding box center [661, 389] width 92 height 35
click at [635, 396] on input "True" at bounding box center [630, 391] width 12 height 10
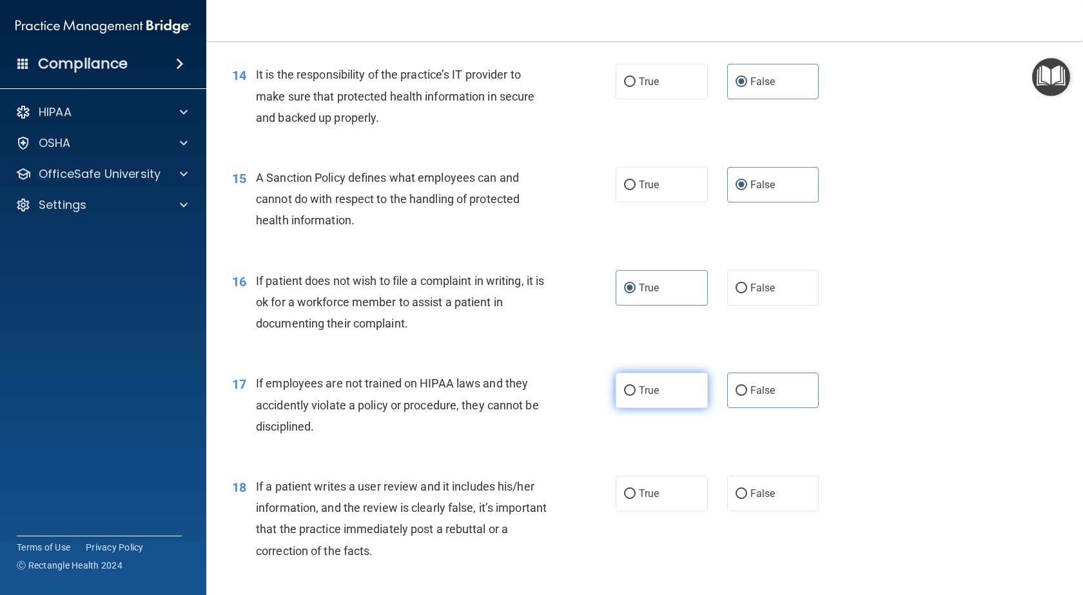
radio input "true"
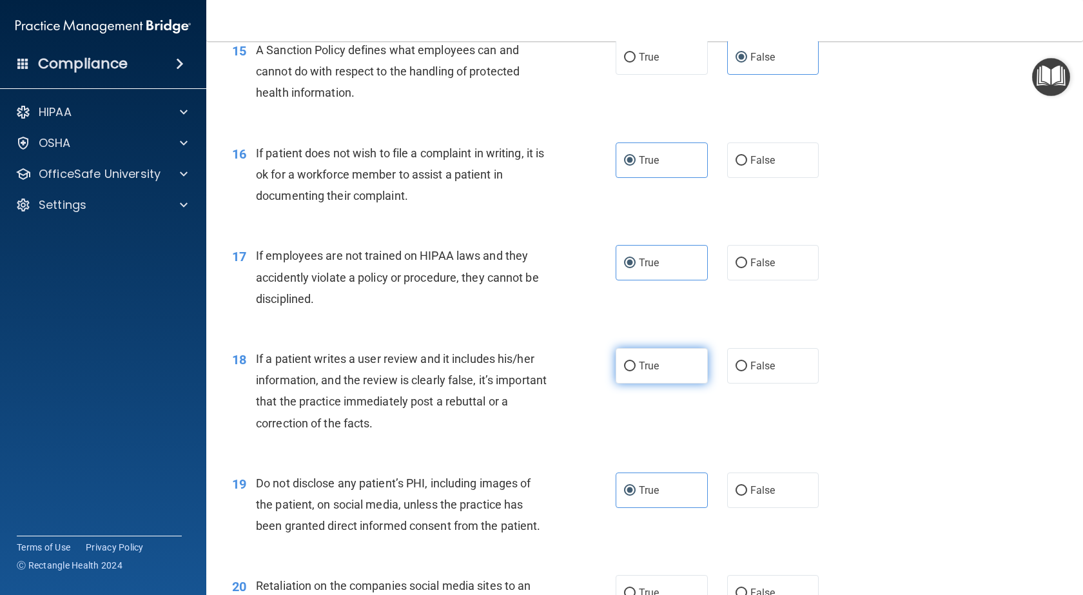
scroll to position [1740, 0]
click at [769, 382] on label "False" at bounding box center [773, 364] width 92 height 35
click at [747, 370] on input "False" at bounding box center [741, 365] width 12 height 10
radio input "true"
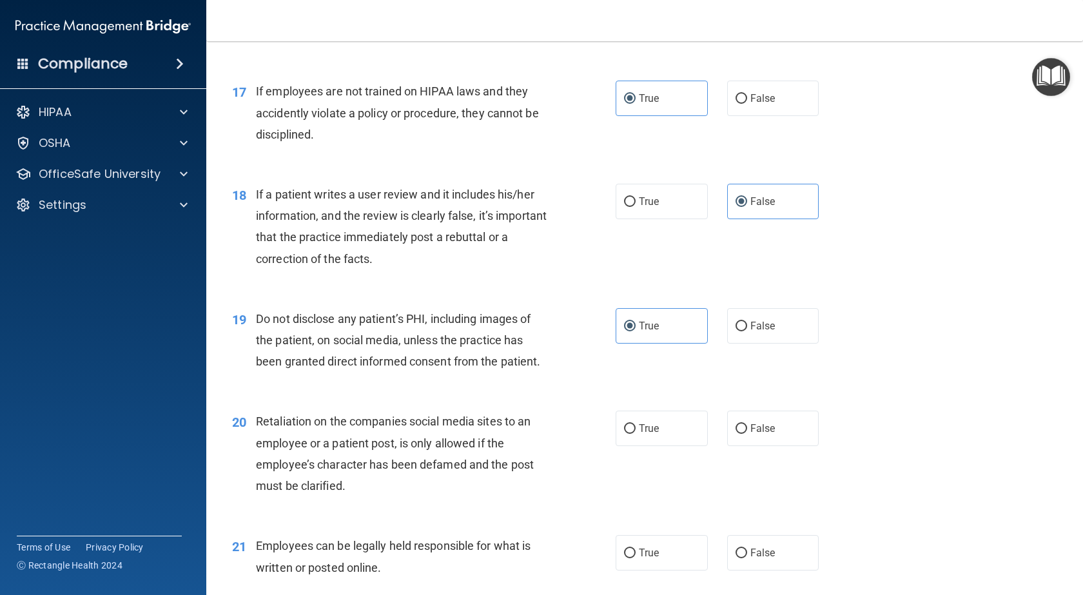
scroll to position [1933, 0]
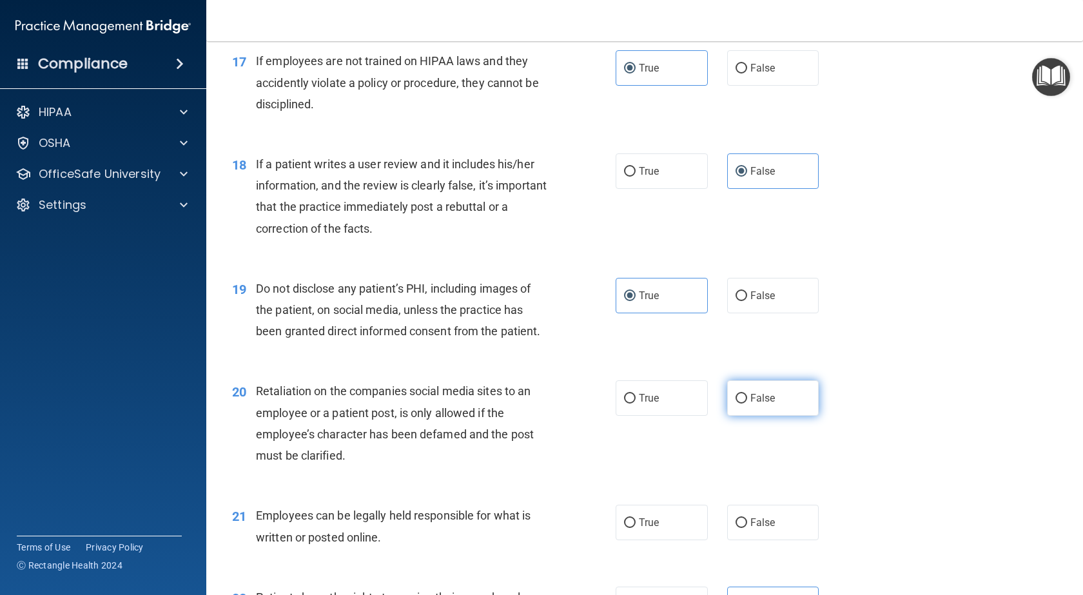
click at [766, 404] on span "False" at bounding box center [762, 398] width 25 height 12
click at [747, 403] on input "False" at bounding box center [741, 399] width 12 height 10
radio input "true"
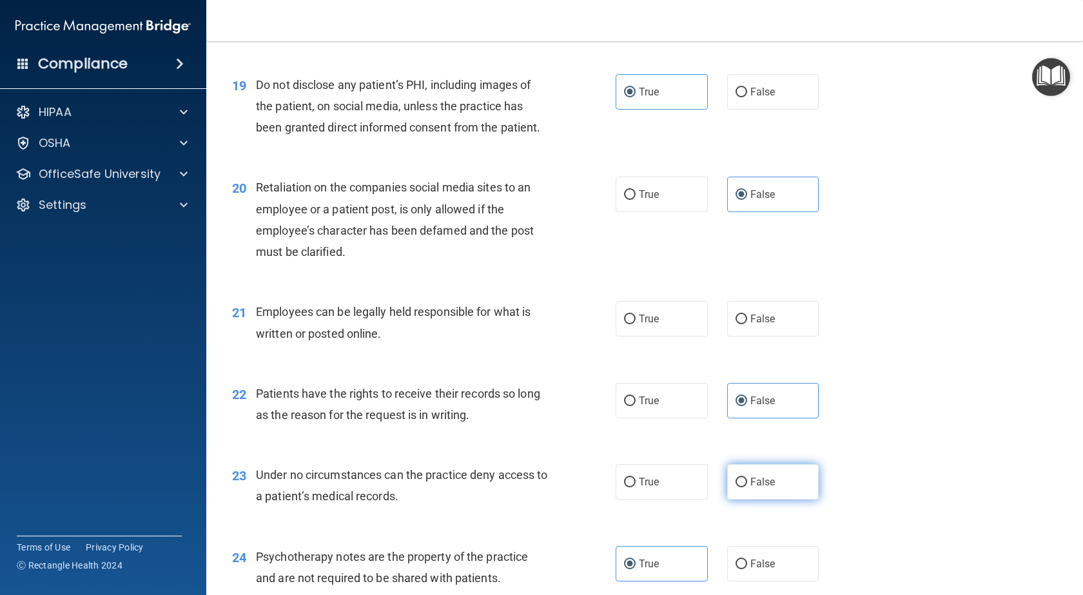
scroll to position [2256, 0]
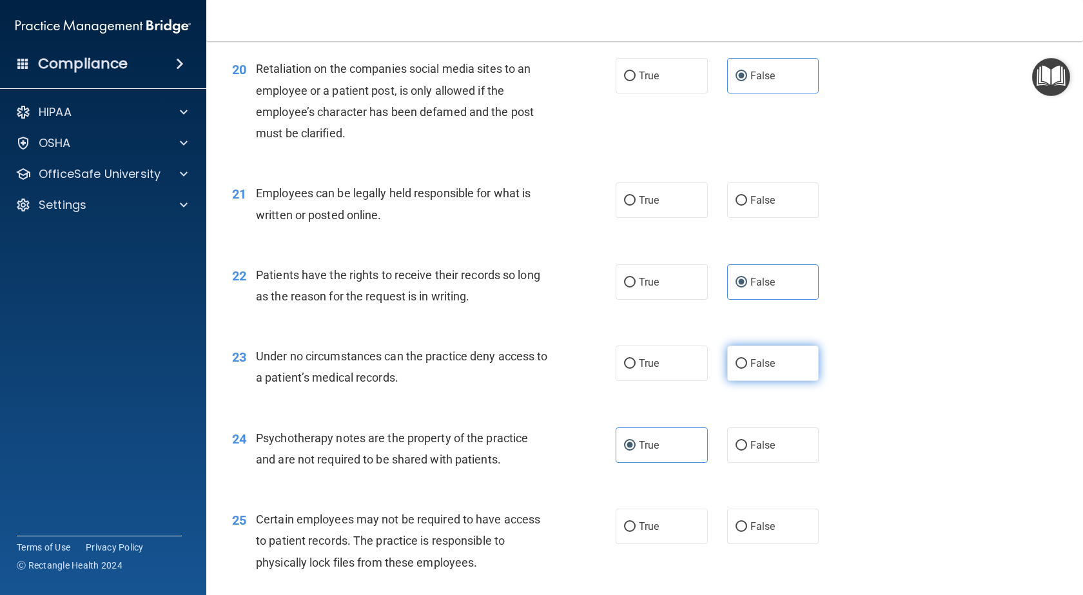
click at [796, 381] on label "False" at bounding box center [773, 362] width 92 height 35
click at [747, 369] on input "False" at bounding box center [741, 364] width 12 height 10
radio input "true"
click at [657, 218] on label "True" at bounding box center [661, 199] width 92 height 35
click at [635, 206] on input "True" at bounding box center [630, 201] width 12 height 10
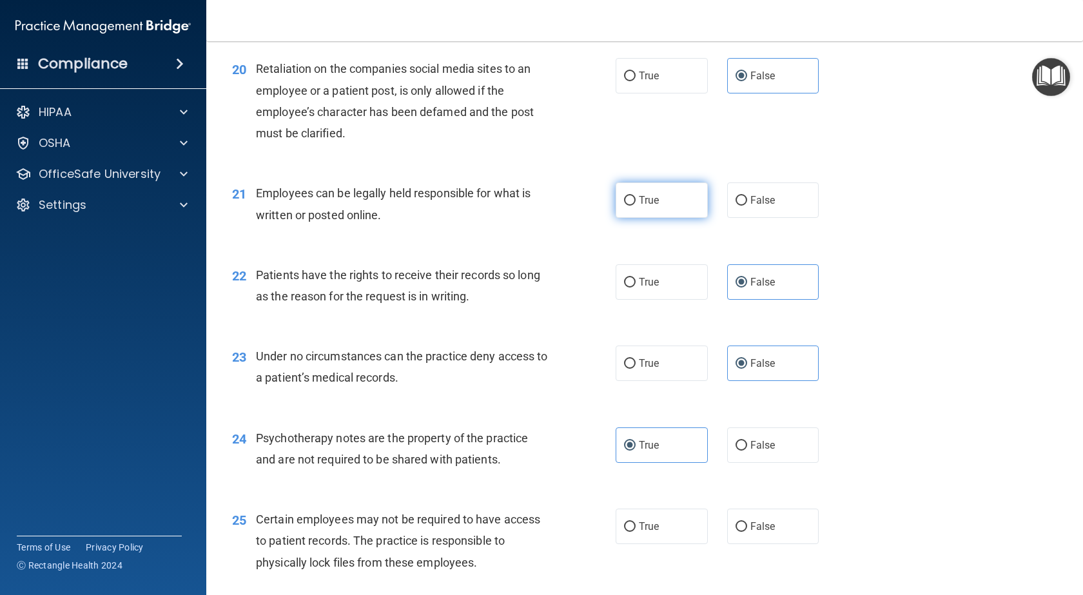
radio input "true"
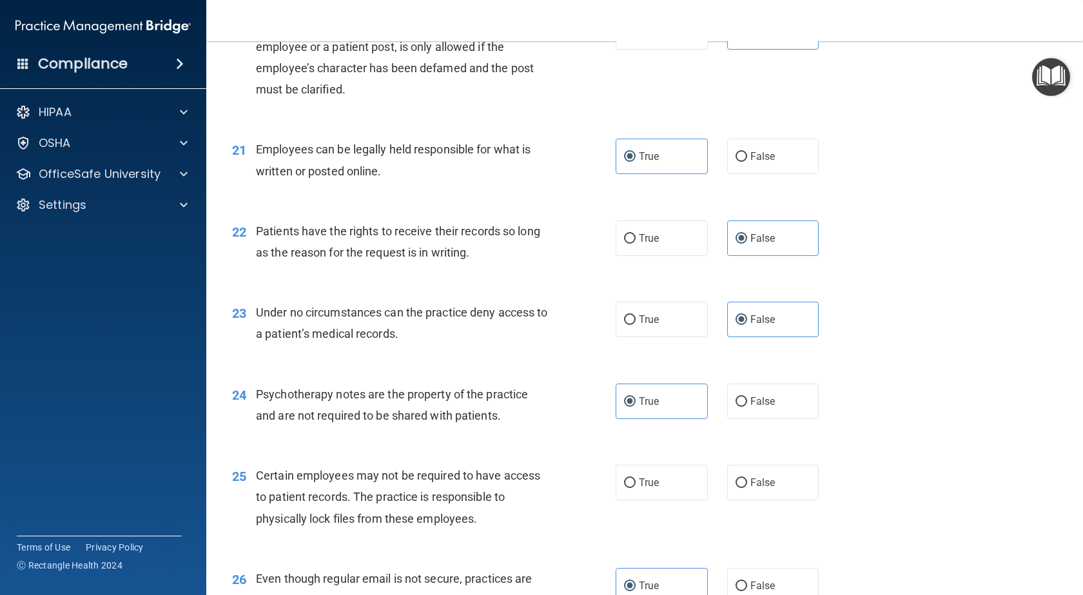
scroll to position [2384, 0]
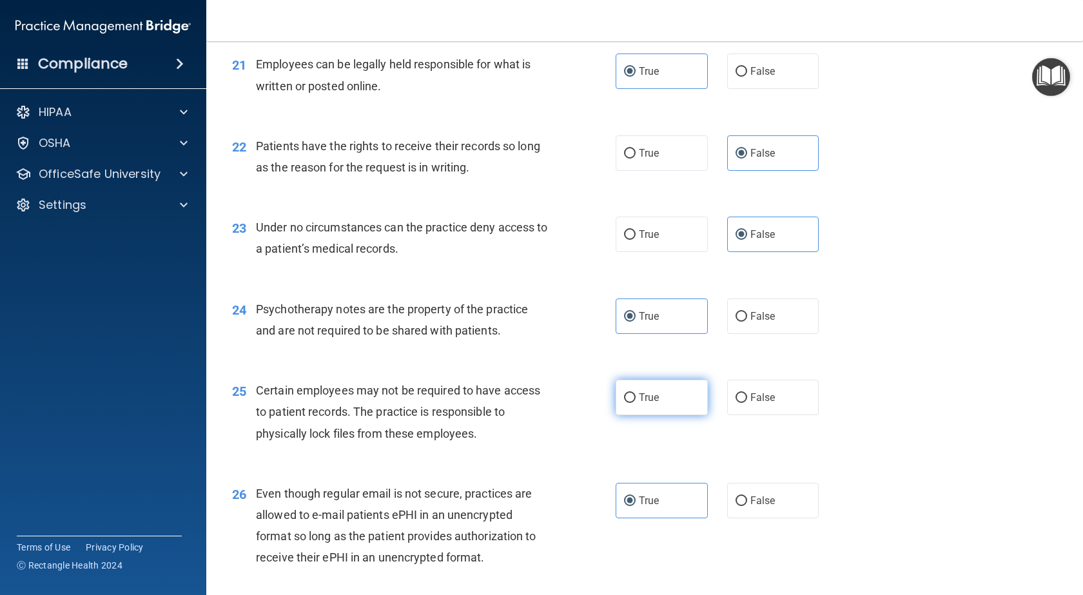
click at [661, 415] on label "True" at bounding box center [661, 397] width 92 height 35
click at [635, 403] on input "True" at bounding box center [630, 398] width 12 height 10
radio input "true"
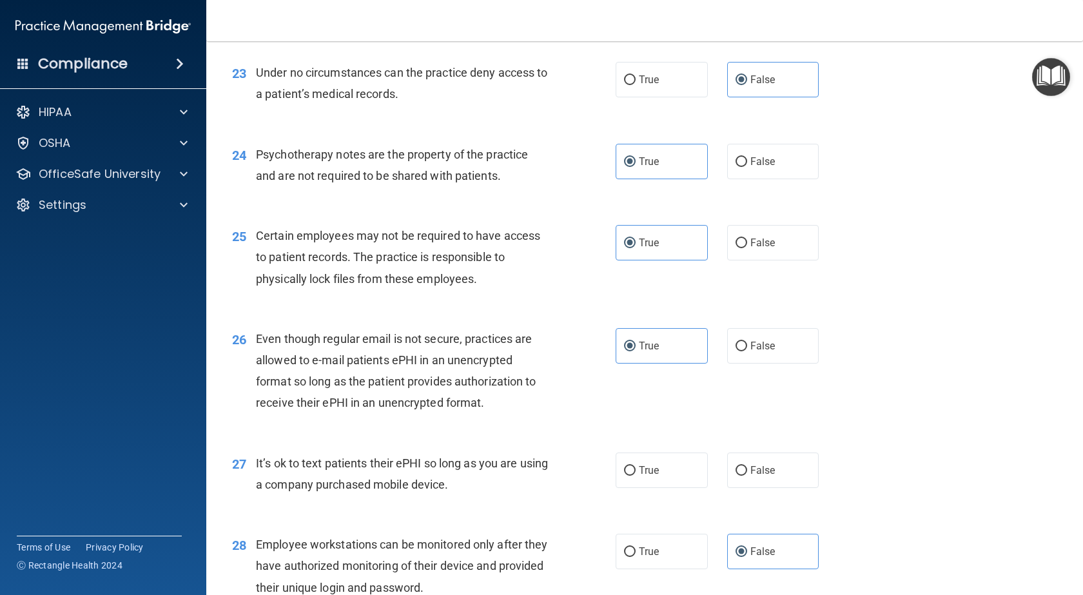
scroll to position [2578, 0]
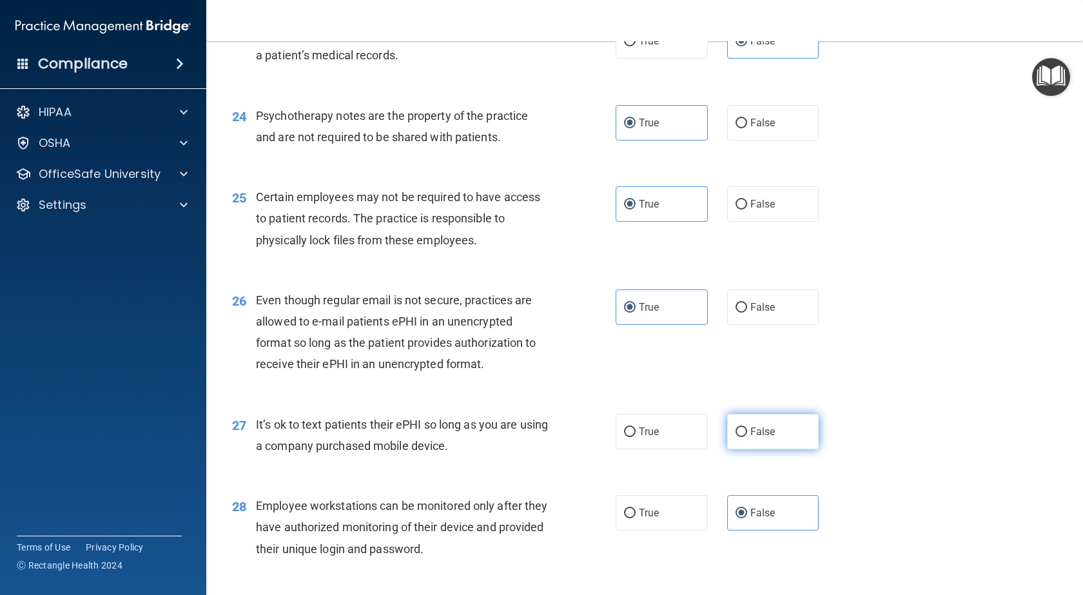
click at [751, 438] on span "False" at bounding box center [762, 431] width 25 height 12
click at [747, 437] on input "False" at bounding box center [741, 432] width 12 height 10
radio input "true"
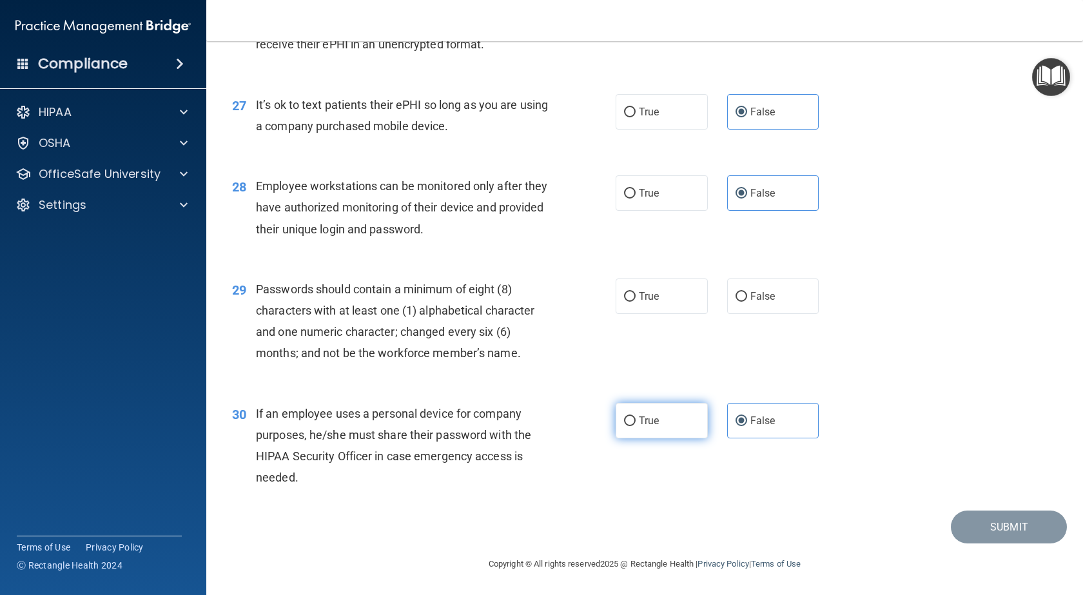
scroll to position [2940, 0]
click at [676, 297] on label "True" at bounding box center [661, 295] width 92 height 35
click at [635, 297] on input "True" at bounding box center [630, 297] width 12 height 10
radio input "true"
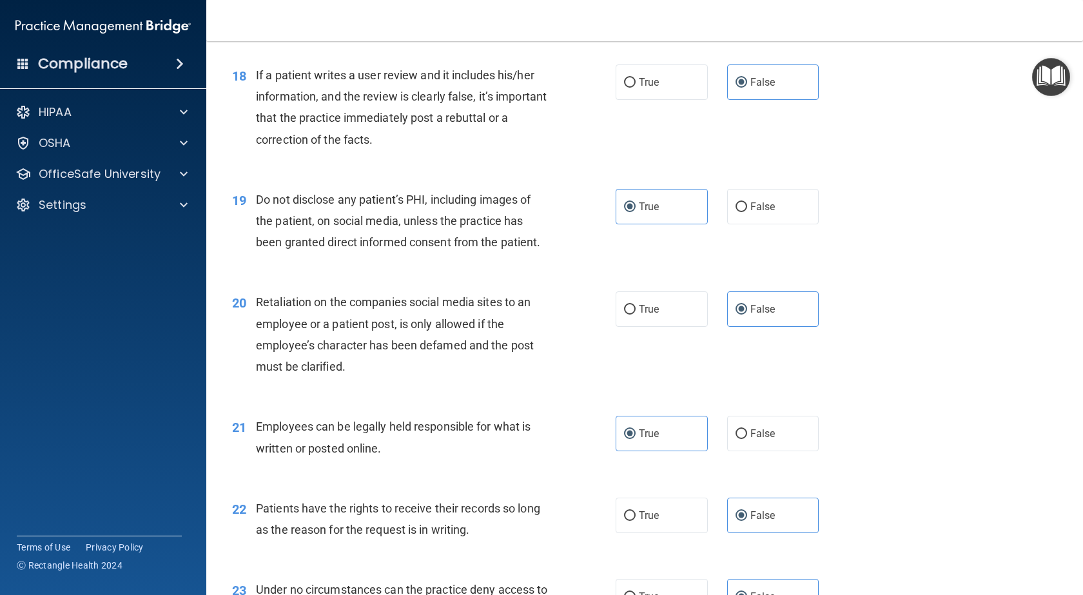
scroll to position [1909, 0]
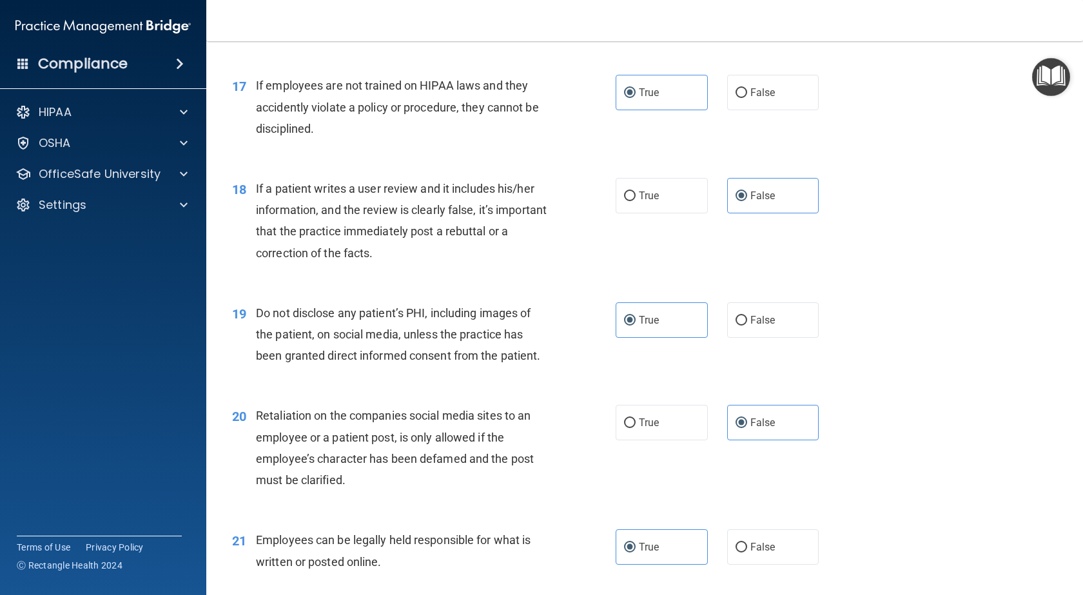
drag, startPoint x: 742, startPoint y: 139, endPoint x: 754, endPoint y: 170, distance: 33.0
click at [744, 110] on label "False" at bounding box center [773, 92] width 92 height 35
click at [744, 98] on input "False" at bounding box center [741, 93] width 12 height 10
radio input "true"
radio input "false"
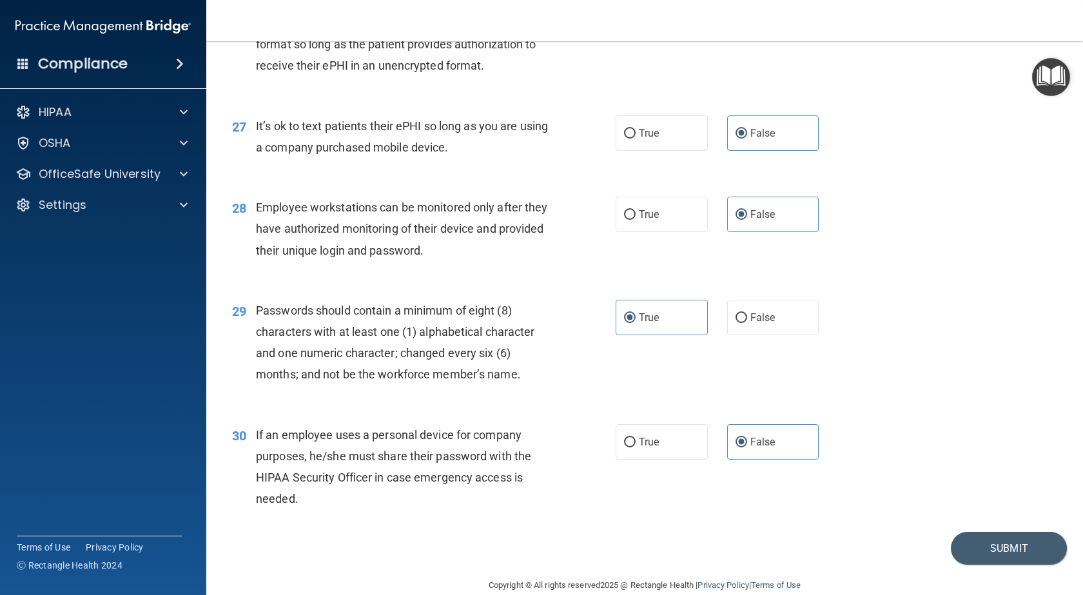
scroll to position [2940, 0]
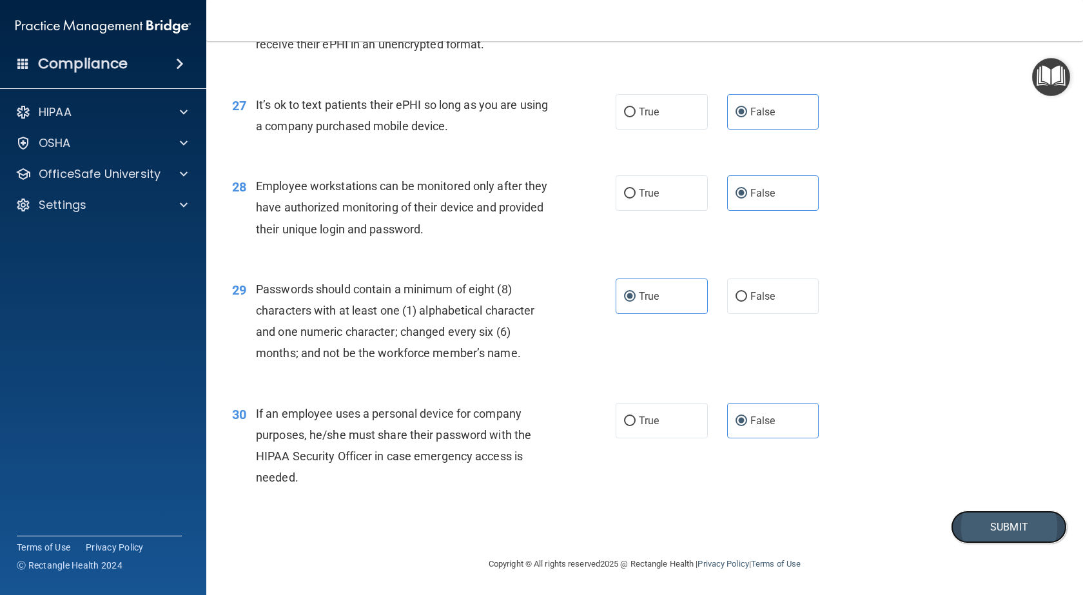
click at [990, 523] on button "Submit" at bounding box center [1009, 526] width 116 height 33
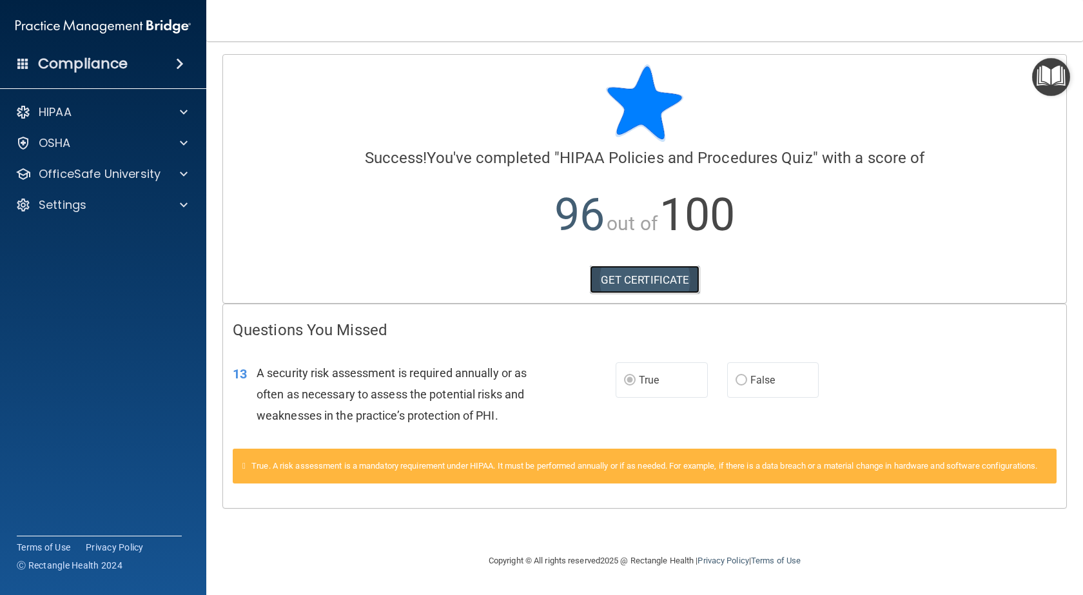
click at [653, 275] on link "GET CERTIFICATE" at bounding box center [645, 280] width 110 height 28
click at [1045, 75] on img "Open Resource Center" at bounding box center [1051, 77] width 38 height 38
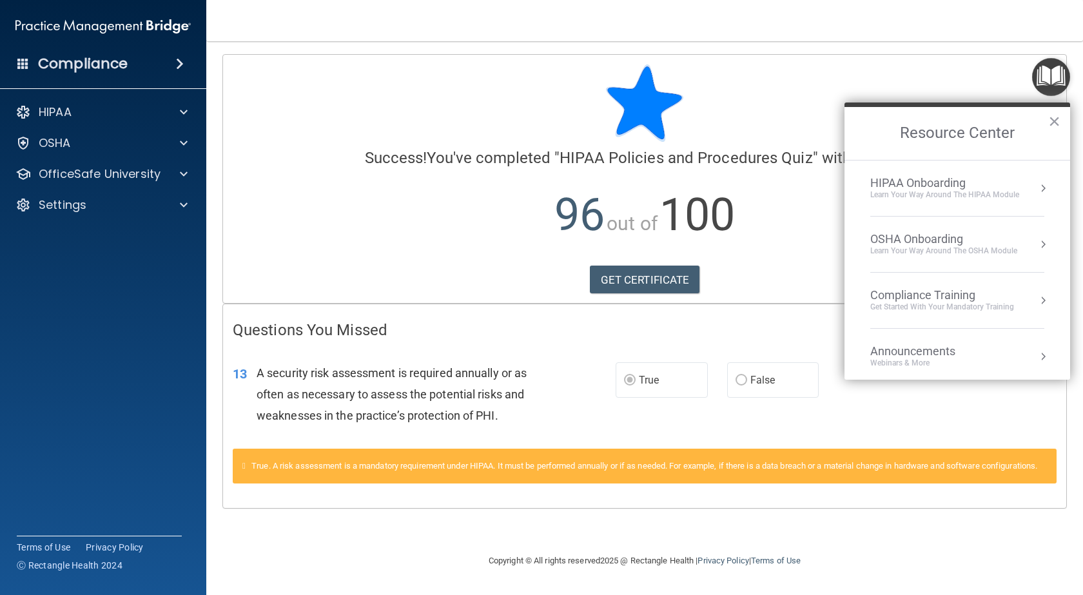
click at [1014, 314] on li "Compliance Training Get Started with your mandatory training" at bounding box center [957, 301] width 174 height 56
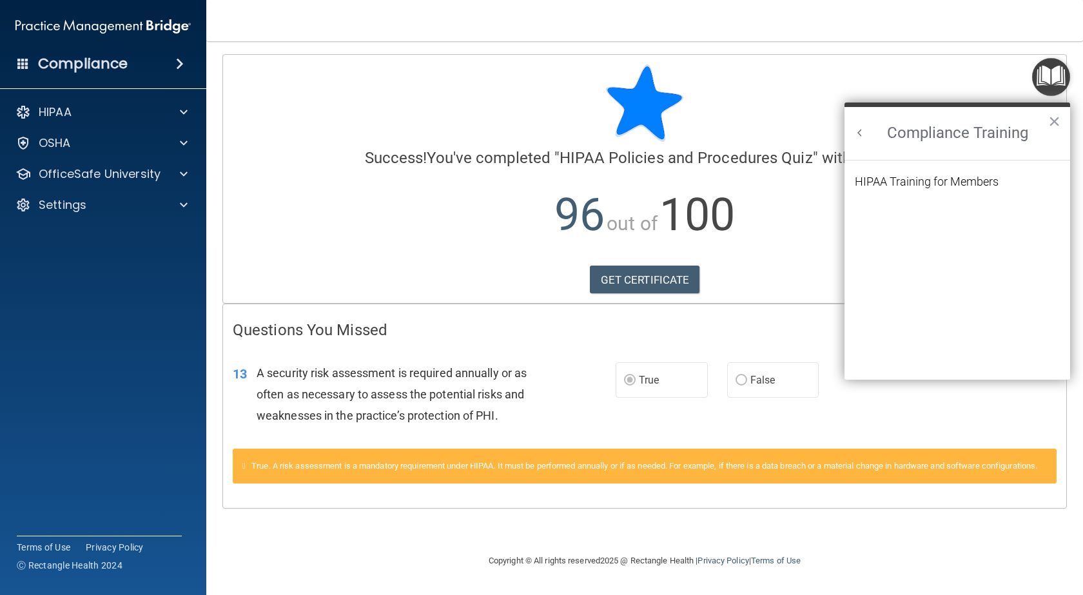
click at [651, 396] on label "True" at bounding box center [661, 379] width 92 height 35
click at [959, 180] on div "HIPAA Training for Members" at bounding box center [927, 182] width 144 height 12
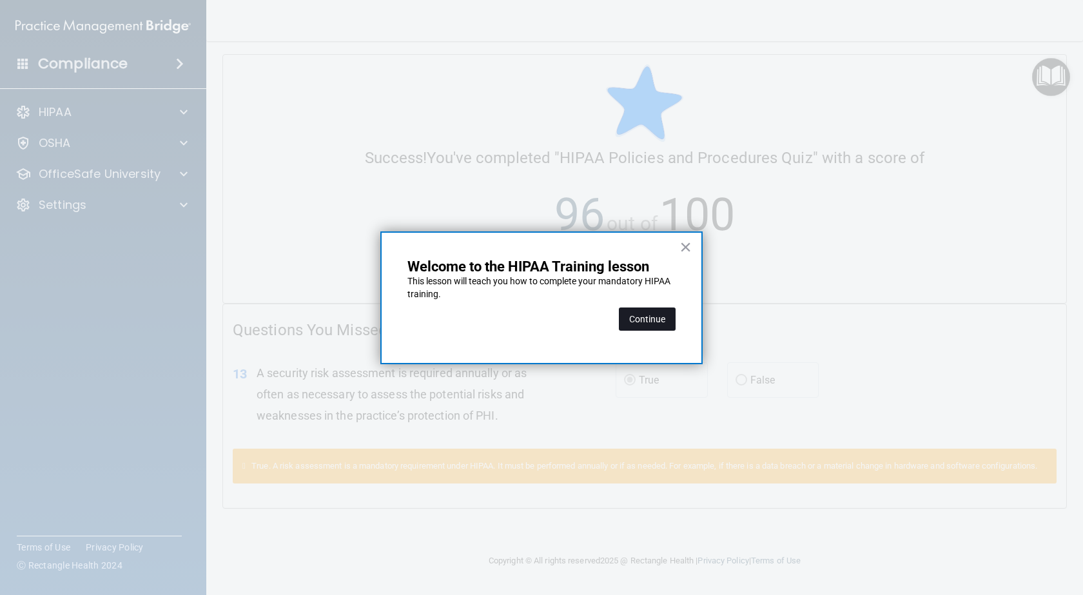
click at [654, 321] on button "Continue" at bounding box center [647, 318] width 57 height 23
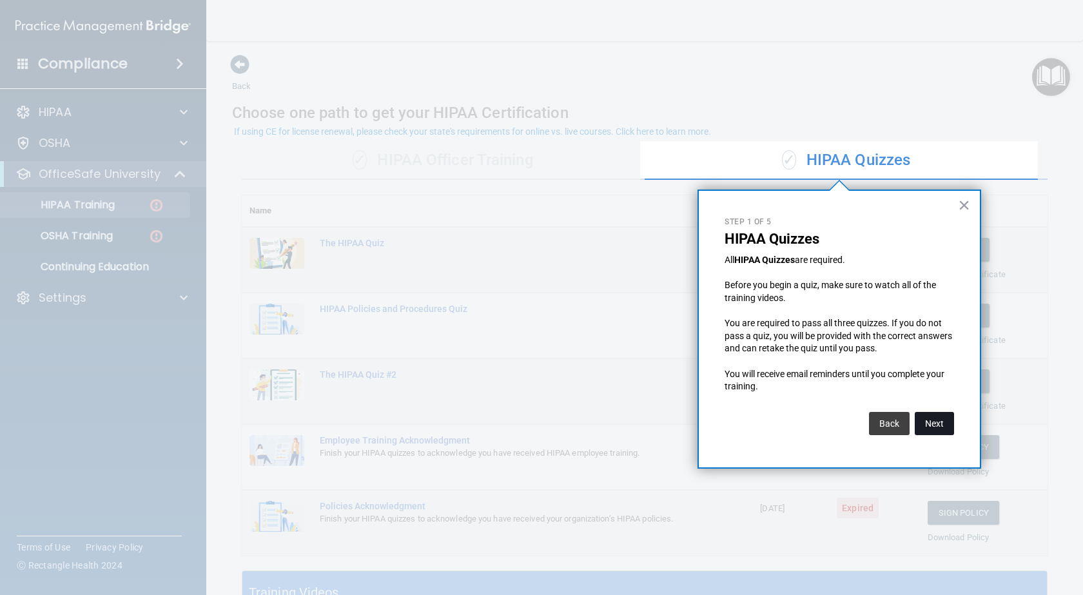
click at [933, 426] on button "Next" at bounding box center [933, 423] width 39 height 23
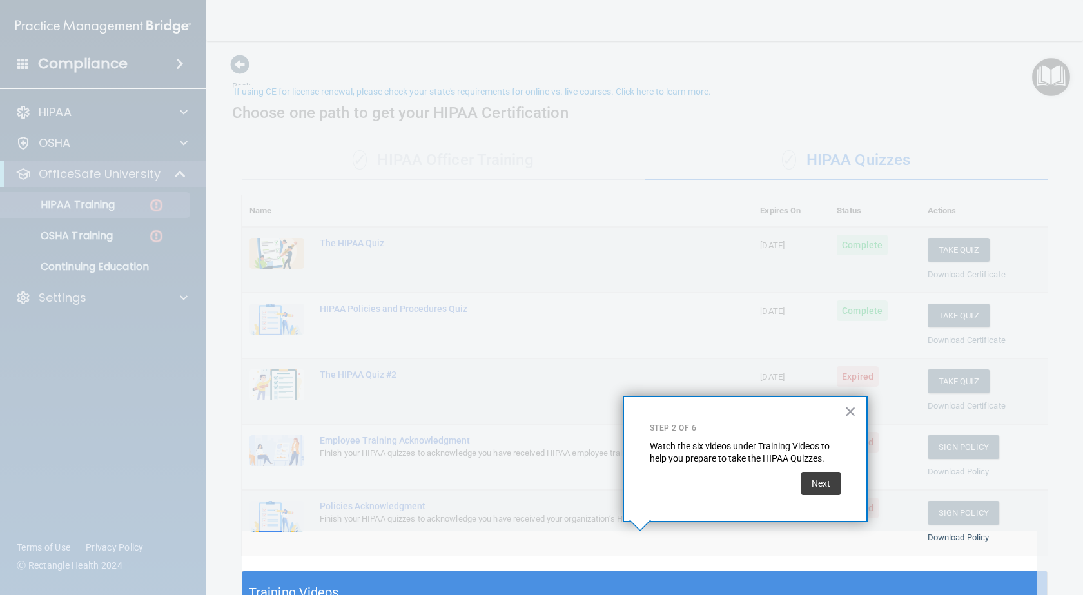
scroll to position [40, 0]
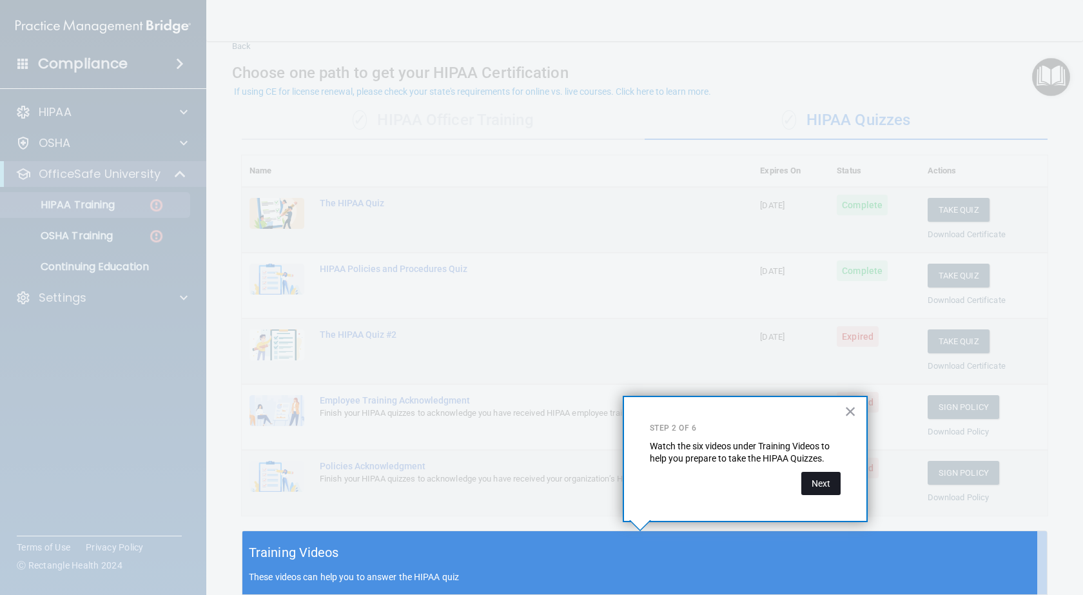
click at [827, 482] on button "Next" at bounding box center [820, 483] width 39 height 23
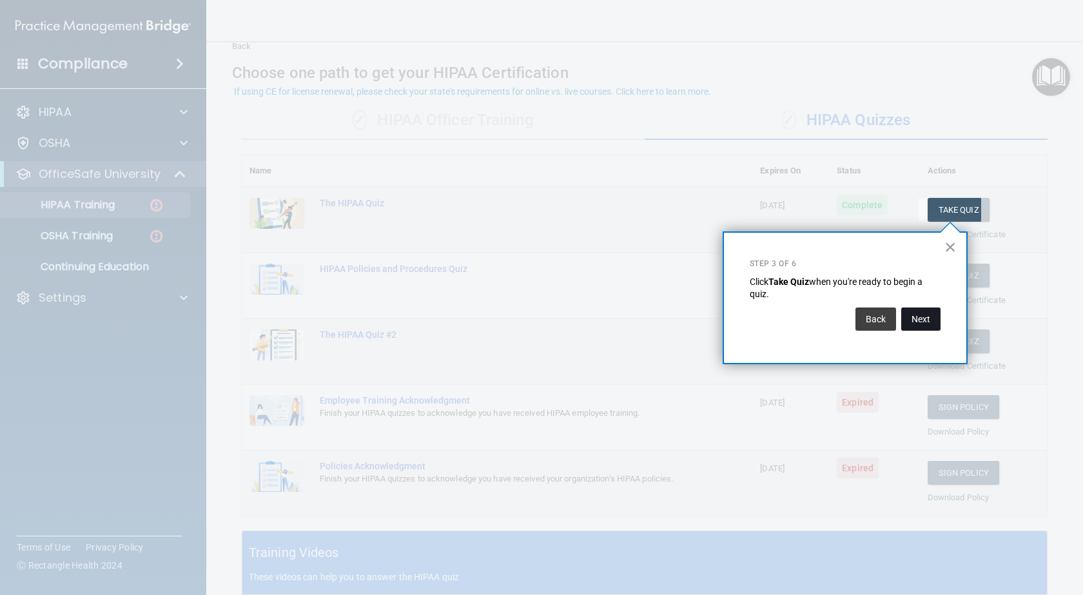
click at [928, 322] on button "Next" at bounding box center [920, 318] width 39 height 23
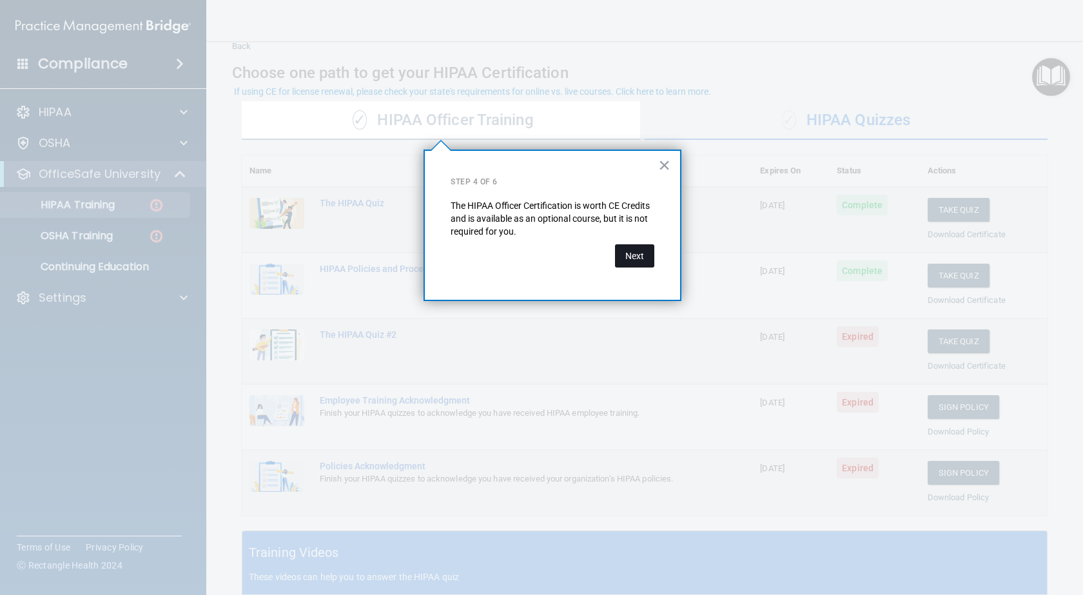
click at [635, 259] on button "Next" at bounding box center [634, 255] width 39 height 23
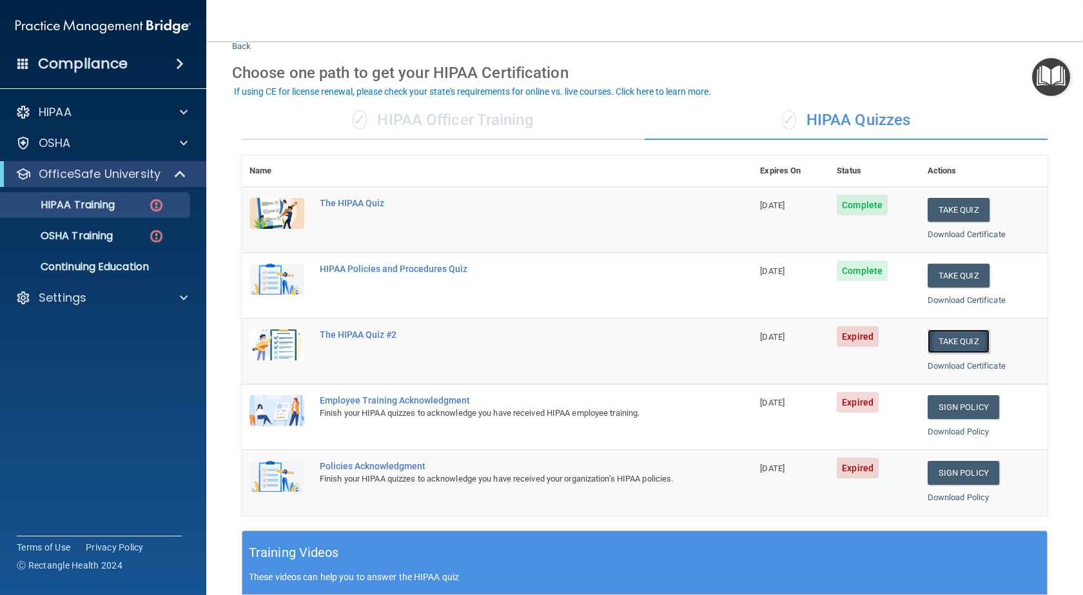
click at [948, 340] on button "Take Quiz" at bounding box center [958, 341] width 62 height 24
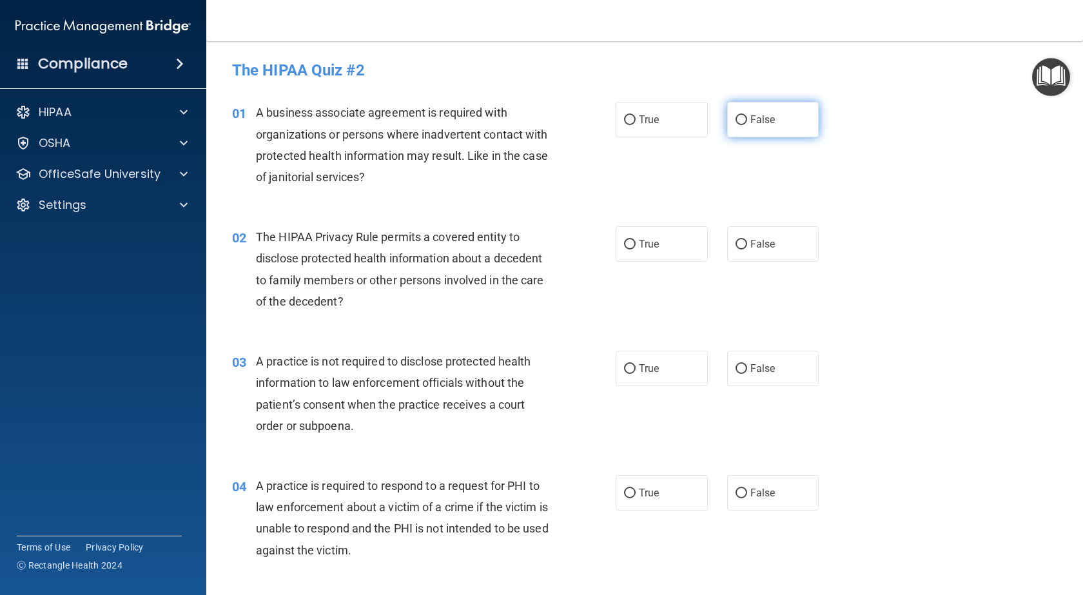
click at [781, 121] on label "False" at bounding box center [773, 119] width 92 height 35
click at [747, 121] on input "False" at bounding box center [741, 120] width 12 height 10
radio input "true"
click at [652, 242] on span "True" at bounding box center [649, 244] width 20 height 12
click at [635, 242] on input "True" at bounding box center [630, 245] width 12 height 10
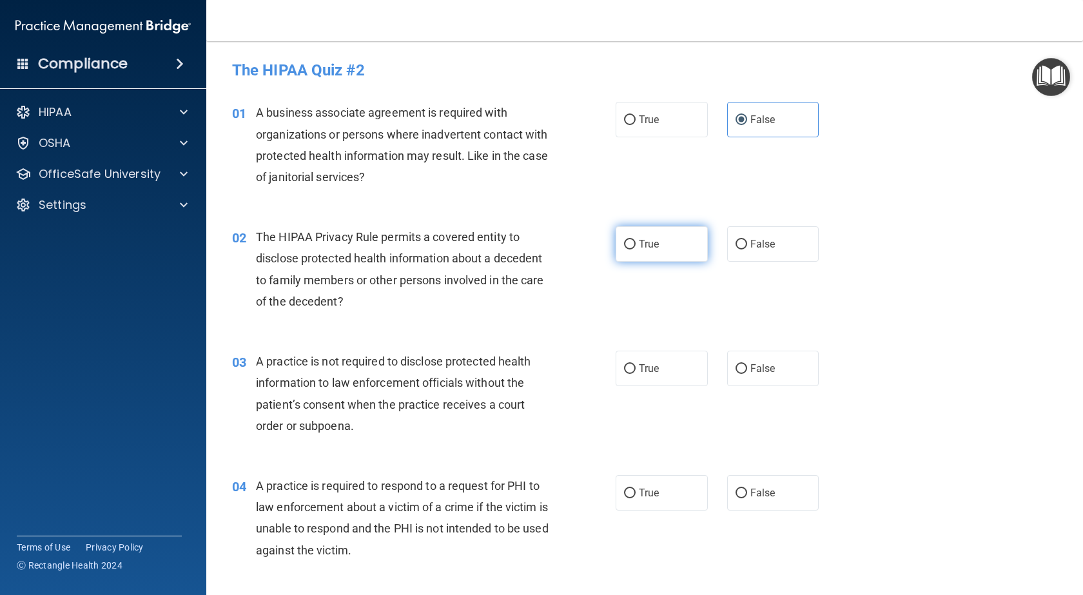
radio input "true"
click at [750, 365] on span "False" at bounding box center [762, 368] width 25 height 12
click at [744, 365] on input "False" at bounding box center [741, 369] width 12 height 10
radio input "true"
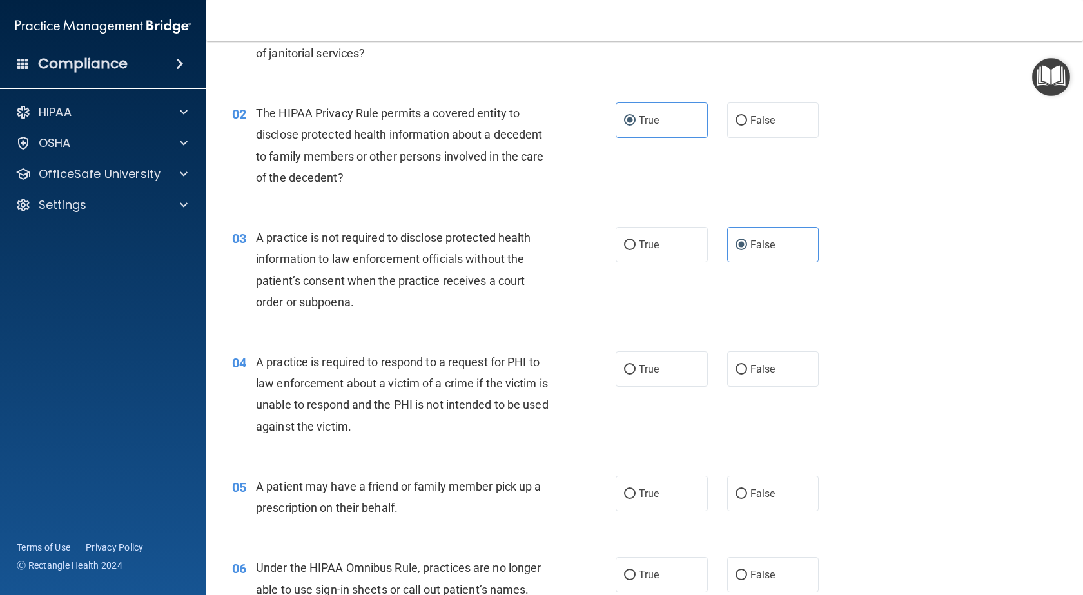
scroll to position [129, 0]
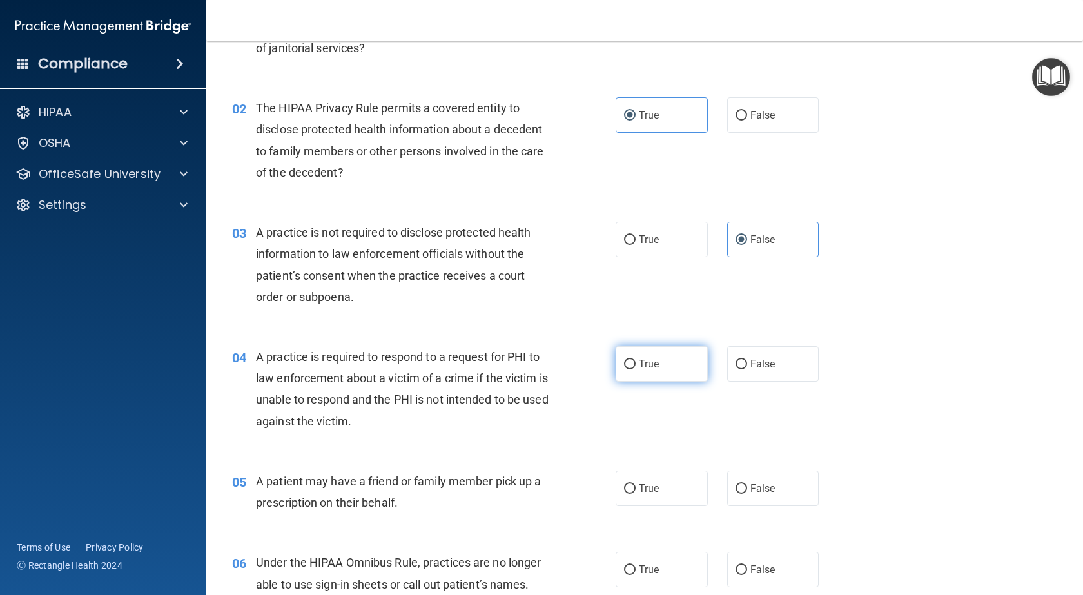
click at [658, 353] on label "True" at bounding box center [661, 363] width 92 height 35
click at [635, 360] on input "True" at bounding box center [630, 365] width 12 height 10
radio input "true"
click at [664, 497] on label "True" at bounding box center [661, 487] width 92 height 35
click at [635, 494] on input "True" at bounding box center [630, 489] width 12 height 10
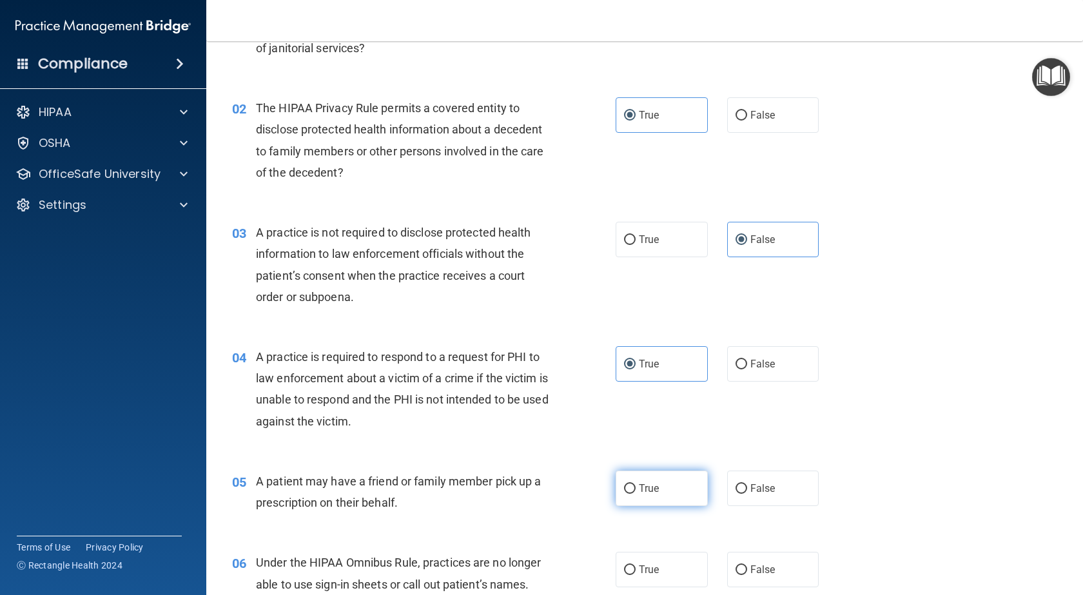
radio input "true"
click at [750, 570] on span "False" at bounding box center [762, 569] width 25 height 12
click at [747, 570] on input "False" at bounding box center [741, 570] width 12 height 10
radio input "true"
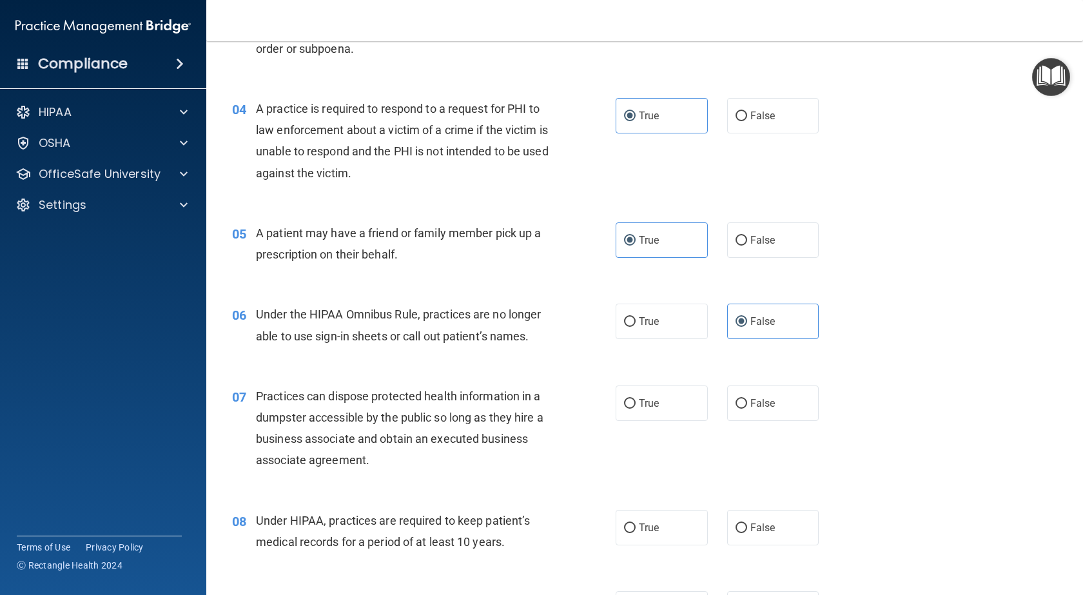
scroll to position [387, 0]
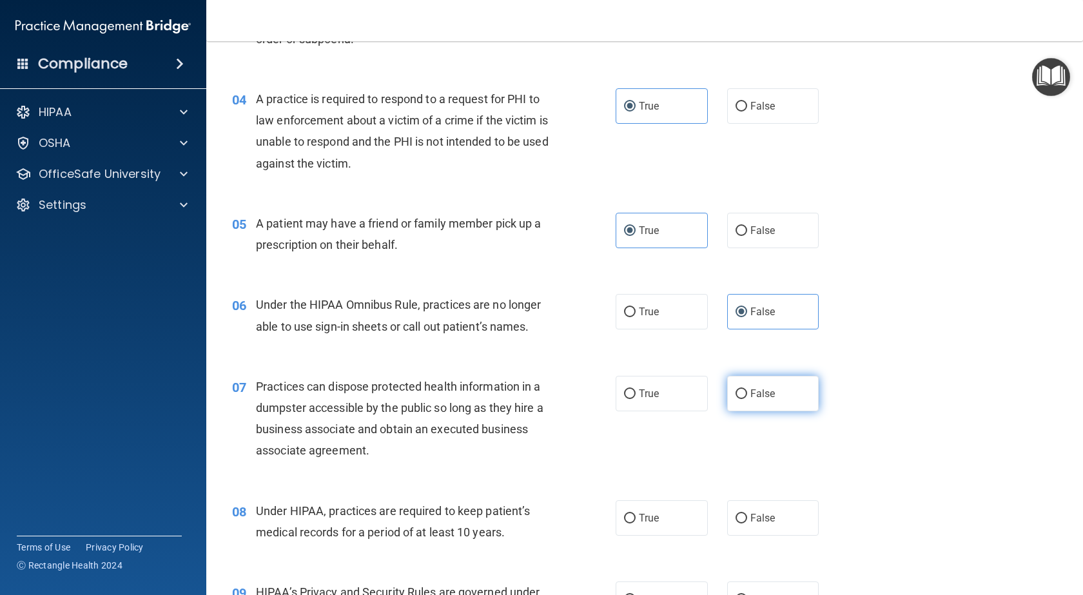
click at [750, 389] on span "False" at bounding box center [762, 393] width 25 height 12
click at [746, 389] on input "False" at bounding box center [741, 394] width 12 height 10
radio input "true"
click at [773, 523] on label "False" at bounding box center [773, 517] width 92 height 35
click at [747, 523] on input "False" at bounding box center [741, 519] width 12 height 10
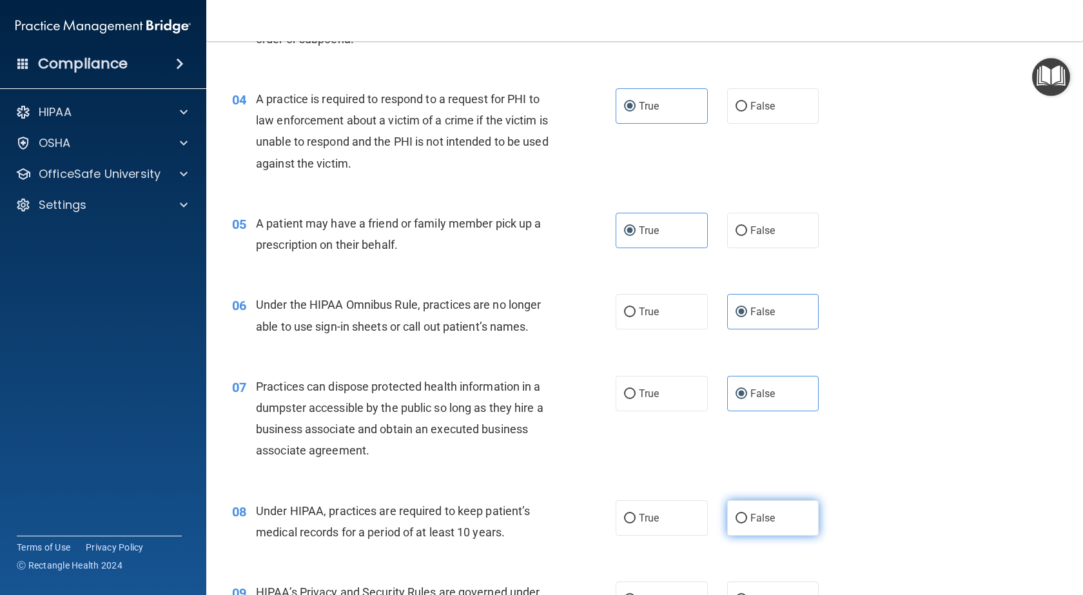
radio input "true"
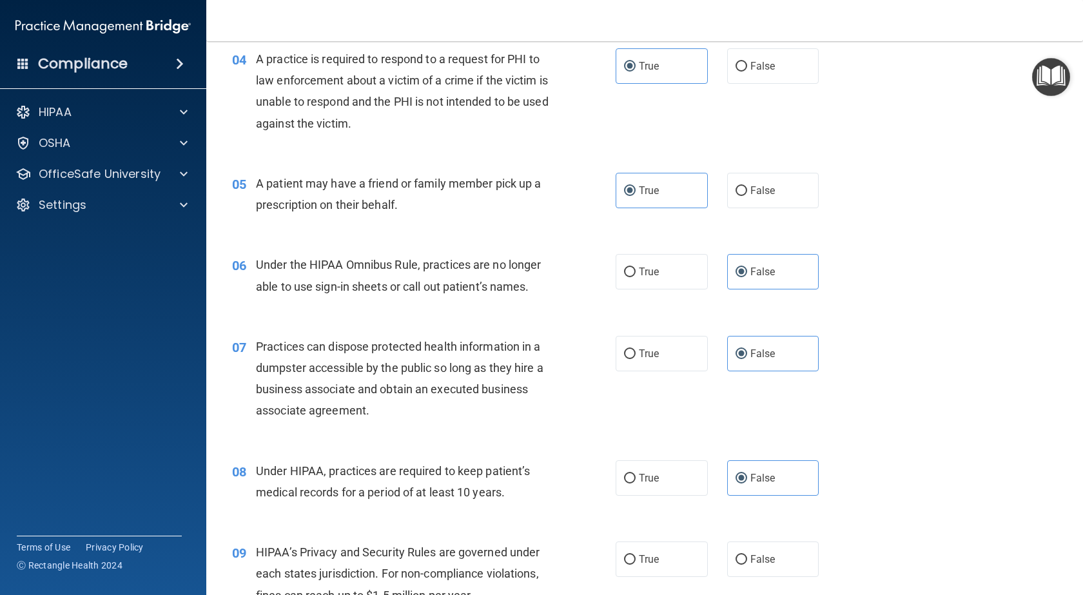
scroll to position [516, 0]
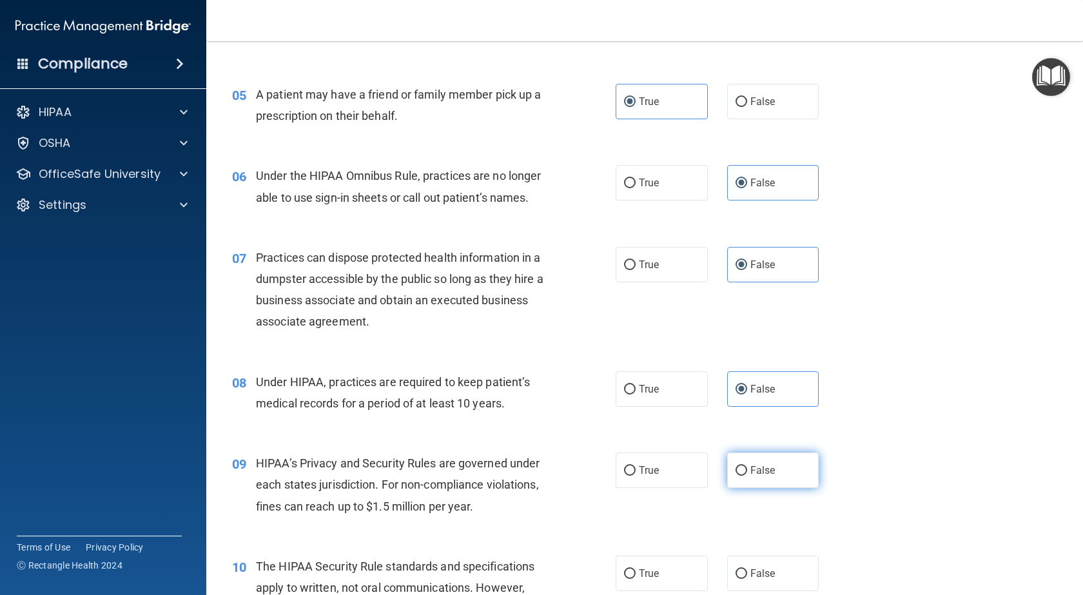
click at [766, 469] on span "False" at bounding box center [762, 470] width 25 height 12
click at [747, 469] on input "False" at bounding box center [741, 471] width 12 height 10
radio input "true"
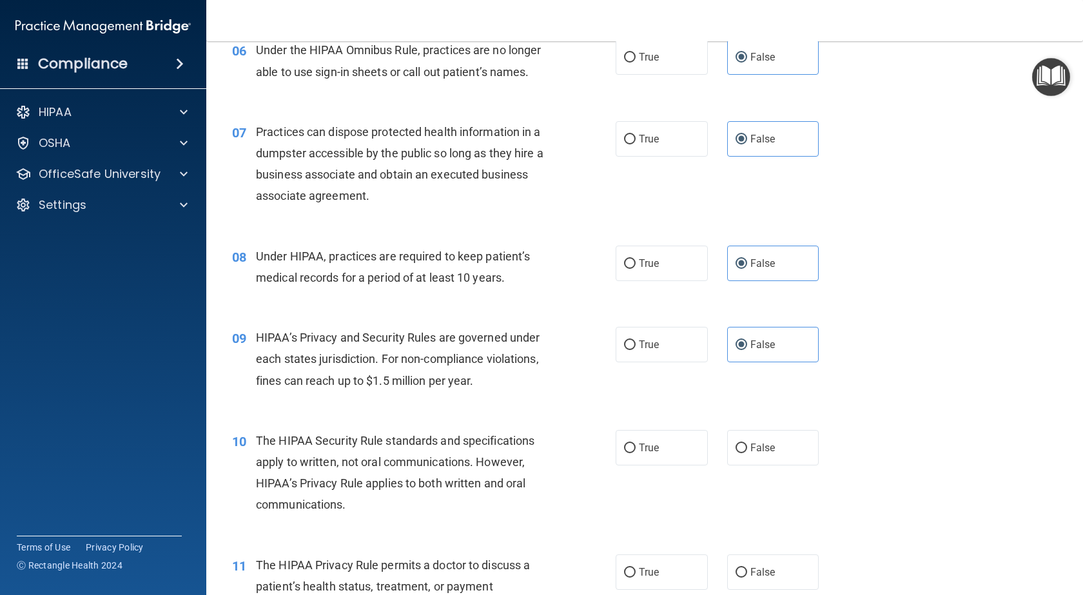
scroll to position [644, 0]
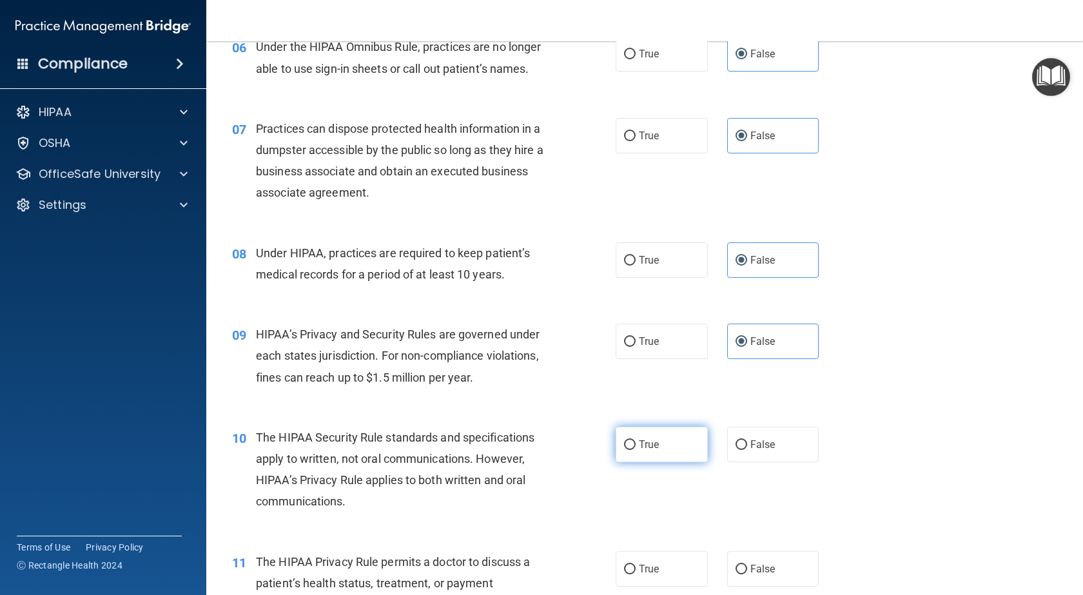
click at [644, 454] on label "True" at bounding box center [661, 444] width 92 height 35
click at [635, 450] on input "True" at bounding box center [630, 445] width 12 height 10
radio input "true"
click at [648, 576] on label "True" at bounding box center [661, 568] width 92 height 35
click at [635, 574] on input "True" at bounding box center [630, 570] width 12 height 10
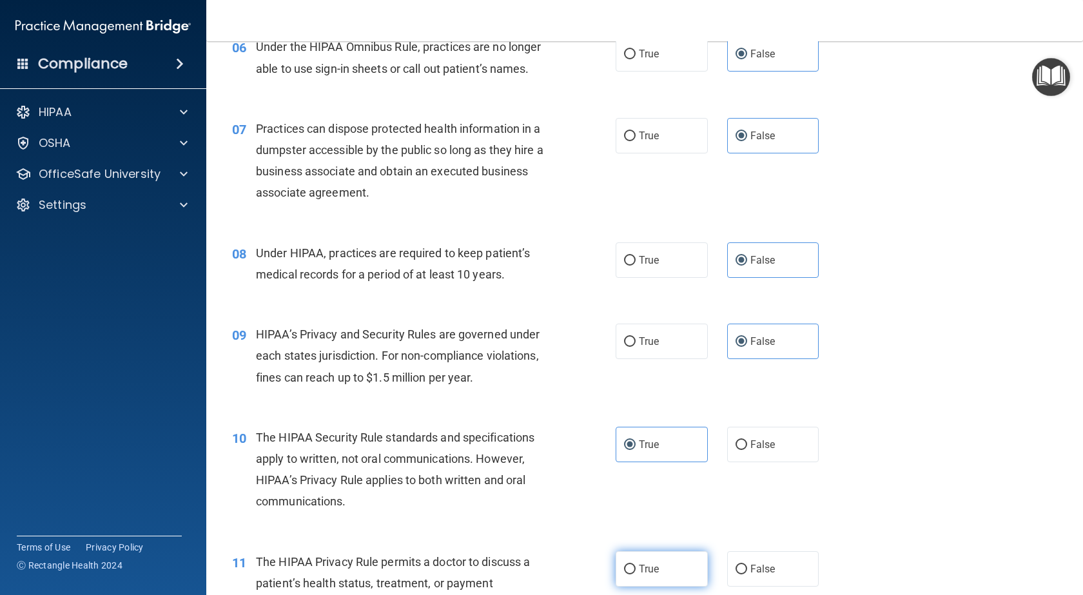
radio input "true"
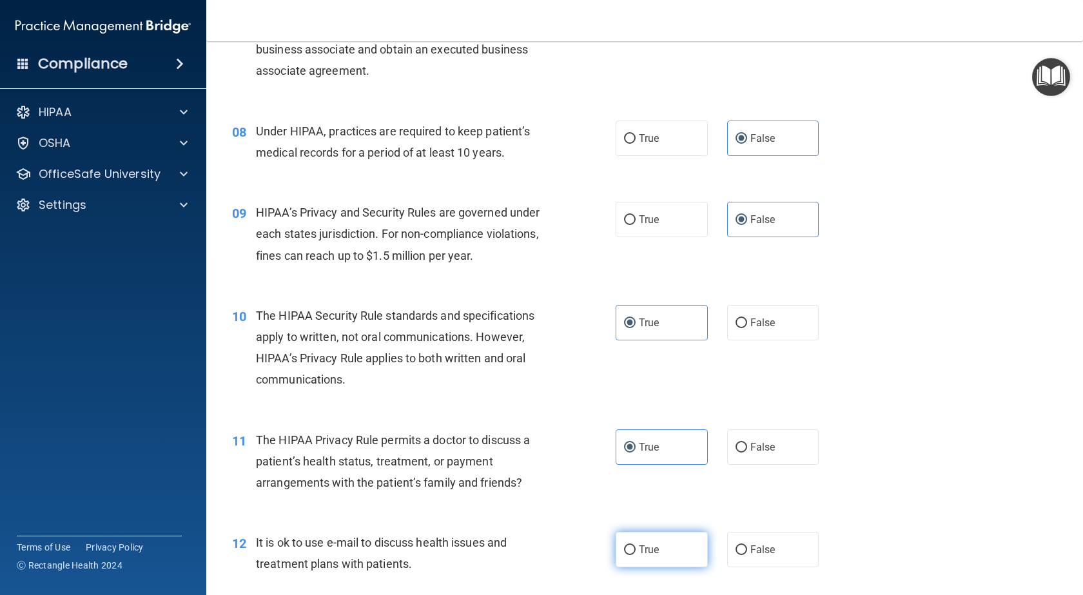
scroll to position [773, 0]
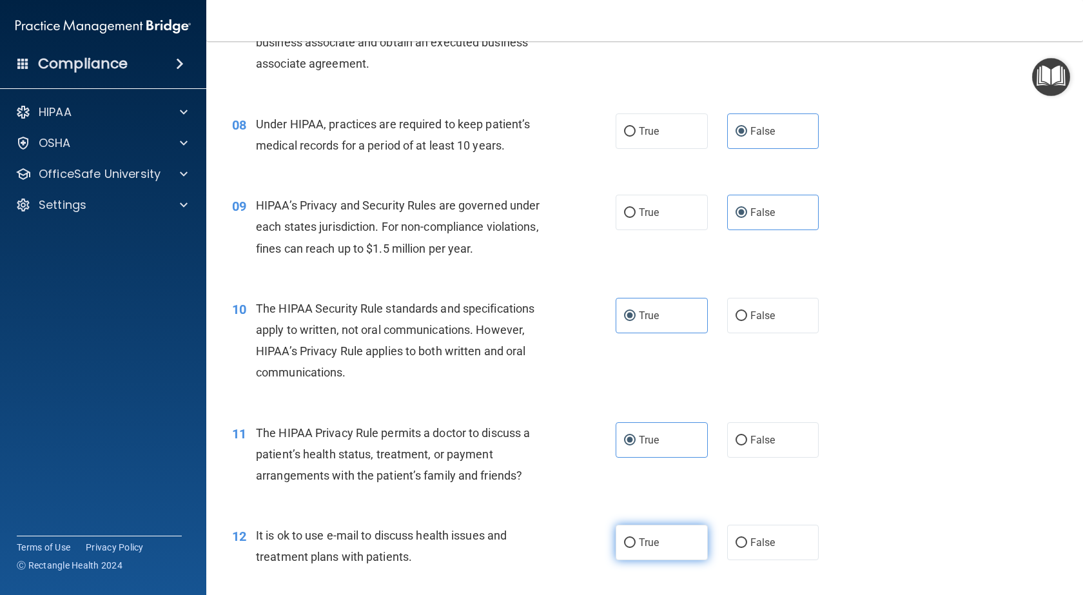
click at [652, 536] on label "True" at bounding box center [661, 542] width 92 height 35
click at [635, 538] on input "True" at bounding box center [630, 543] width 12 height 10
radio input "true"
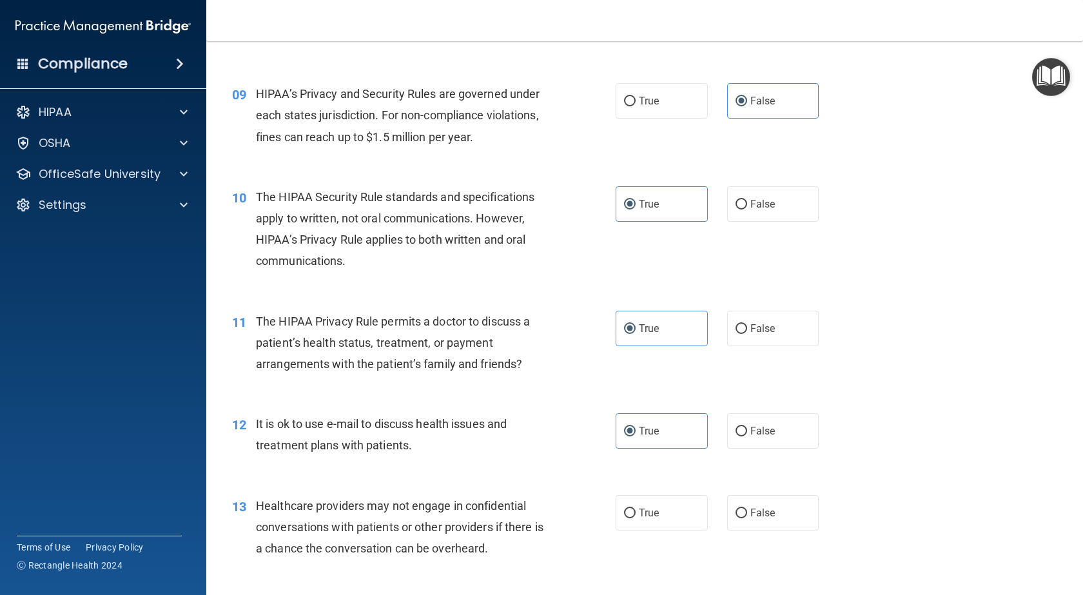
scroll to position [902, 0]
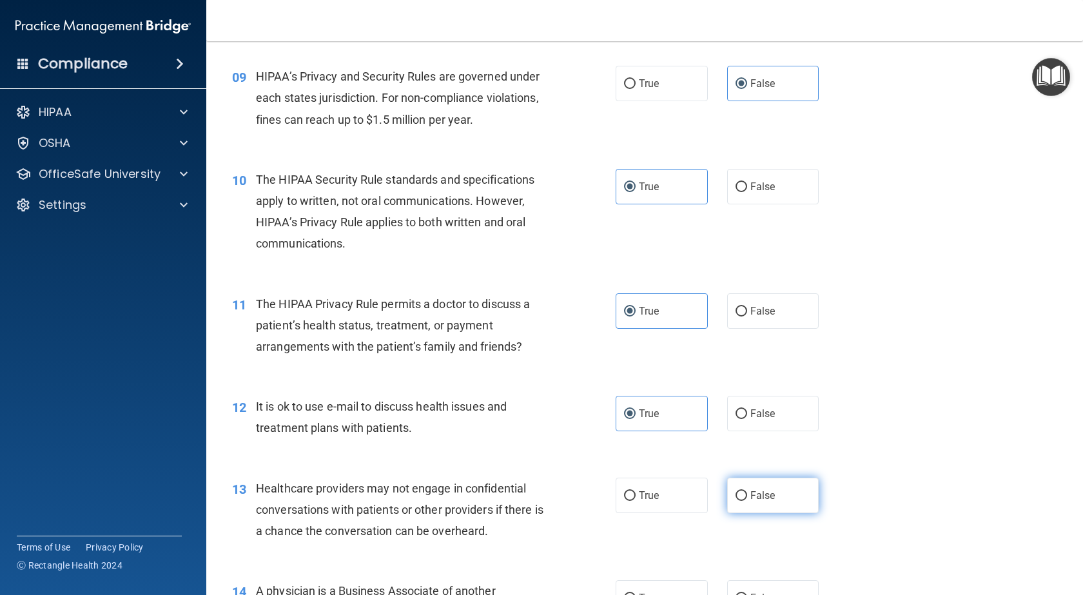
click at [766, 497] on span "False" at bounding box center [762, 495] width 25 height 12
click at [747, 497] on input "False" at bounding box center [741, 496] width 12 height 10
radio input "true"
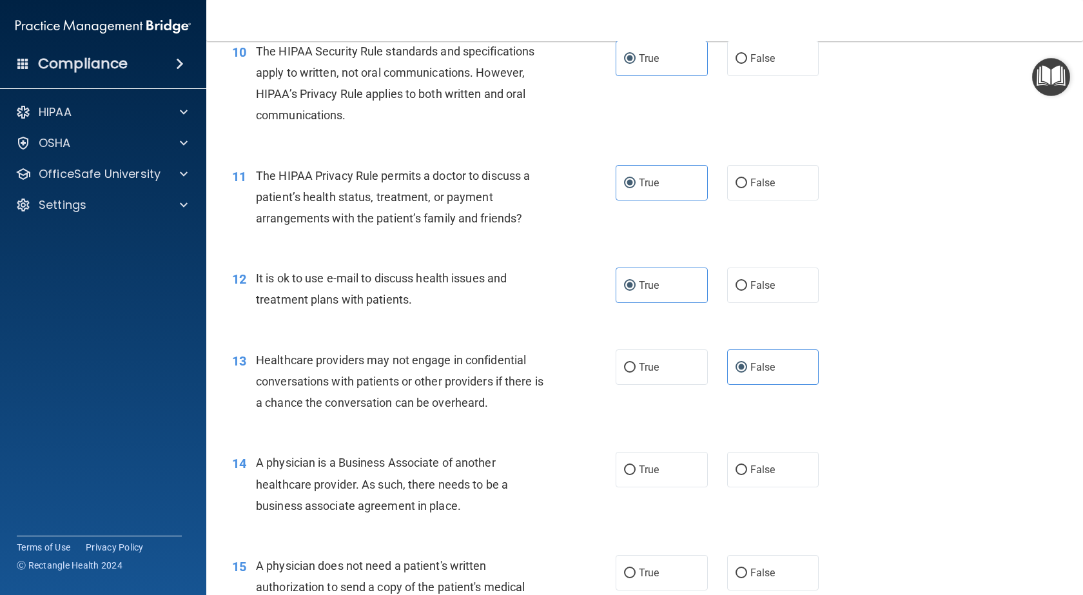
scroll to position [1031, 0]
click at [766, 470] on span "False" at bounding box center [762, 469] width 25 height 12
click at [747, 470] on input "False" at bounding box center [741, 470] width 12 height 10
radio input "true"
click at [693, 588] on label "True" at bounding box center [661, 571] width 92 height 35
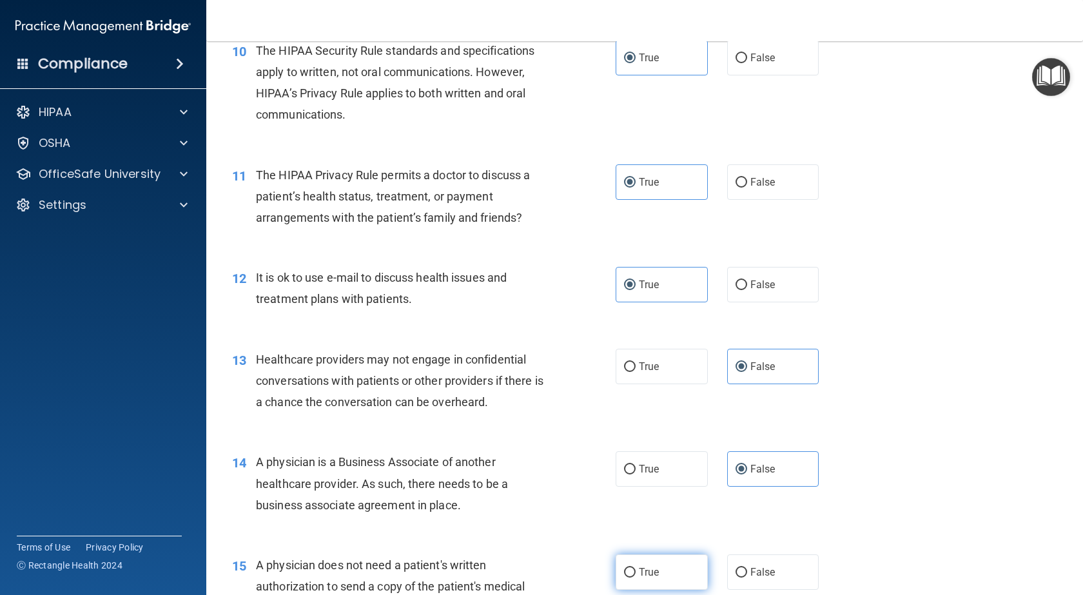
click at [635, 577] on input "True" at bounding box center [630, 573] width 12 height 10
radio input "true"
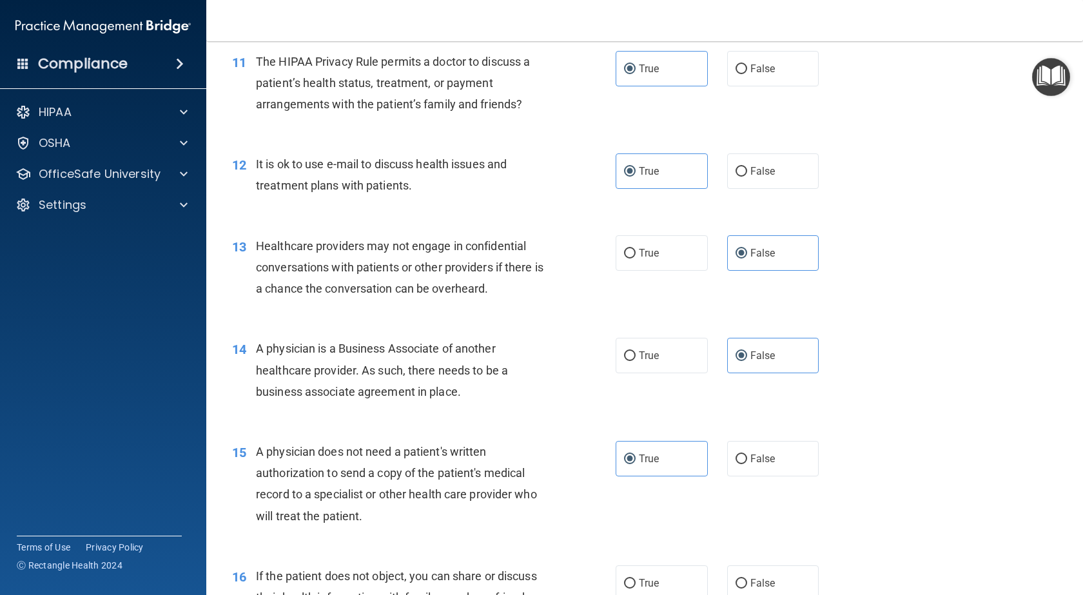
scroll to position [1160, 0]
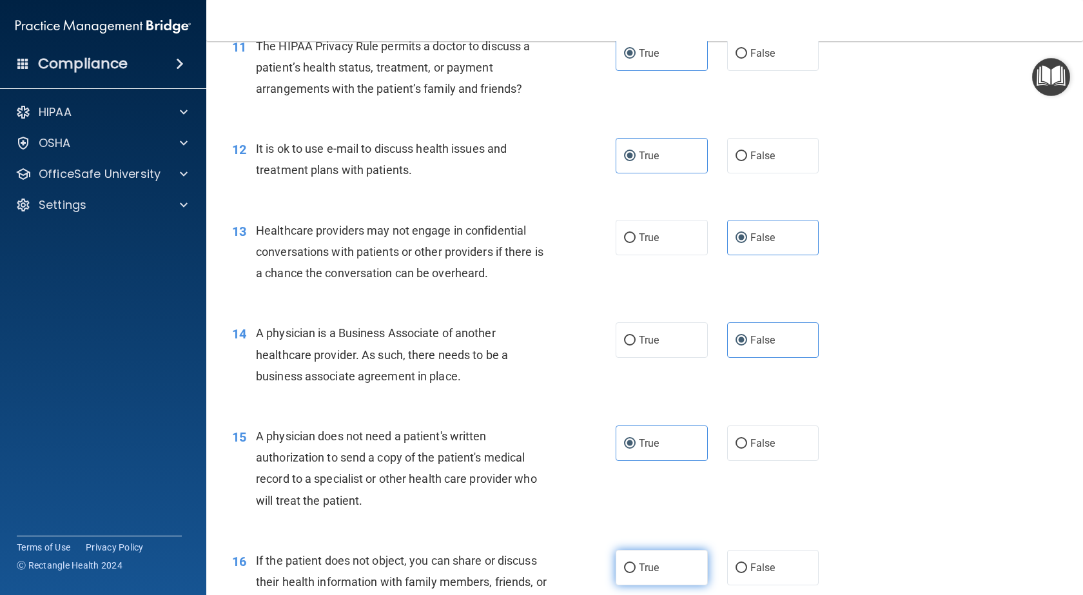
click at [639, 571] on span "True" at bounding box center [649, 567] width 20 height 12
click at [635, 571] on input "True" at bounding box center [630, 568] width 12 height 10
radio input "true"
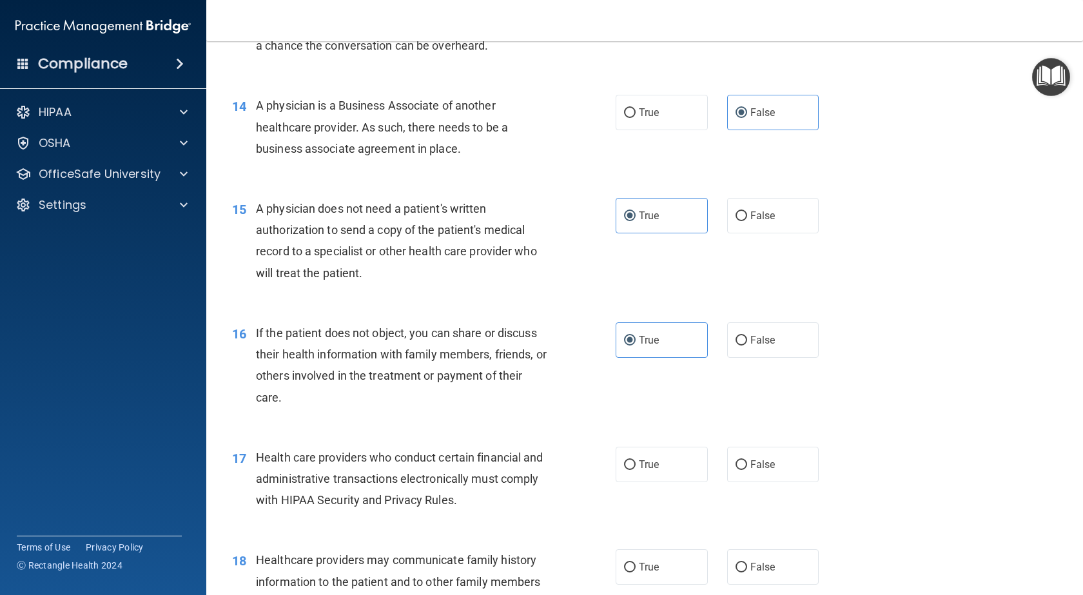
scroll to position [1418, 0]
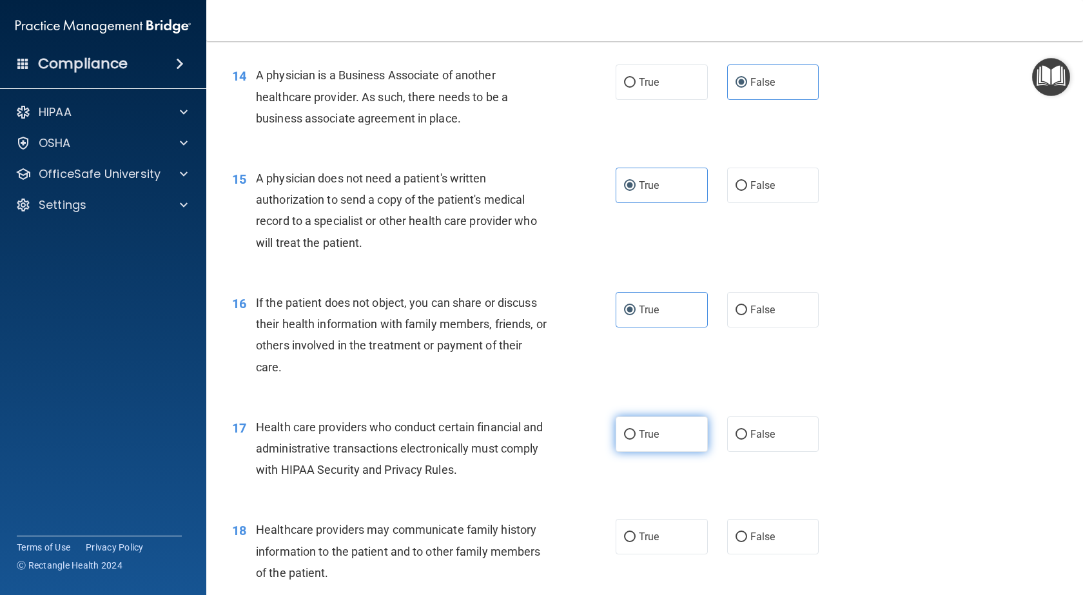
click at [650, 440] on label "True" at bounding box center [661, 433] width 92 height 35
click at [635, 440] on input "True" at bounding box center [630, 435] width 12 height 10
radio input "true"
click at [744, 539] on label "False" at bounding box center [773, 536] width 92 height 35
click at [744, 539] on input "False" at bounding box center [741, 537] width 12 height 10
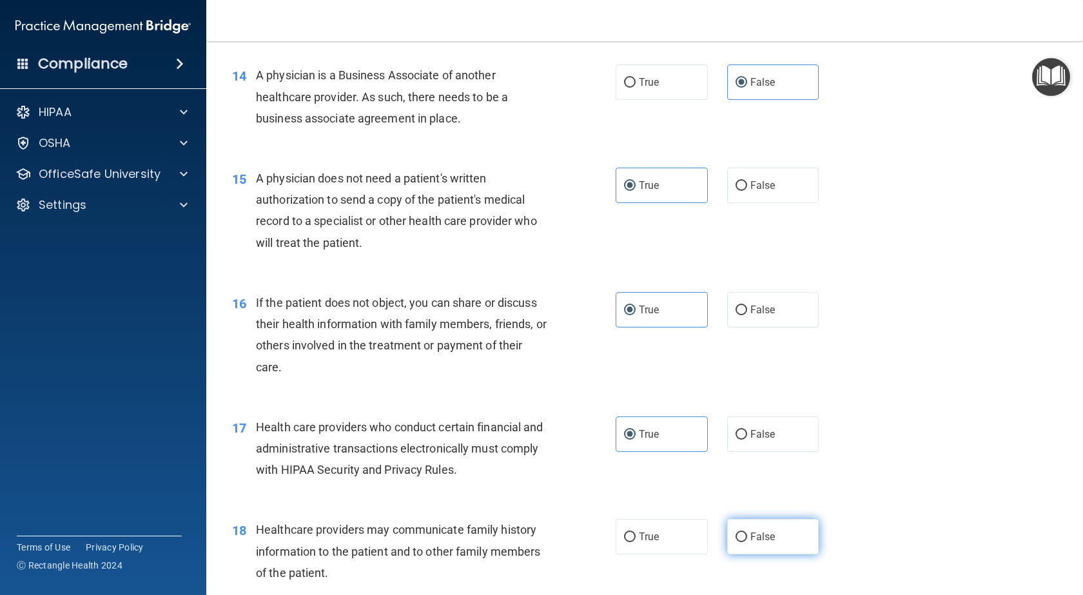
radio input "true"
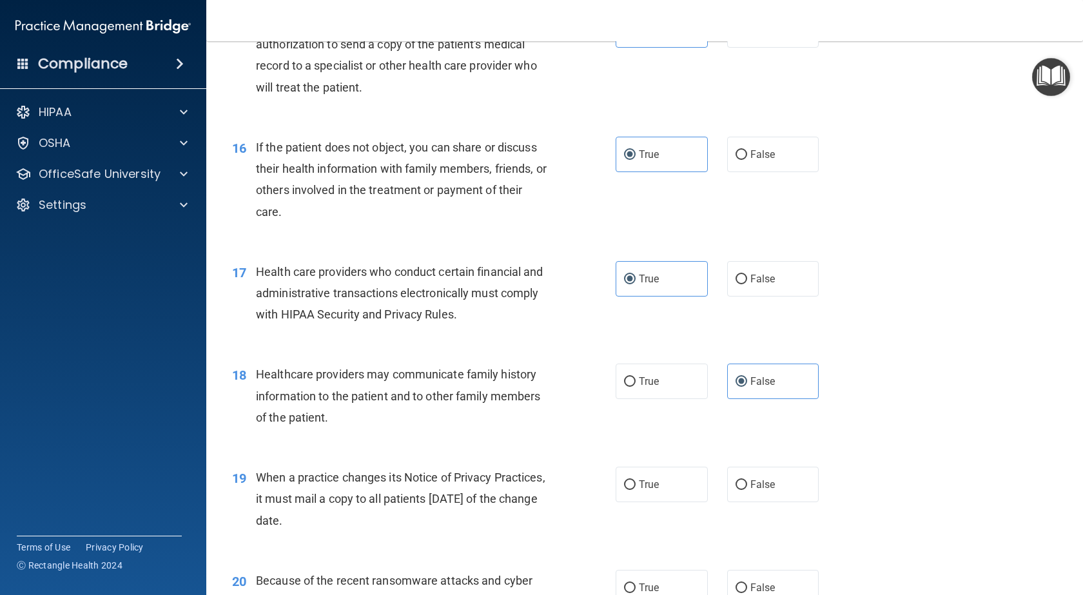
scroll to position [1611, 0]
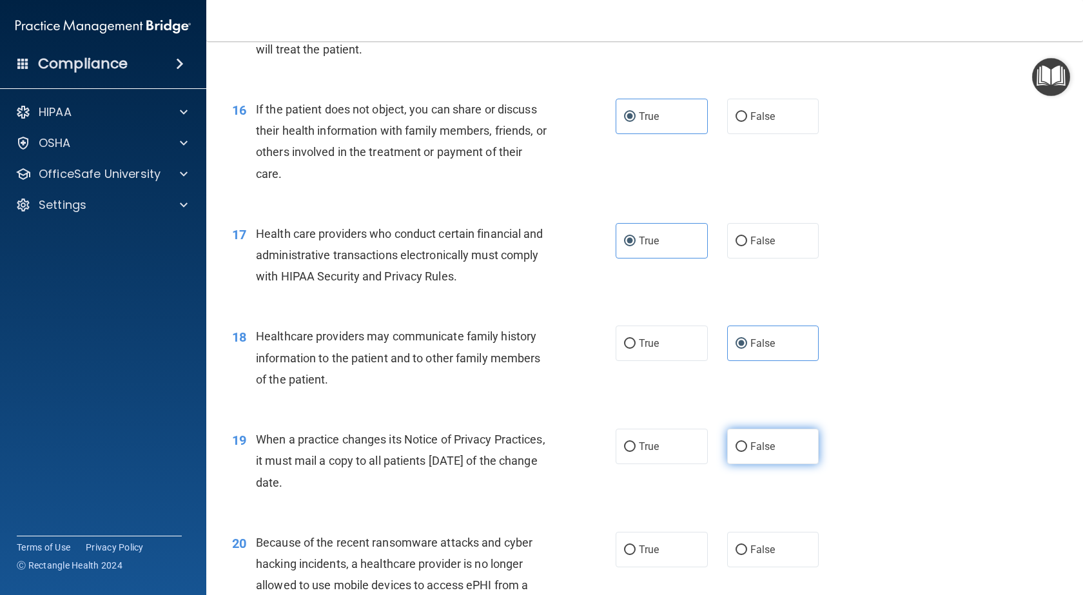
click at [763, 448] on span "False" at bounding box center [762, 446] width 25 height 12
click at [747, 448] on input "False" at bounding box center [741, 447] width 12 height 10
radio input "true"
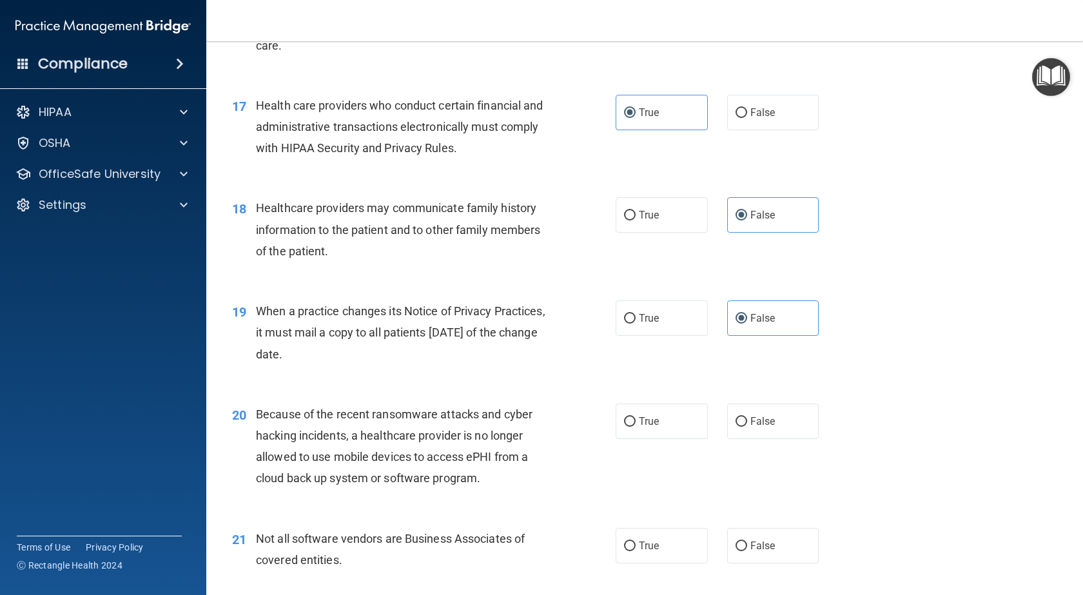
scroll to position [1740, 0]
click at [769, 541] on label "False" at bounding box center [773, 544] width 92 height 35
click at [747, 541] on input "False" at bounding box center [741, 546] width 12 height 10
radio input "true"
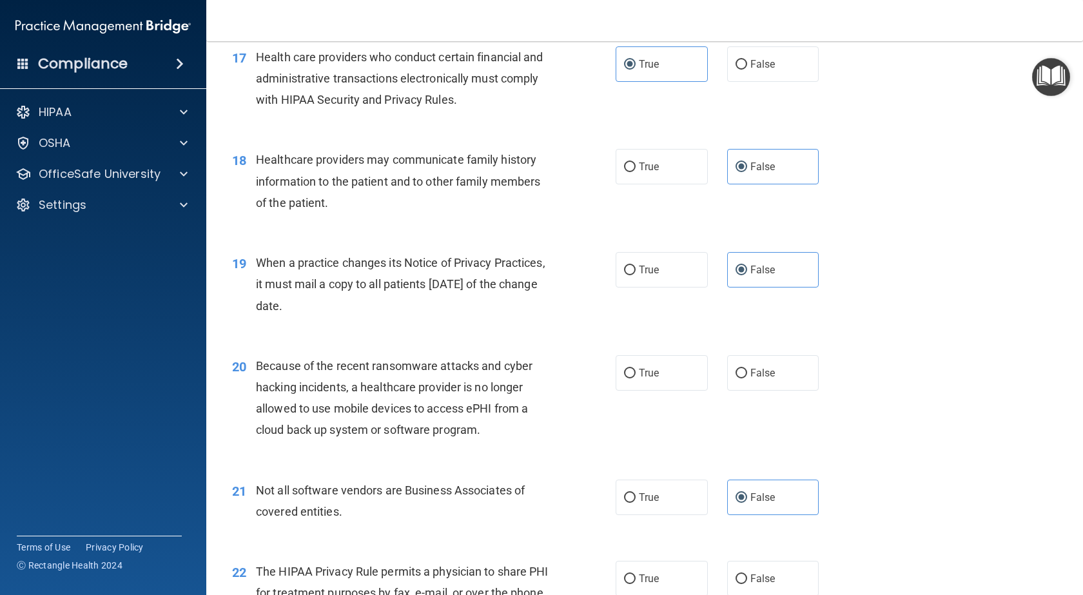
scroll to position [1869, 0]
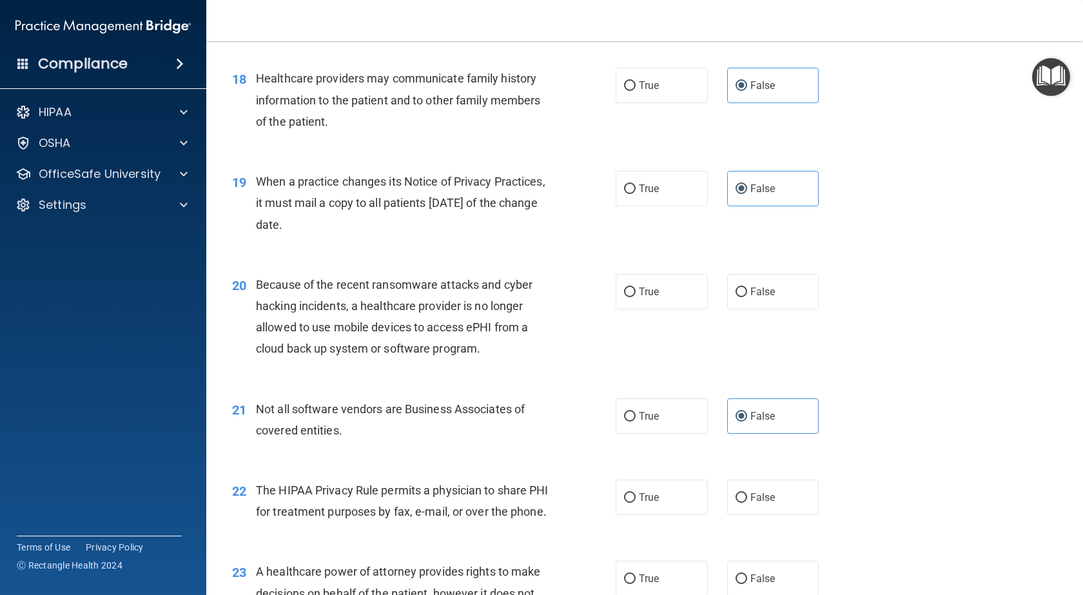
click at [788, 309] on div "20 Because of the recent ransomware attacks and cyber hacking incidents, a heal…" at bounding box center [644, 320] width 844 height 124
click at [771, 295] on label "False" at bounding box center [773, 291] width 92 height 35
click at [747, 295] on input "False" at bounding box center [741, 292] width 12 height 10
radio input "true"
click at [660, 415] on label "True" at bounding box center [661, 415] width 92 height 35
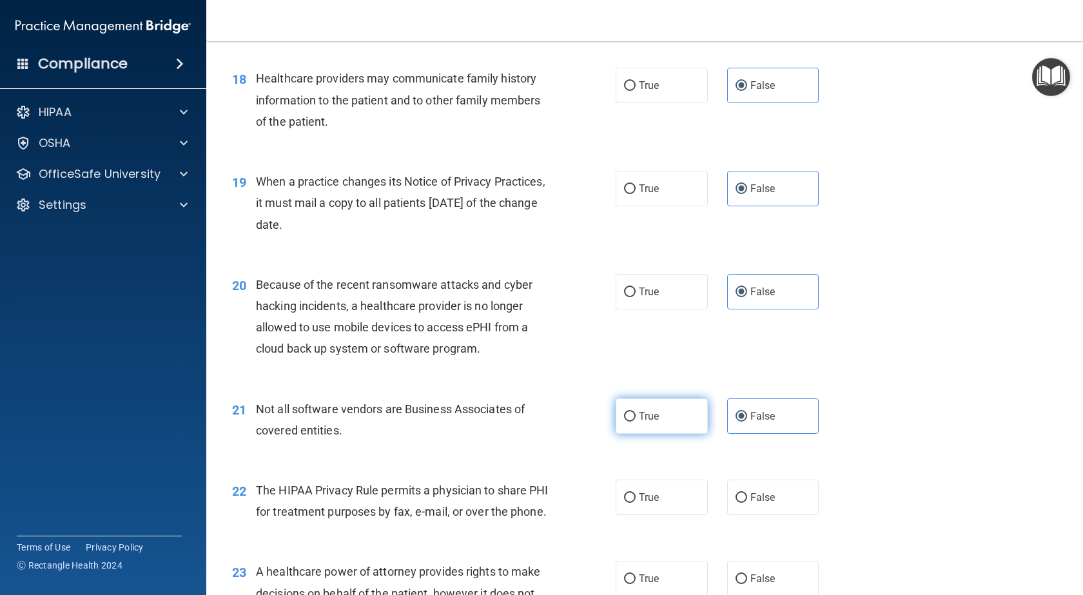
click at [635, 415] on input "True" at bounding box center [630, 417] width 12 height 10
radio input "true"
radio input "false"
click at [662, 496] on label "True" at bounding box center [661, 496] width 92 height 35
click at [635, 496] on input "True" at bounding box center [630, 498] width 12 height 10
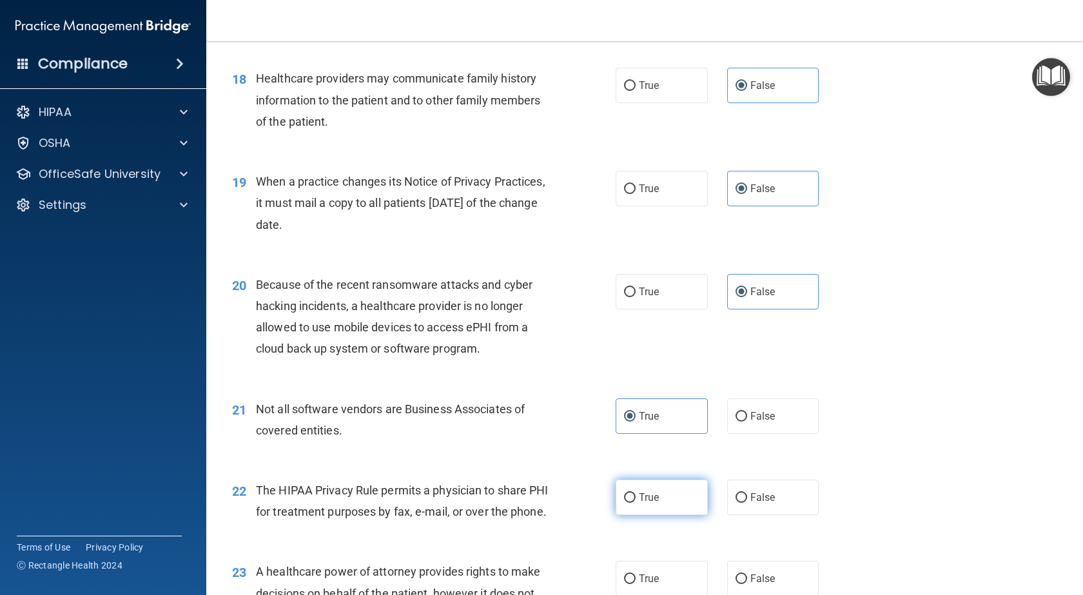
radio input "true"
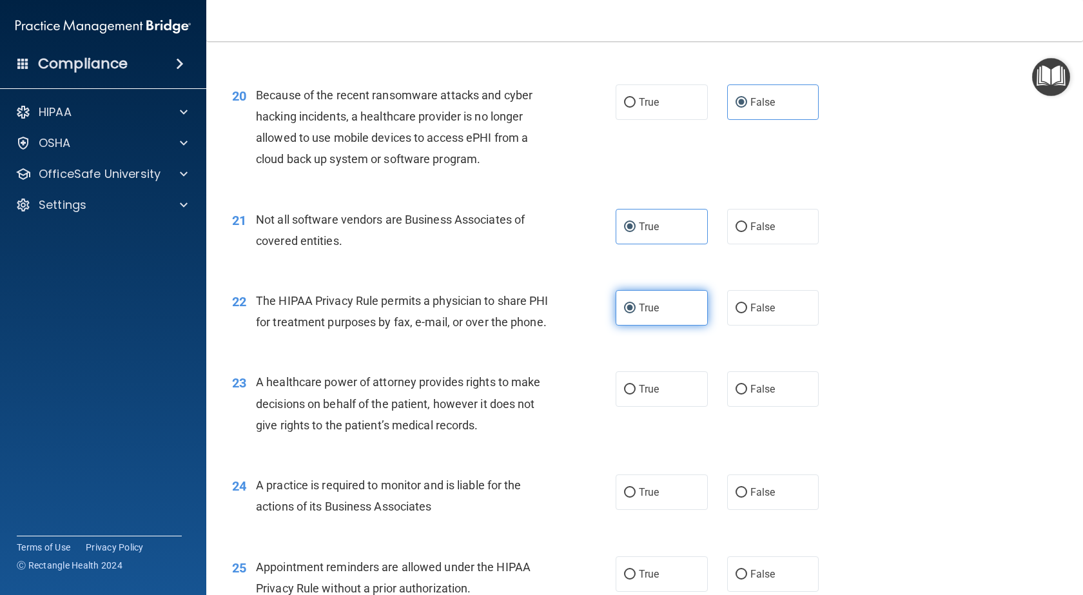
scroll to position [2062, 0]
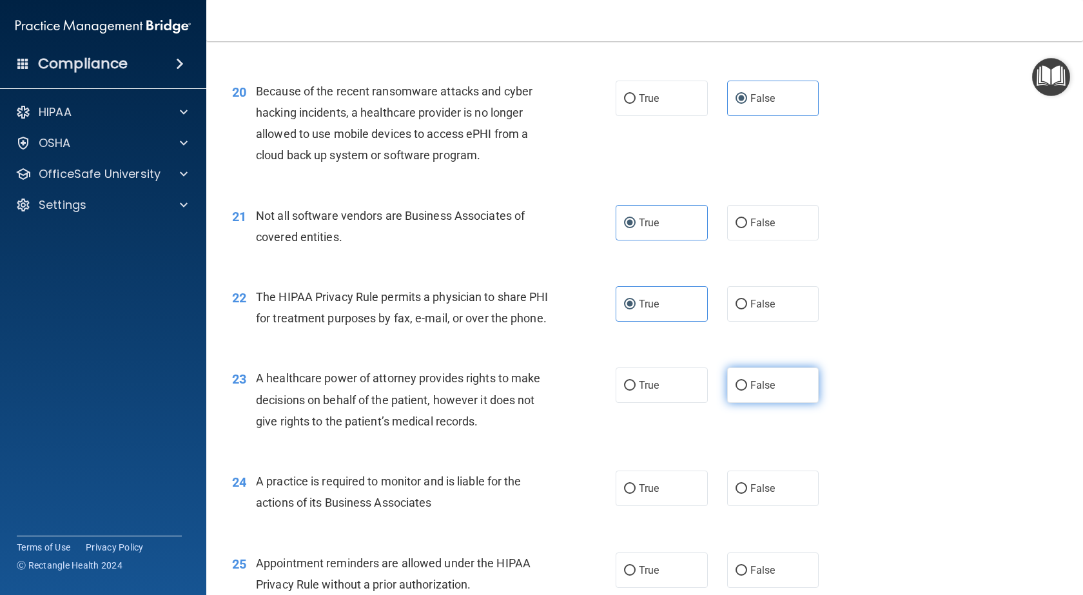
click at [782, 401] on label "False" at bounding box center [773, 384] width 92 height 35
click at [747, 391] on input "False" at bounding box center [741, 386] width 12 height 10
radio input "true"
click at [780, 504] on label "False" at bounding box center [773, 487] width 92 height 35
click at [747, 494] on input "False" at bounding box center [741, 489] width 12 height 10
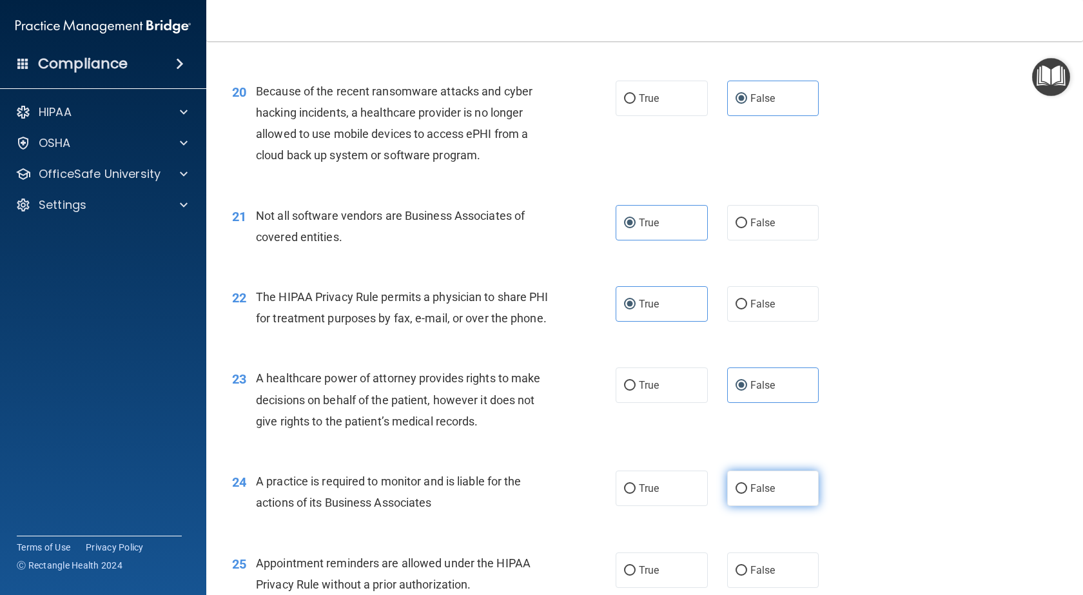
radio input "true"
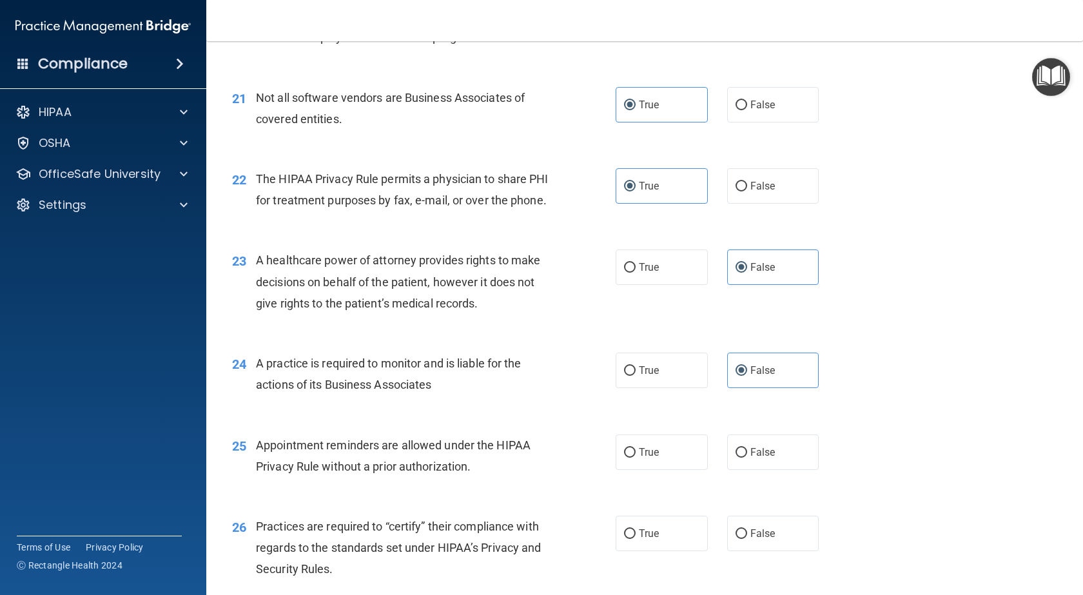
scroll to position [2191, 0]
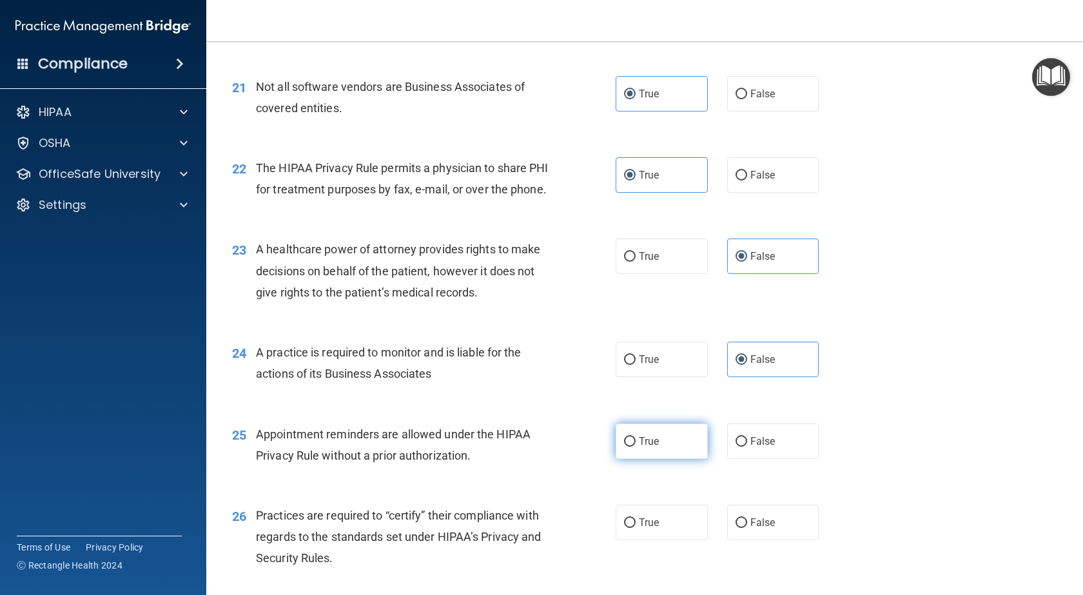
click at [671, 459] on label "True" at bounding box center [661, 440] width 92 height 35
click at [635, 447] on input "True" at bounding box center [630, 442] width 12 height 10
radio input "true"
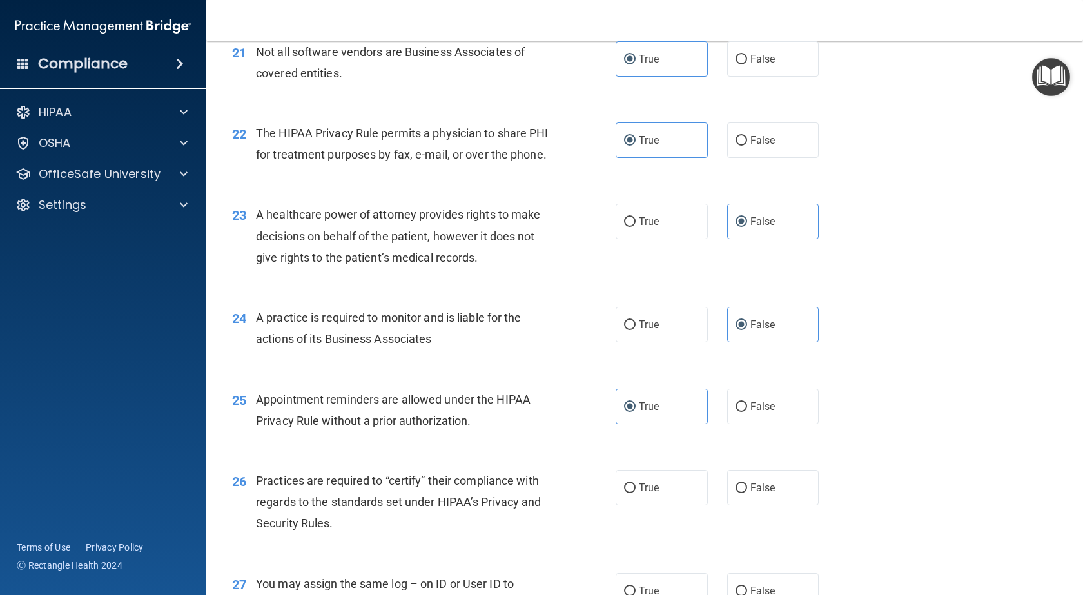
scroll to position [2384, 0]
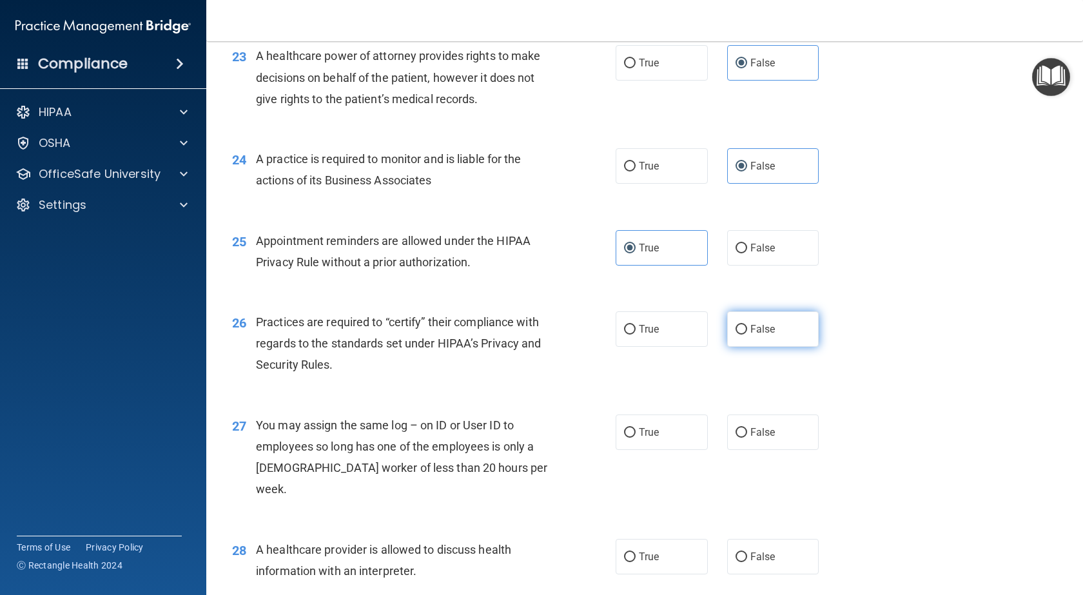
click at [777, 344] on label "False" at bounding box center [773, 328] width 92 height 35
click at [747, 334] on input "False" at bounding box center [741, 330] width 12 height 10
radio input "true"
click at [747, 446] on label "False" at bounding box center [773, 431] width 92 height 35
click at [747, 438] on input "False" at bounding box center [741, 433] width 12 height 10
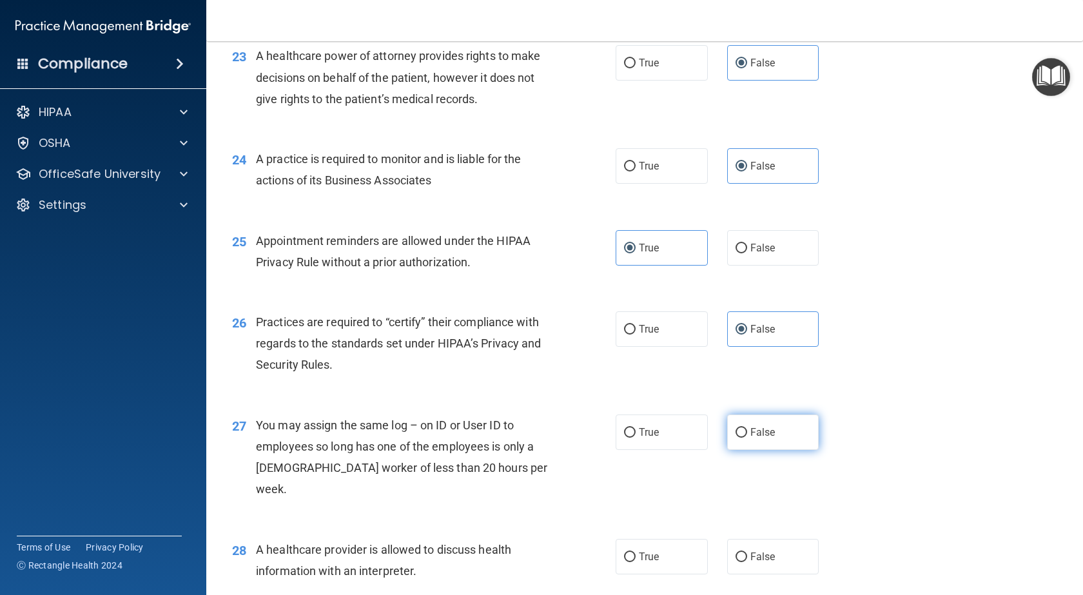
radio input "true"
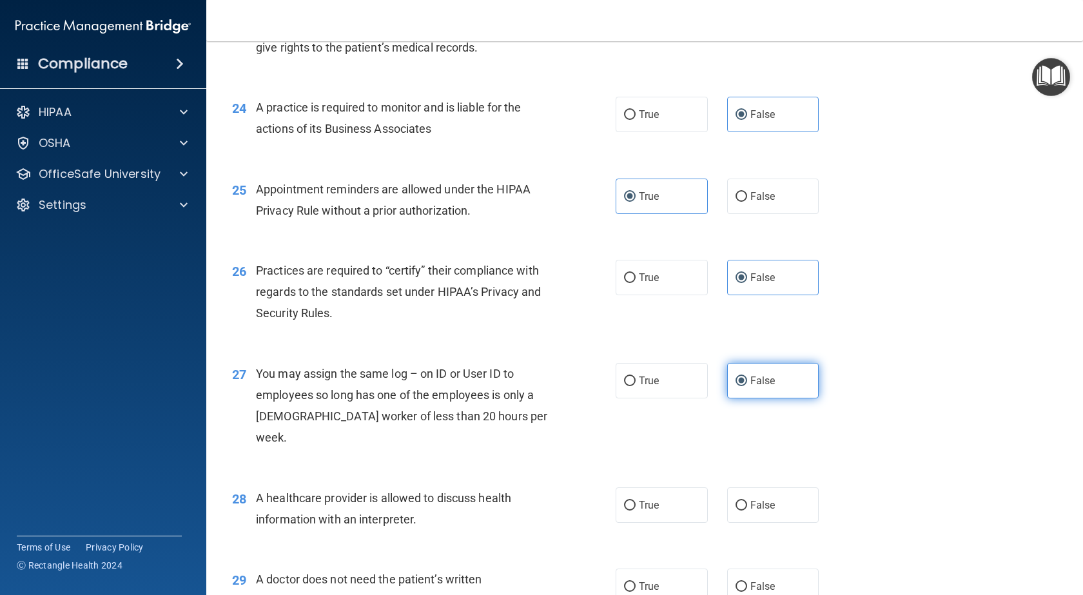
scroll to position [2513, 0]
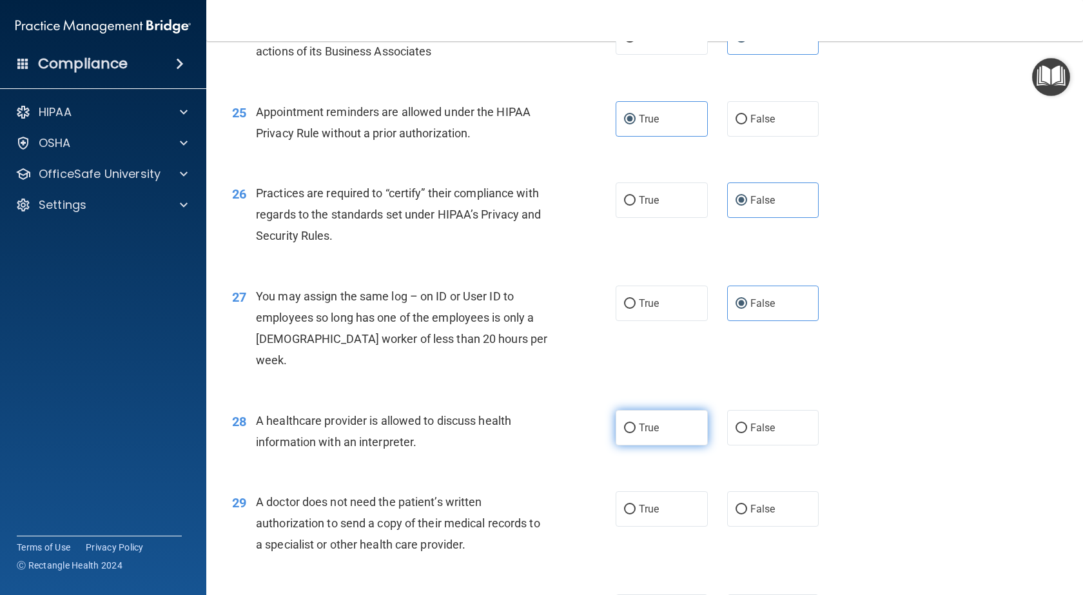
click at [651, 426] on span "True" at bounding box center [649, 427] width 20 height 12
click at [635, 426] on input "True" at bounding box center [630, 428] width 12 height 10
radio input "true"
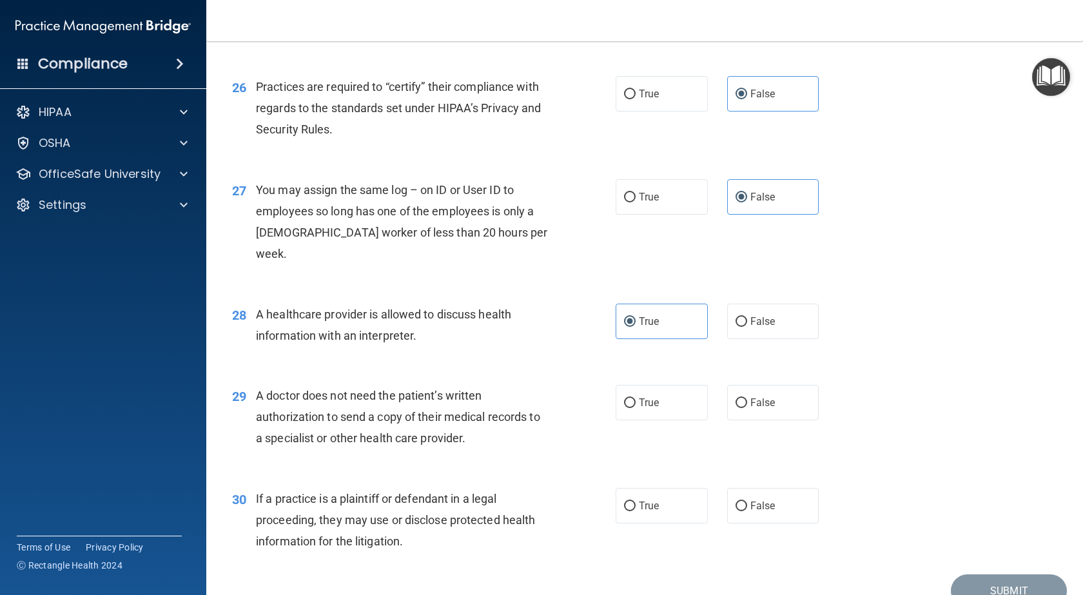
scroll to position [2642, 0]
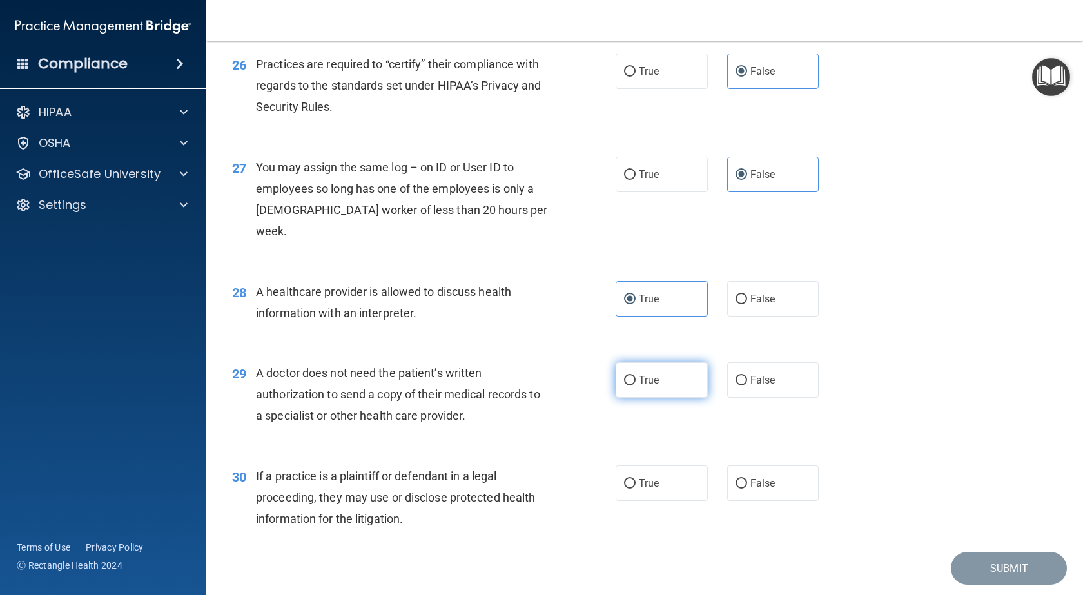
drag, startPoint x: 657, startPoint y: 381, endPoint x: 659, endPoint y: 388, distance: 7.5
click at [657, 383] on label "True" at bounding box center [661, 379] width 92 height 35
click at [635, 383] on input "True" at bounding box center [630, 381] width 12 height 10
radio input "true"
click at [649, 487] on span "True" at bounding box center [649, 483] width 20 height 12
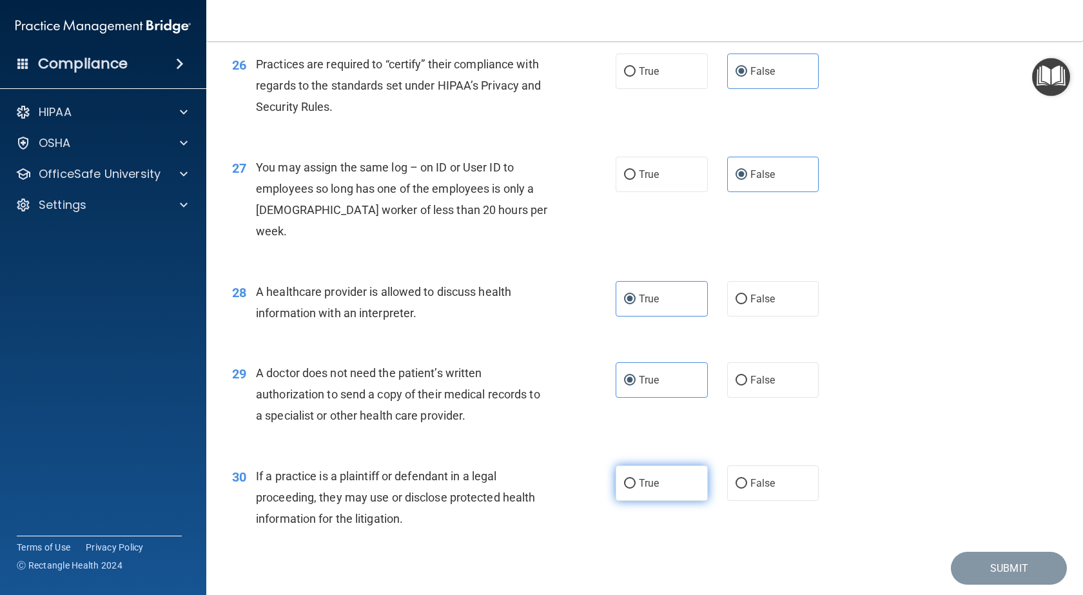
click at [635, 487] on input "True" at bounding box center [630, 484] width 12 height 10
radio input "true"
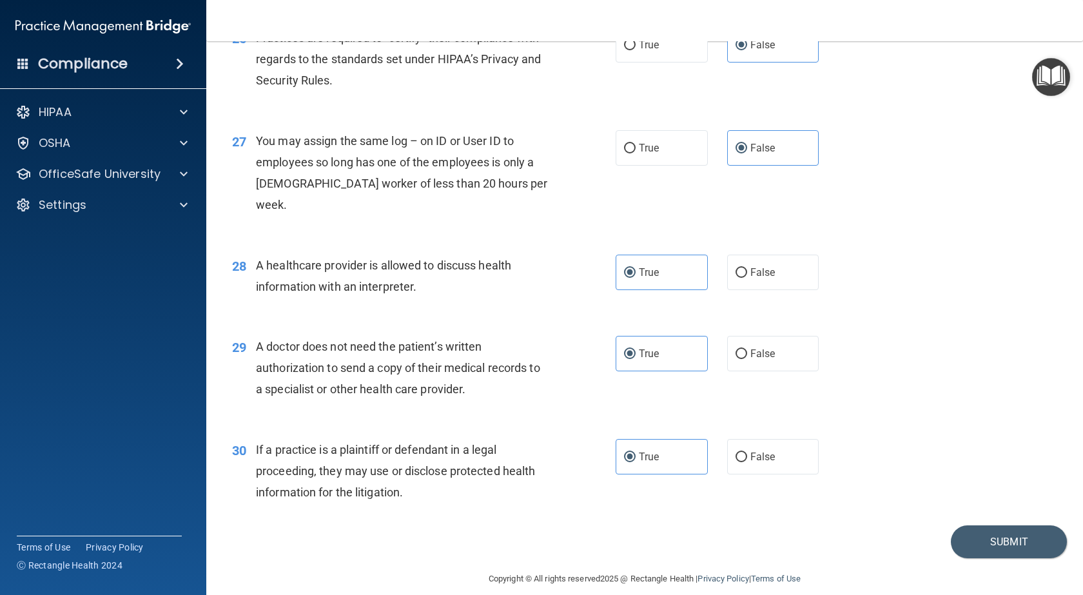
scroll to position [2683, 0]
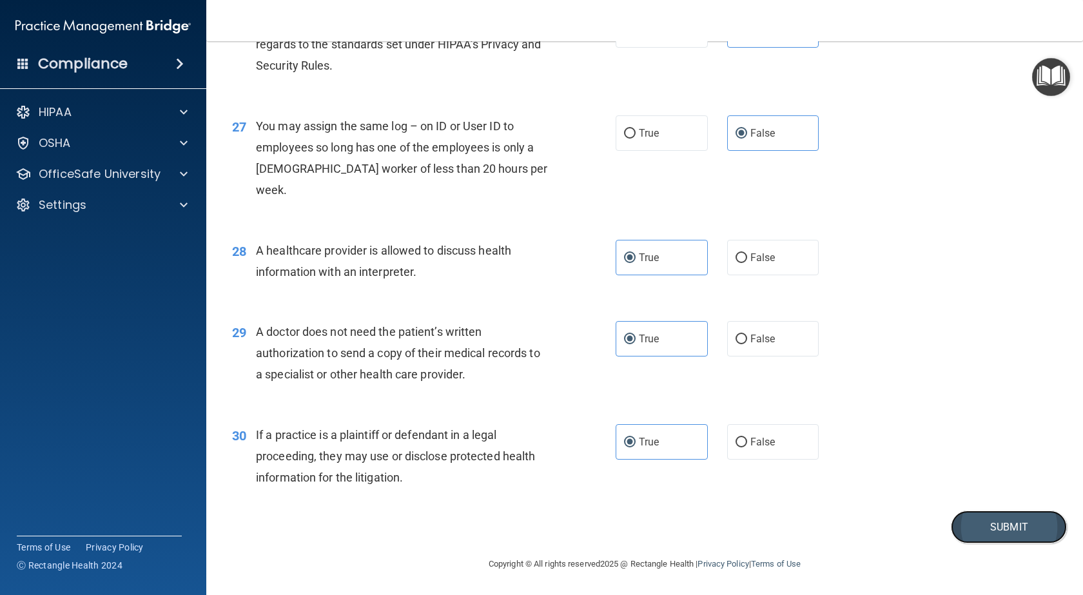
click at [996, 523] on button "Submit" at bounding box center [1009, 526] width 116 height 33
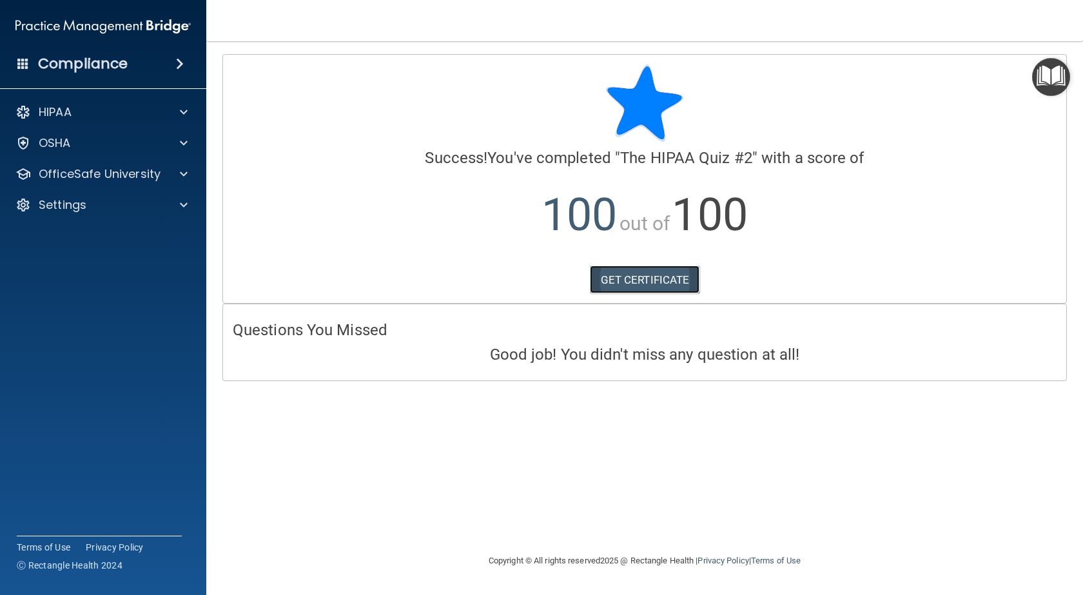
click at [618, 281] on link "GET CERTIFICATE" at bounding box center [645, 280] width 110 height 28
click at [189, 119] on div at bounding box center [182, 111] width 32 height 15
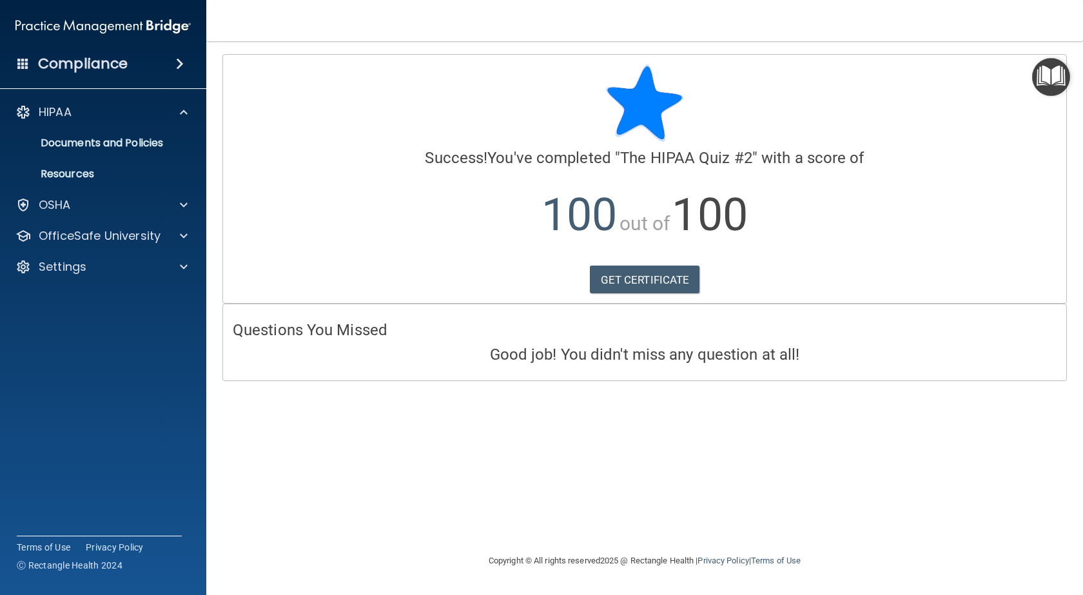
click at [1055, 81] on img "Open Resource Center" at bounding box center [1051, 77] width 38 height 38
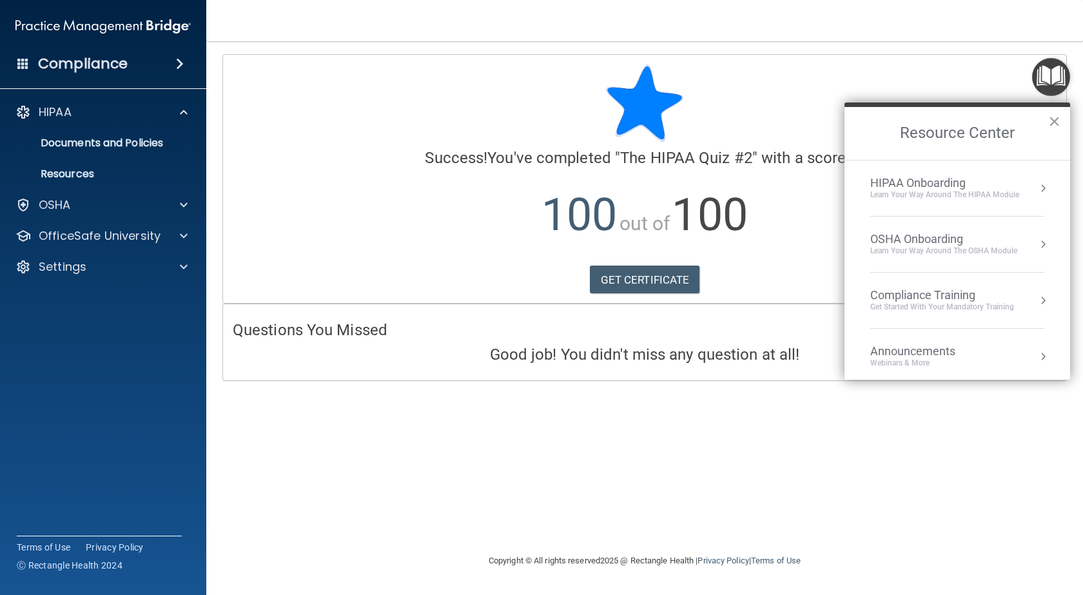
click at [976, 298] on div "Compliance Training" at bounding box center [942, 295] width 144 height 14
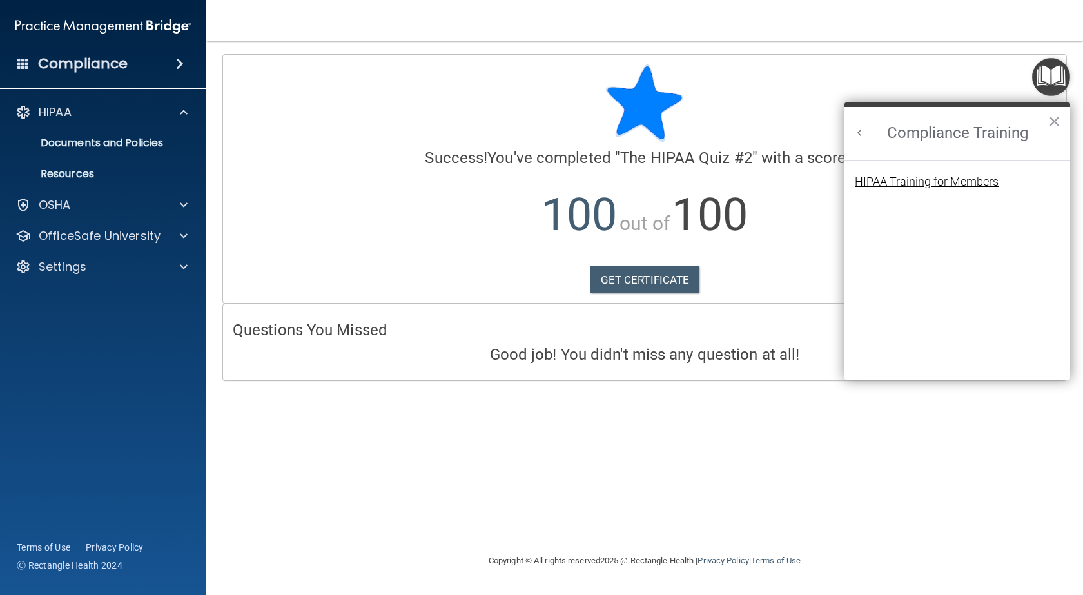
click at [968, 177] on div "HIPAA Training for Members" at bounding box center [927, 182] width 144 height 12
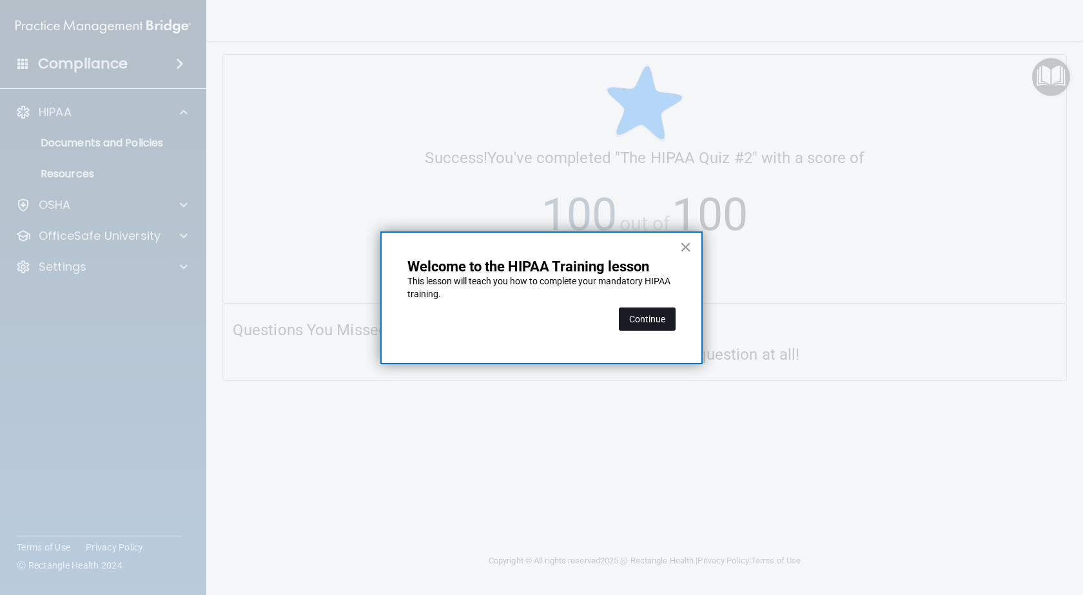
click at [645, 316] on button "Continue" at bounding box center [647, 318] width 57 height 23
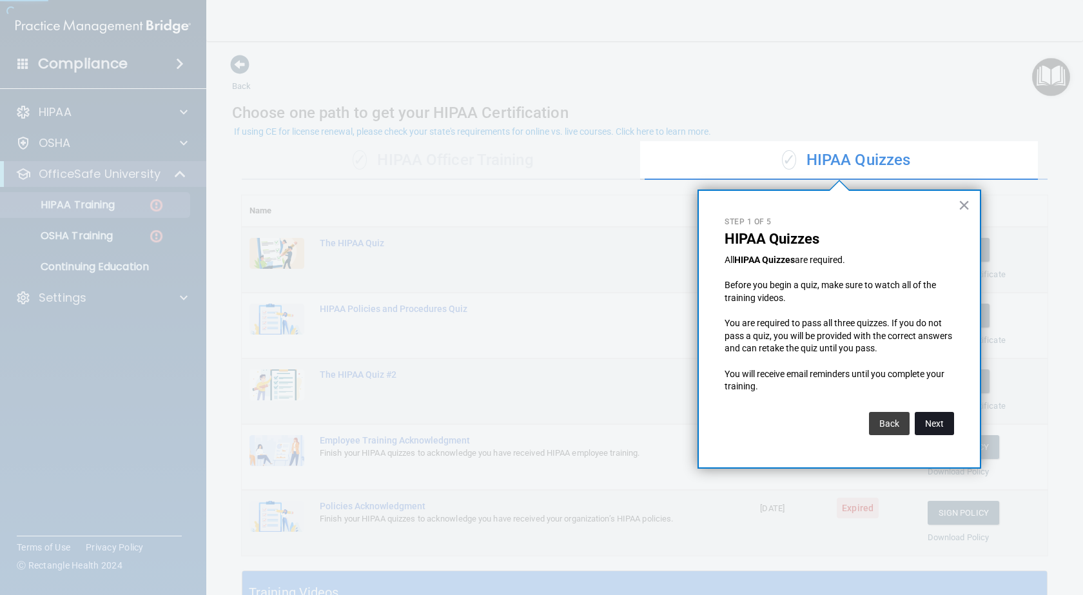
click at [922, 434] on button "Next" at bounding box center [933, 423] width 39 height 23
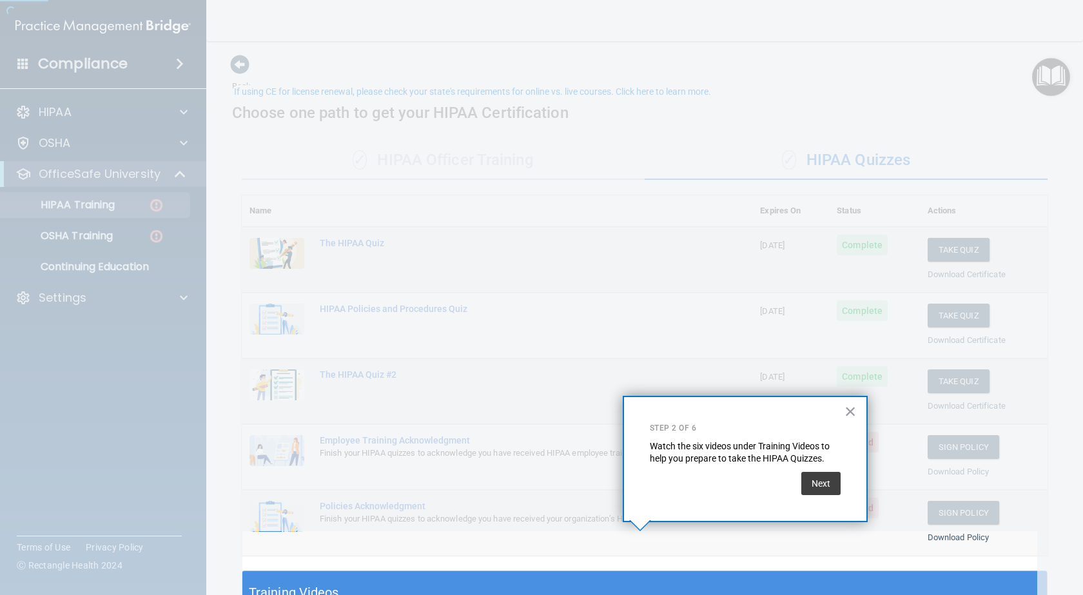
scroll to position [40, 0]
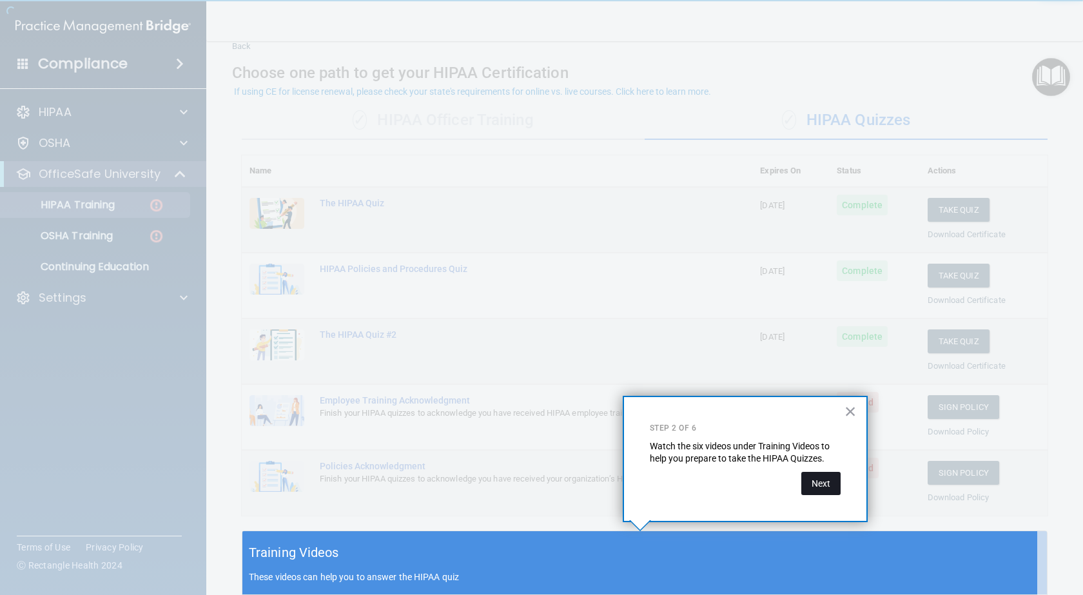
click at [821, 481] on button "Next" at bounding box center [820, 483] width 39 height 23
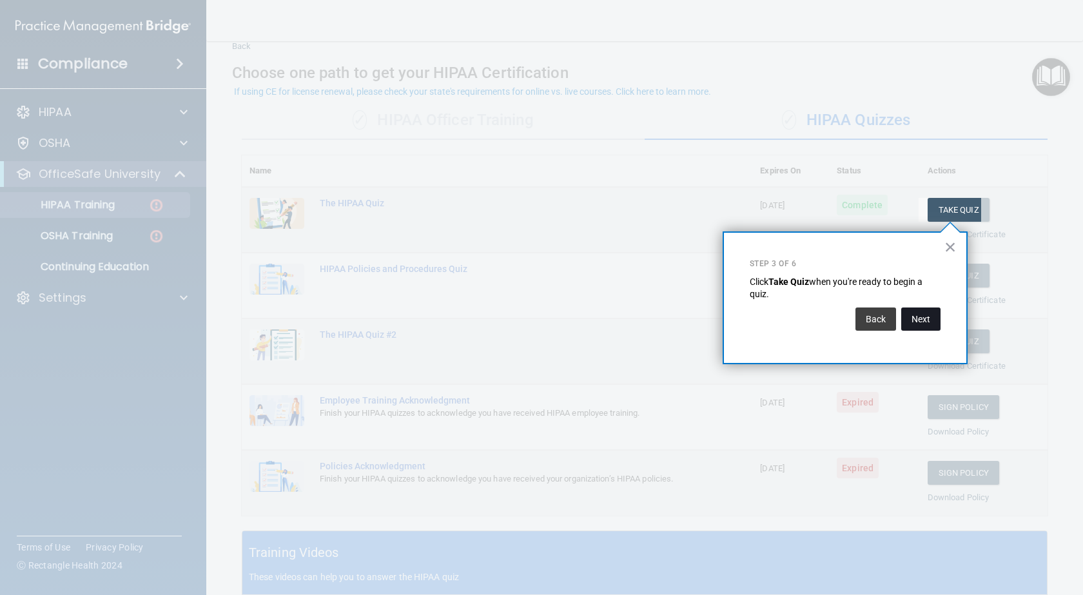
click at [919, 311] on button "Next" at bounding box center [920, 318] width 39 height 23
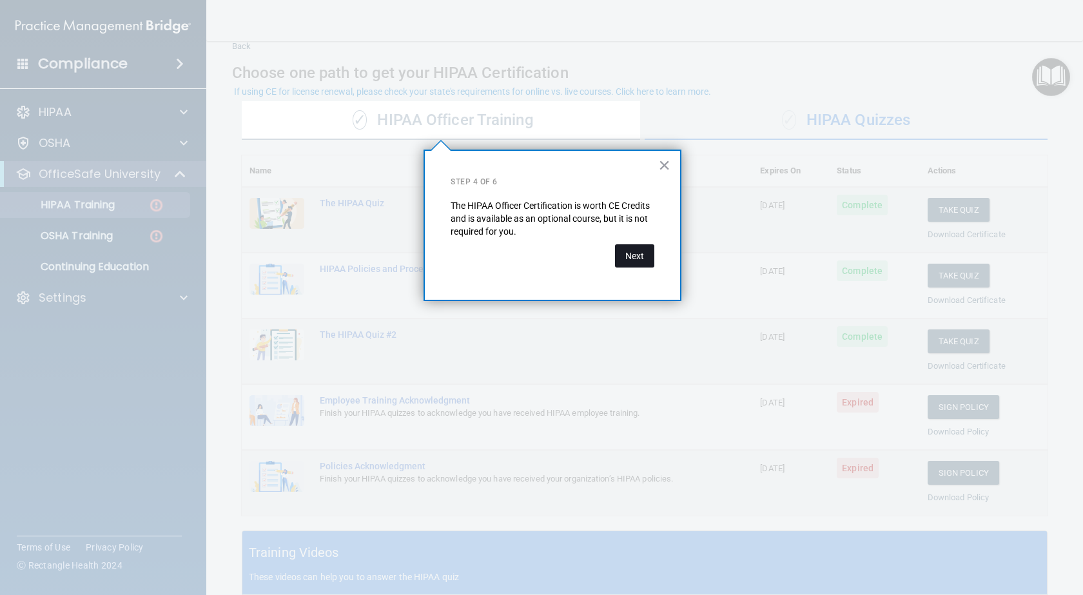
click at [653, 256] on button "Next" at bounding box center [634, 255] width 39 height 23
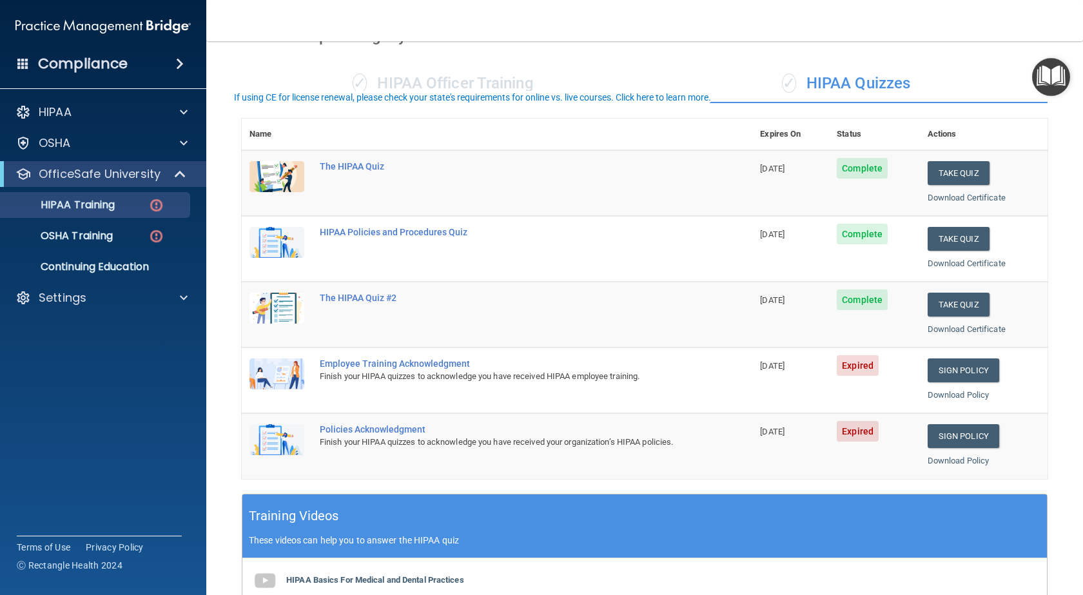
scroll to position [193, 0]
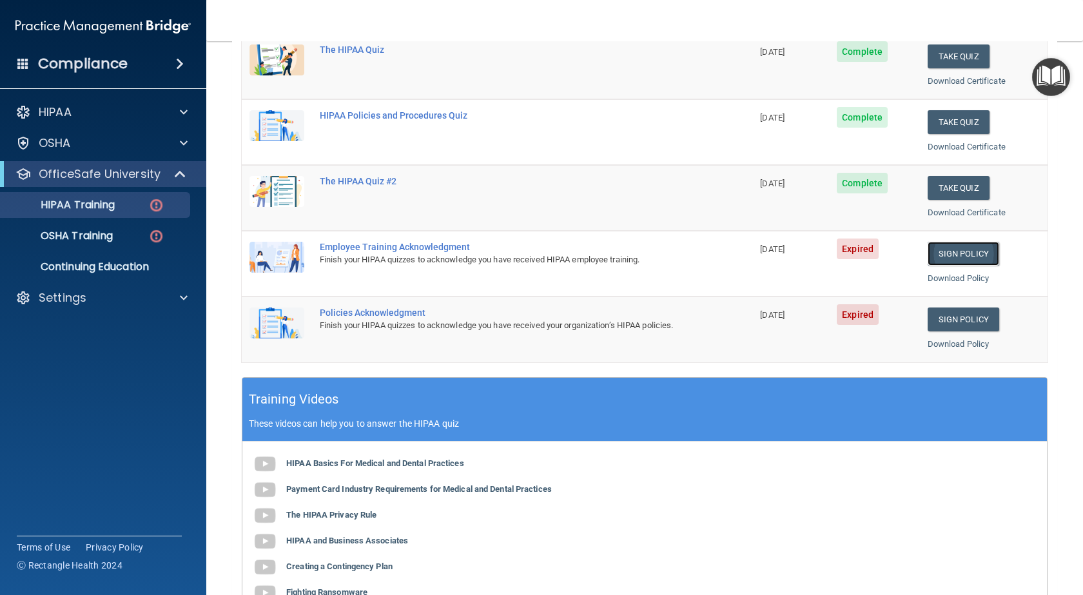
click at [949, 255] on link "Sign Policy" at bounding box center [963, 254] width 72 height 24
click at [945, 249] on link "Sign Policy" at bounding box center [963, 254] width 72 height 24
click at [967, 253] on link "Sign Policy" at bounding box center [963, 254] width 72 height 24
click at [854, 252] on span "Expired" at bounding box center [857, 248] width 42 height 21
click at [951, 278] on link "Download Policy" at bounding box center [958, 278] width 62 height 10
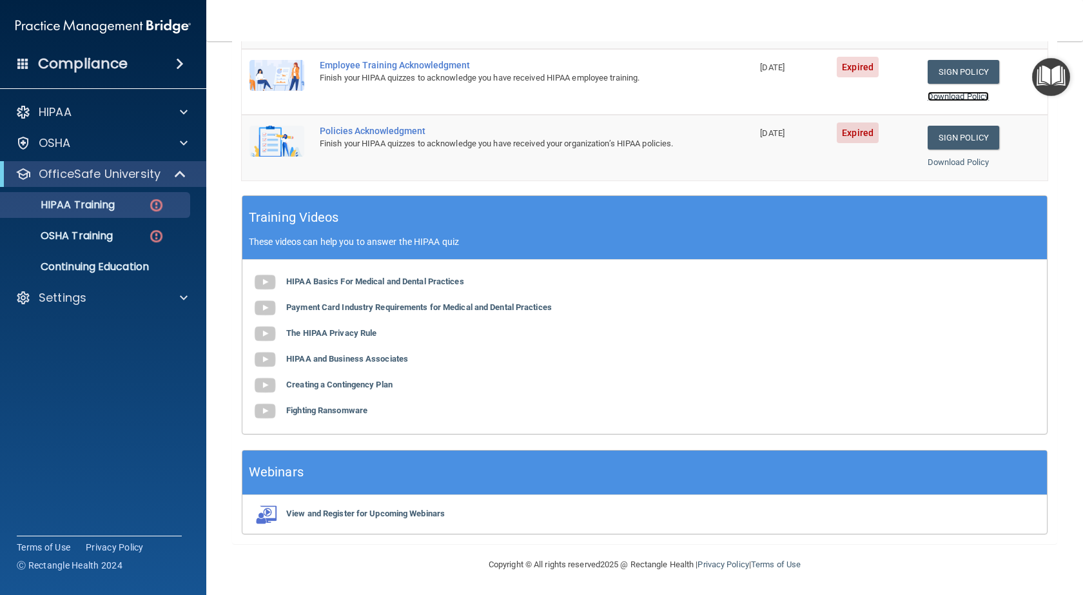
scroll to position [376, 0]
click at [177, 144] on div at bounding box center [182, 142] width 32 height 15
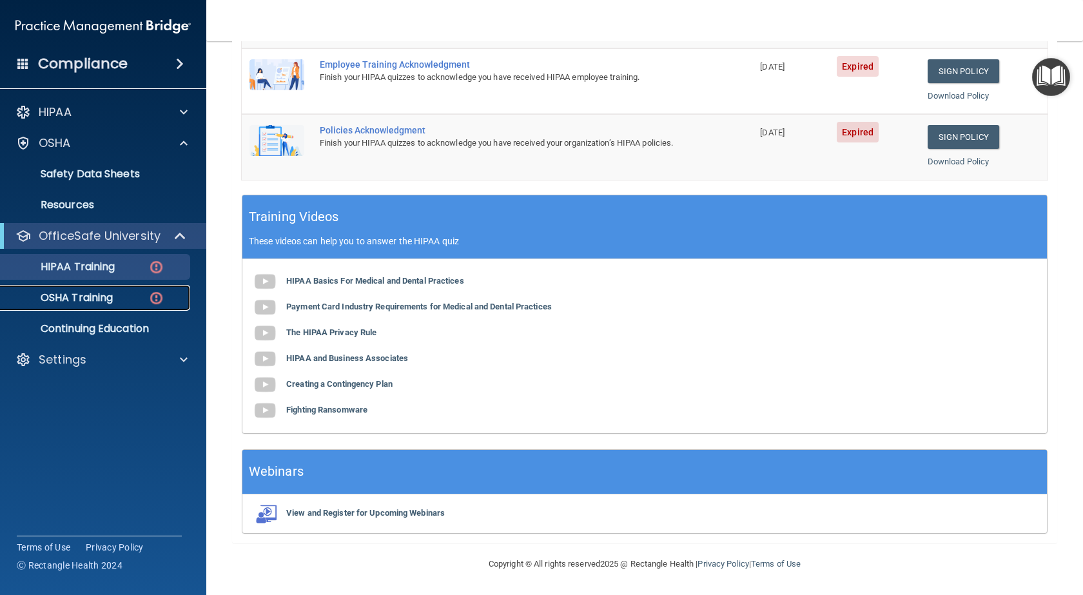
click at [126, 286] on link "OSHA Training" at bounding box center [88, 298] width 203 height 26
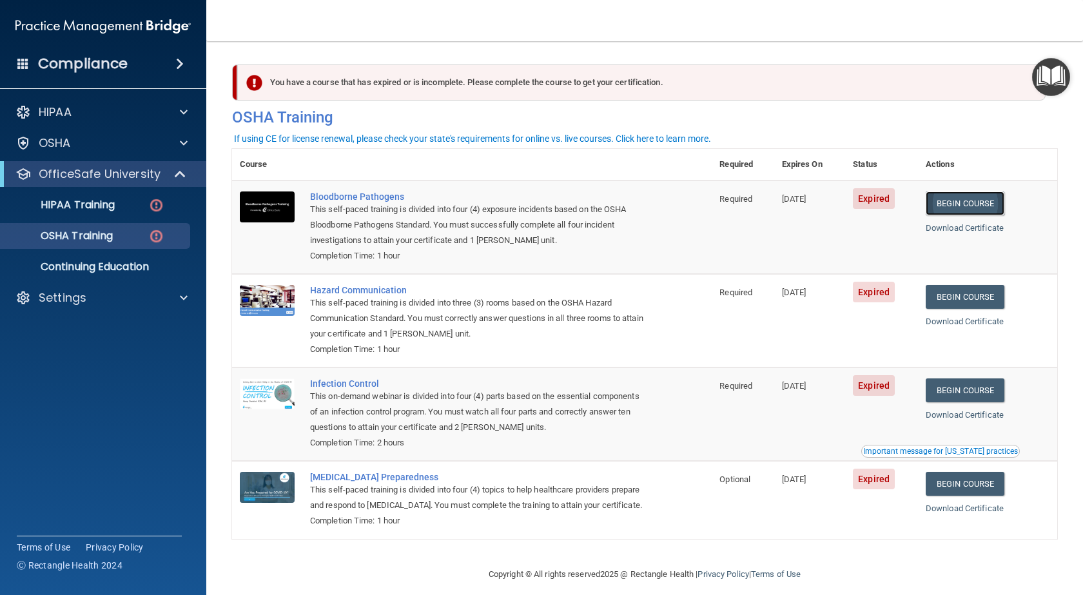
click at [984, 204] on link "Begin Course" at bounding box center [964, 203] width 79 height 24
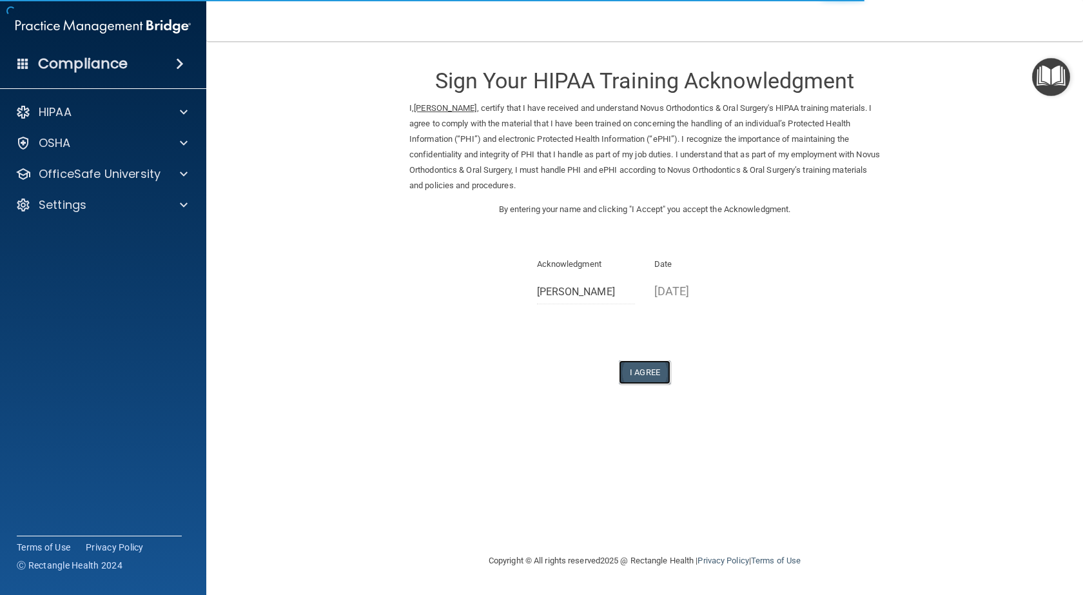
click at [643, 372] on button "I Agree" at bounding box center [645, 372] width 52 height 24
click at [654, 374] on button "I Agree" at bounding box center [645, 372] width 52 height 24
click at [653, 376] on button "I Agree" at bounding box center [645, 372] width 52 height 24
click at [637, 369] on button "I Agree" at bounding box center [645, 372] width 52 height 24
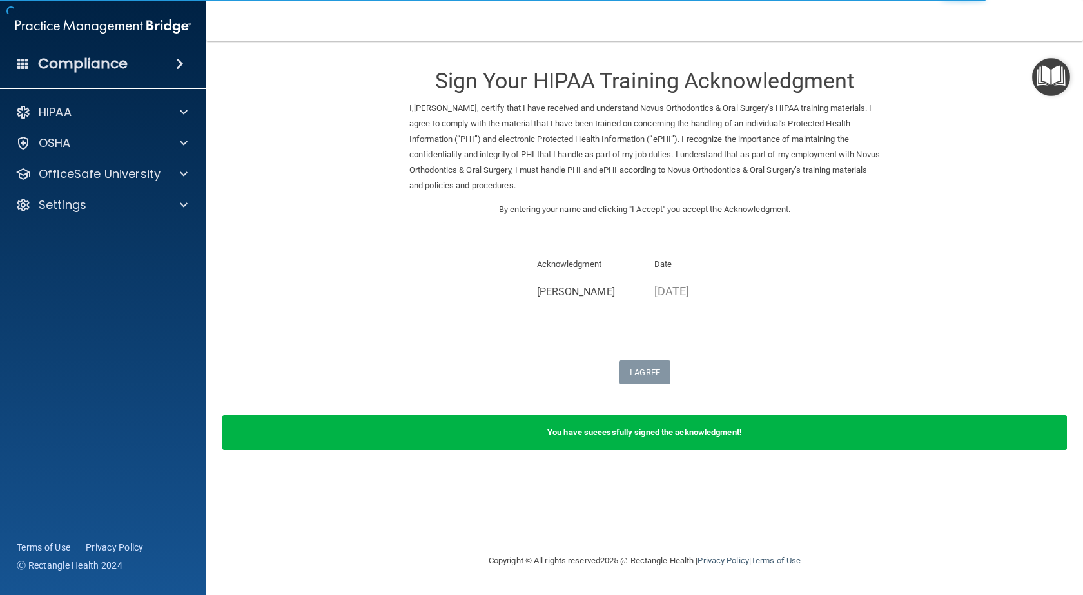
click at [647, 387] on form "Sign Your HIPAA Training Acknowledgment I, Jinna Mitchell , certify that I have…" at bounding box center [644, 259] width 825 height 411
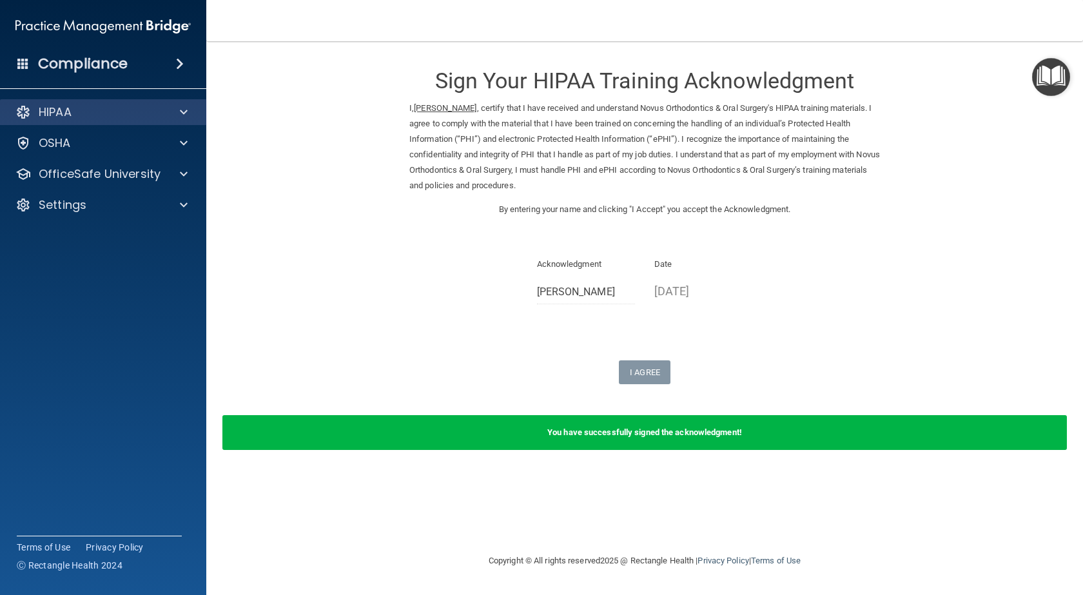
click at [168, 102] on div "HIPAA" at bounding box center [103, 112] width 207 height 26
click at [190, 115] on div at bounding box center [182, 111] width 32 height 15
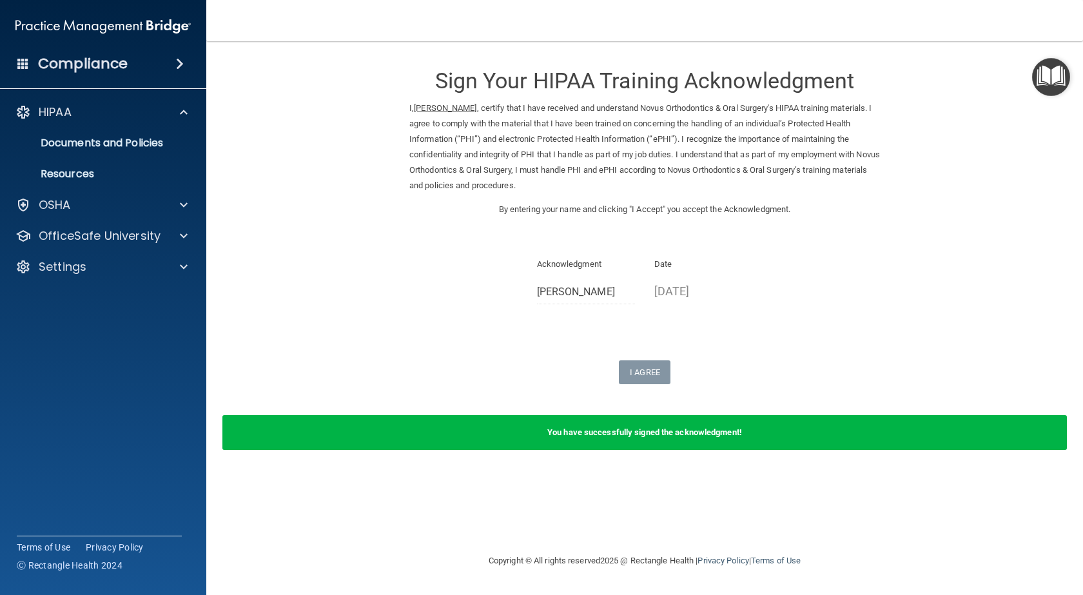
drag, startPoint x: 398, startPoint y: 332, endPoint x: 412, endPoint y: 313, distance: 23.1
click at [400, 333] on form "Sign Your HIPAA Training Acknowledgment I, Jinna Mitchell , certify that I have…" at bounding box center [644, 259] width 825 height 411
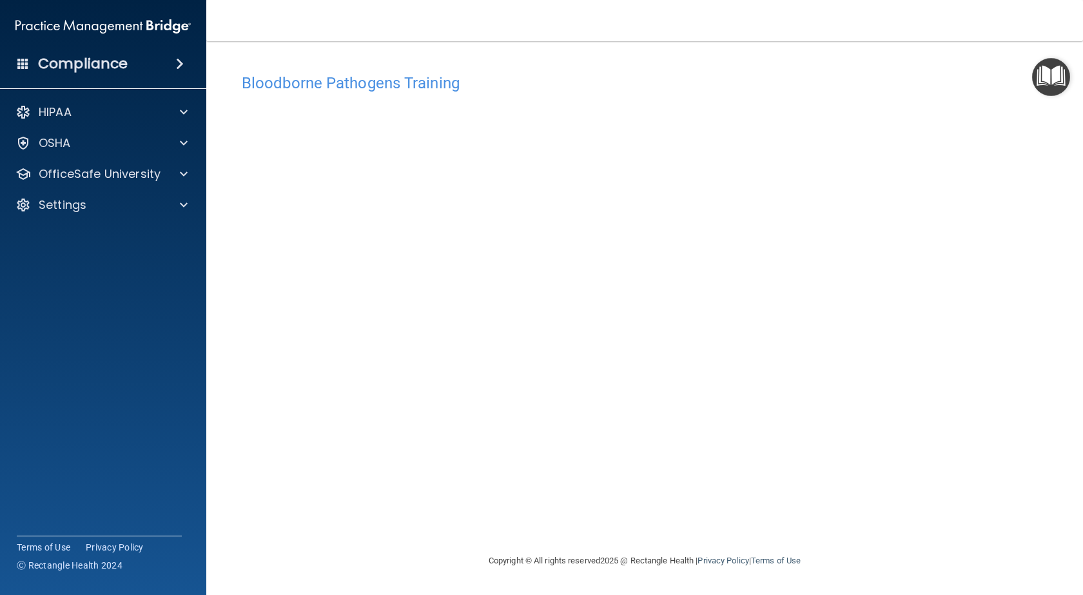
click at [452, 512] on div "Bloodborne Pathogens Training This course doesn’t expire until [DATE]. Are you …" at bounding box center [644, 310] width 825 height 486
click at [1063, 343] on main "Bloodborne Pathogens Training This course doesn’t expire until [DATE]. Are you …" at bounding box center [644, 318] width 876 height 554
click at [1052, 78] on img "Open Resource Center" at bounding box center [1051, 77] width 38 height 38
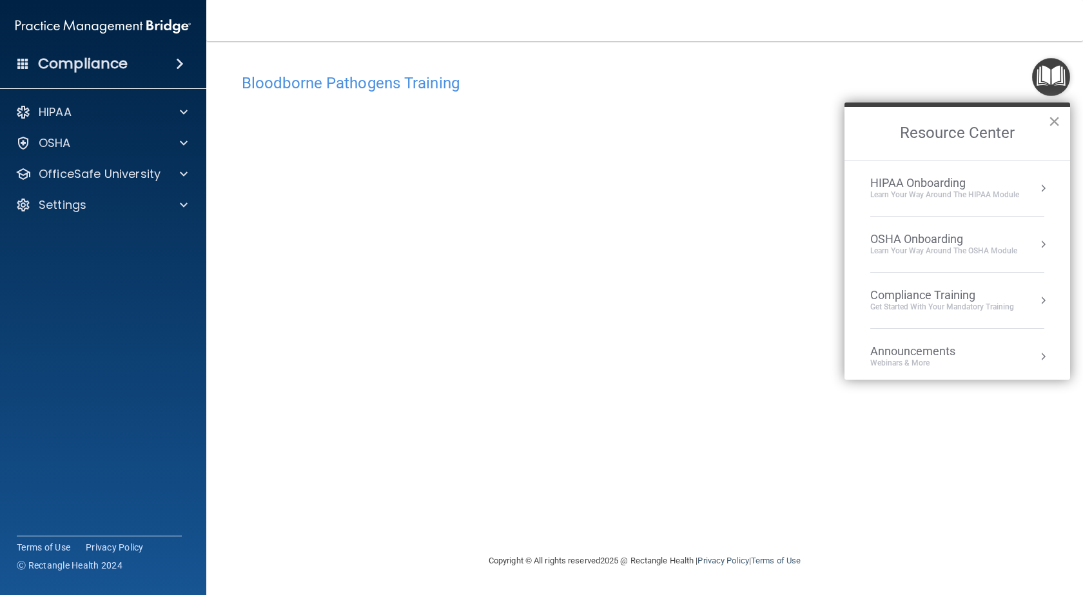
click at [1059, 121] on button "×" at bounding box center [1054, 121] width 12 height 21
